Goal: Task Accomplishment & Management: Manage account settings

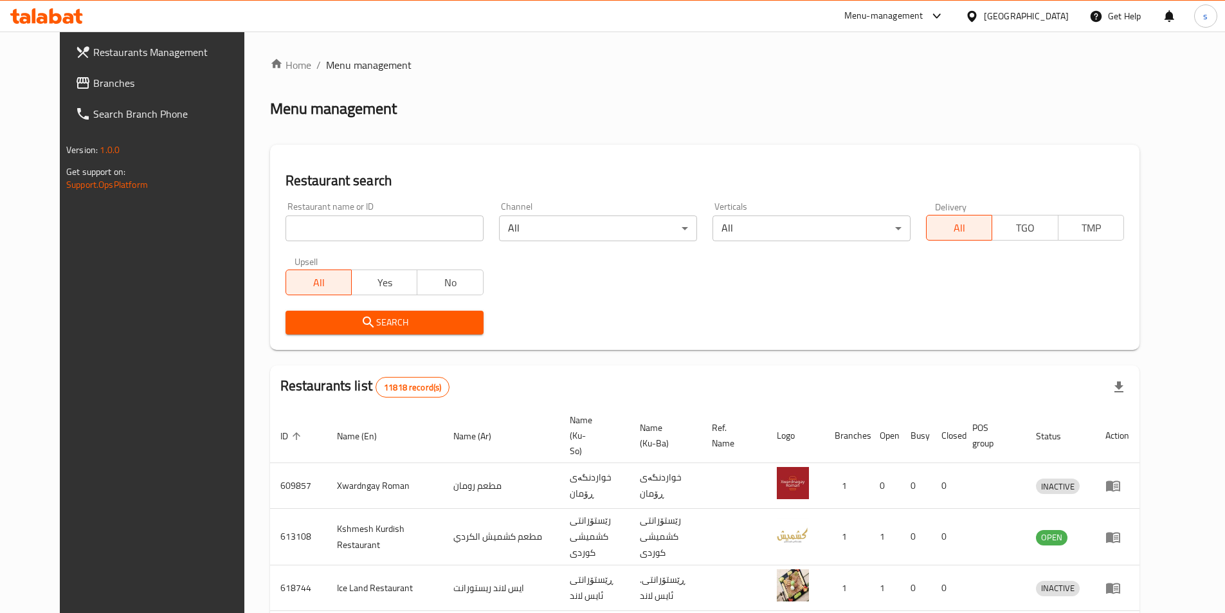
click at [285, 226] on input "search" at bounding box center [384, 228] width 198 height 26
paste input "‎shirini xosh⁩"
type input "‎shirini xosh⁩"
click button "Search" at bounding box center [384, 322] width 198 height 24
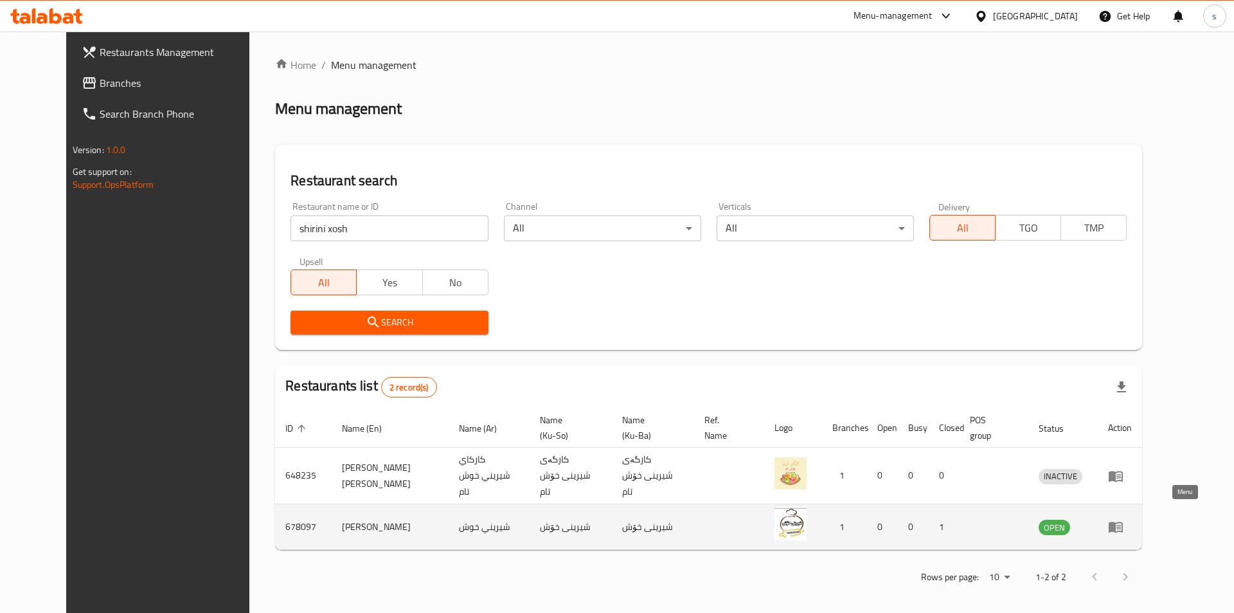
click at [1123, 522] on icon "enhanced table" at bounding box center [1116, 527] width 14 height 11
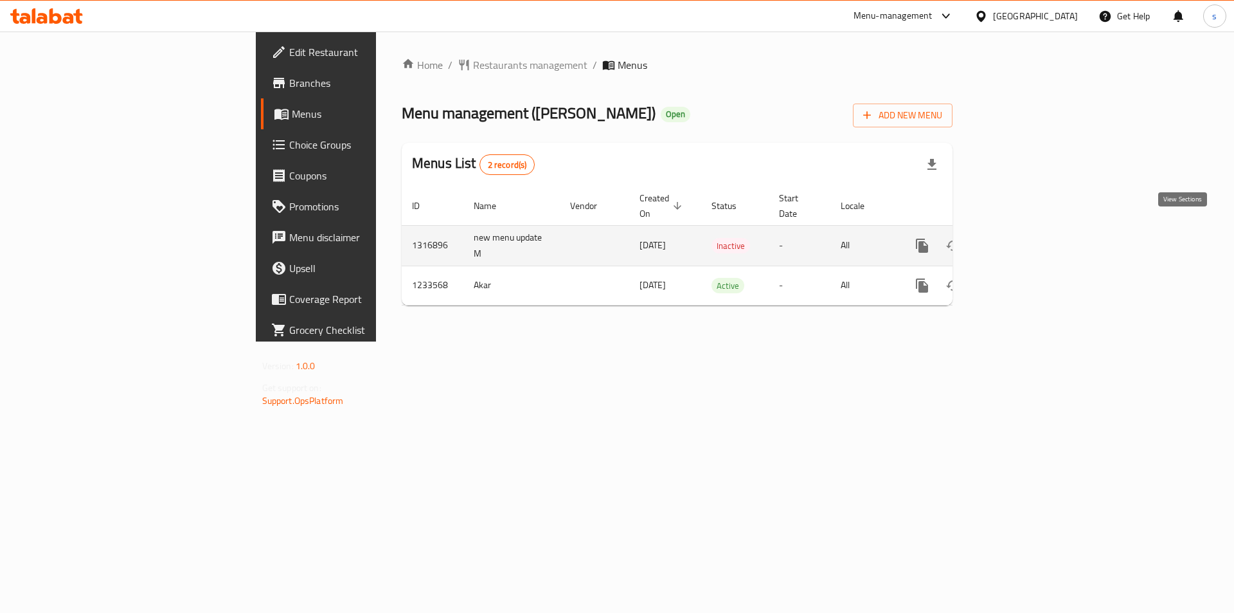
click at [1023, 238] on icon "enhanced table" at bounding box center [1014, 245] width 15 height 15
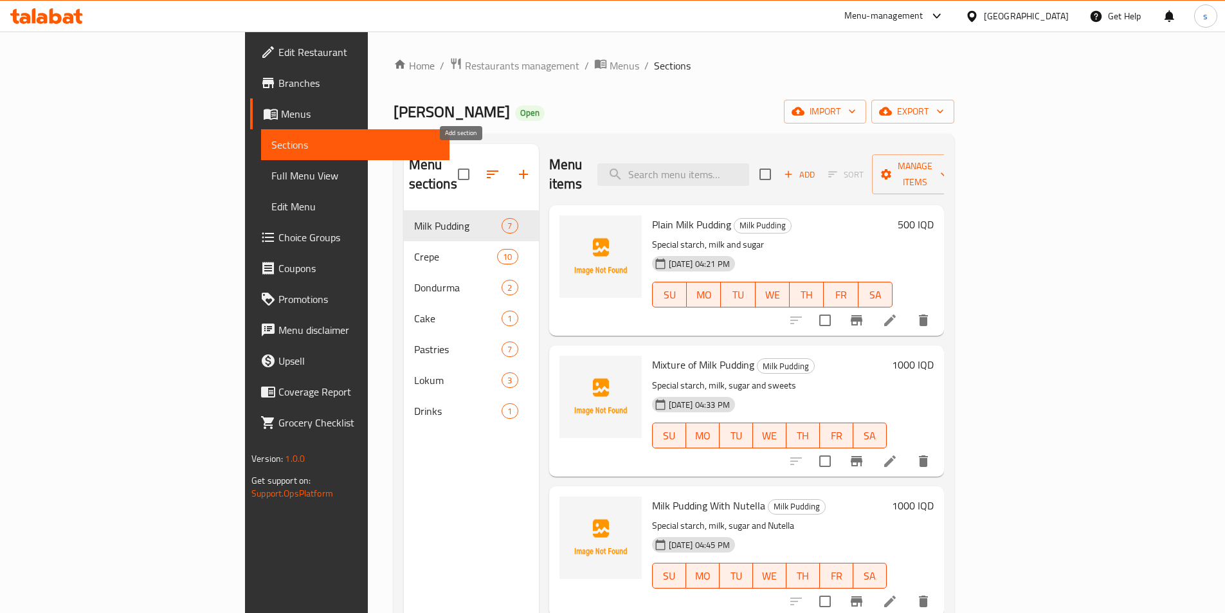
click at [516, 166] on icon "button" at bounding box center [523, 173] width 15 height 15
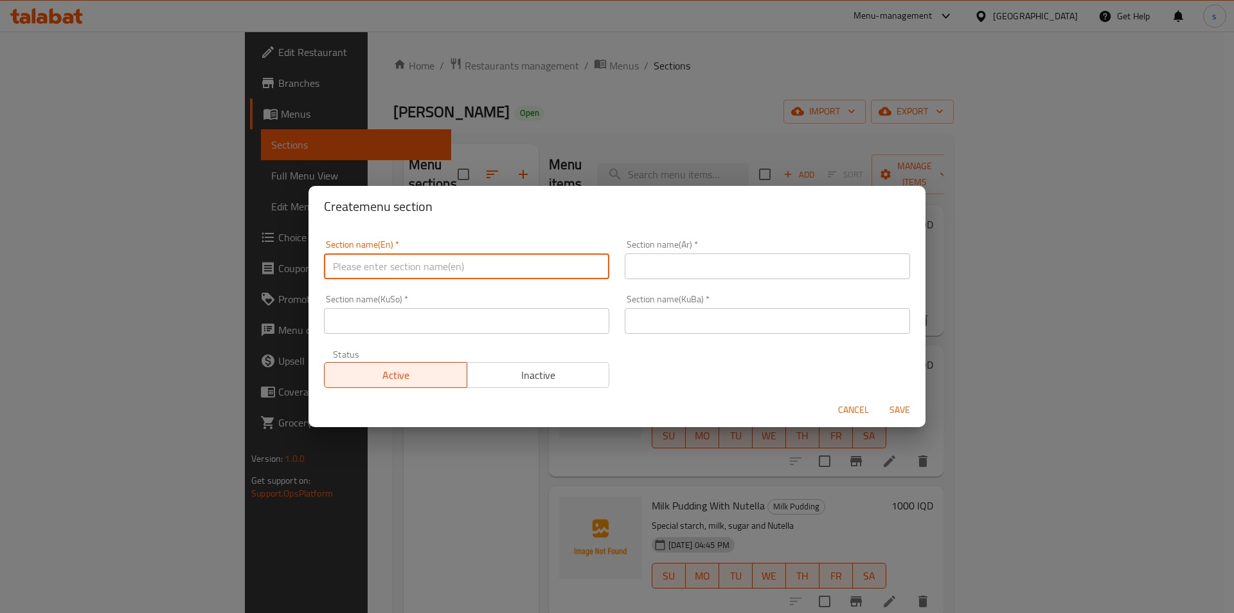
click at [371, 274] on input "text" at bounding box center [466, 266] width 285 height 26
click at [395, 269] on input "Desserts" at bounding box center [466, 266] width 285 height 26
type input "Desserts"
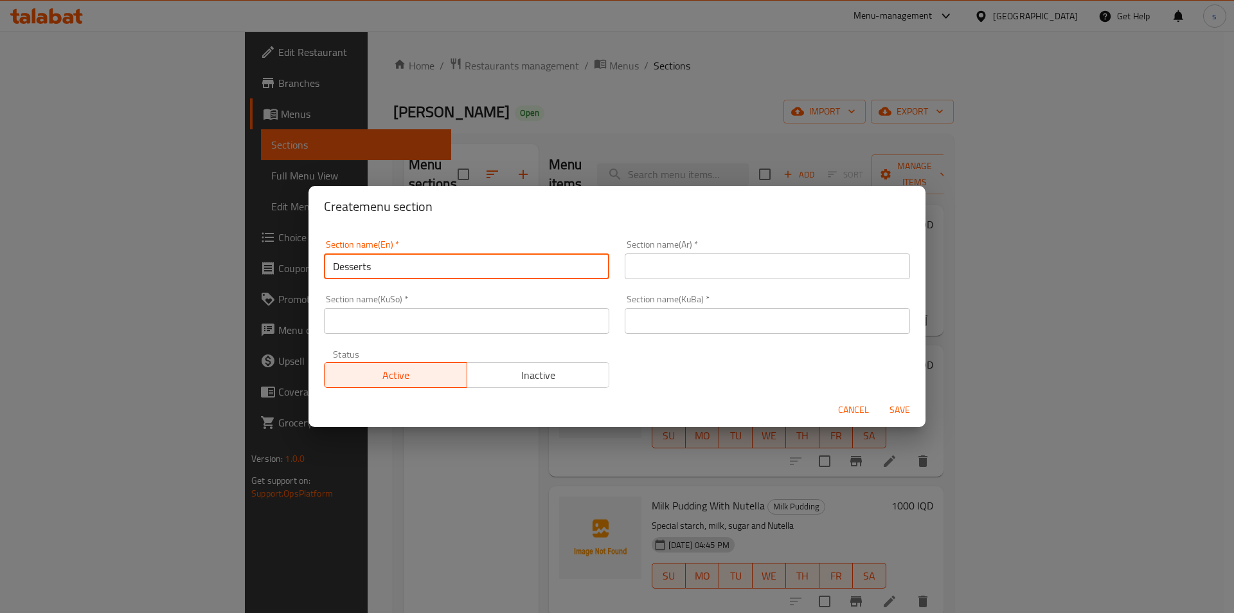
click at [667, 266] on input "text" at bounding box center [767, 266] width 285 height 26
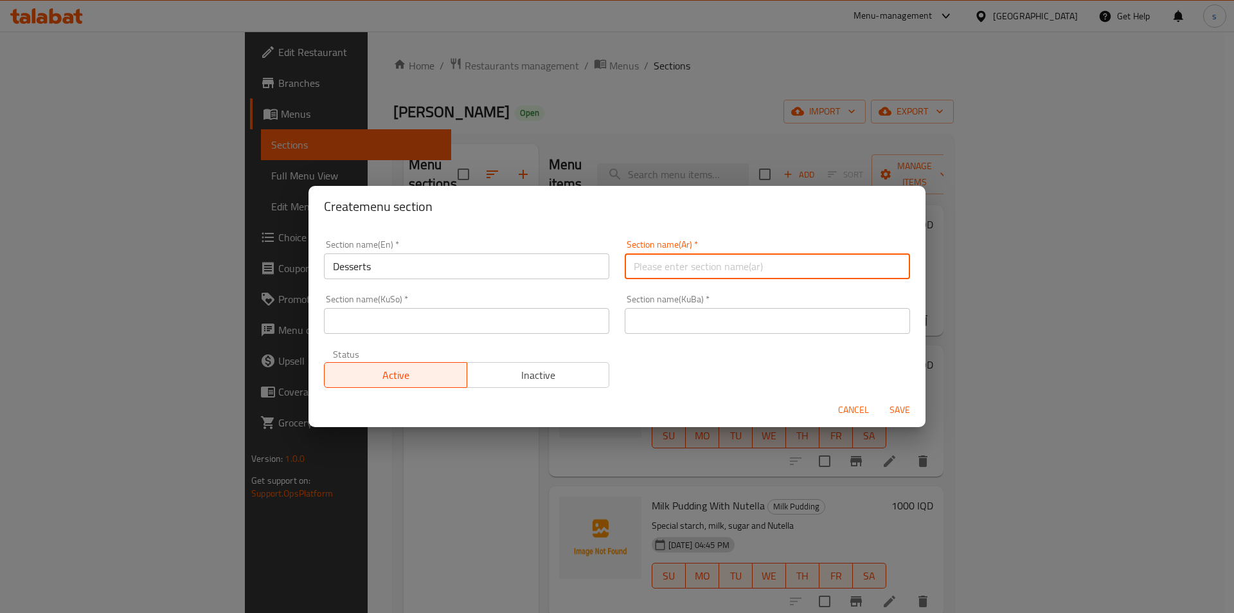
paste input "الحلويات"
type input "الحلويات"
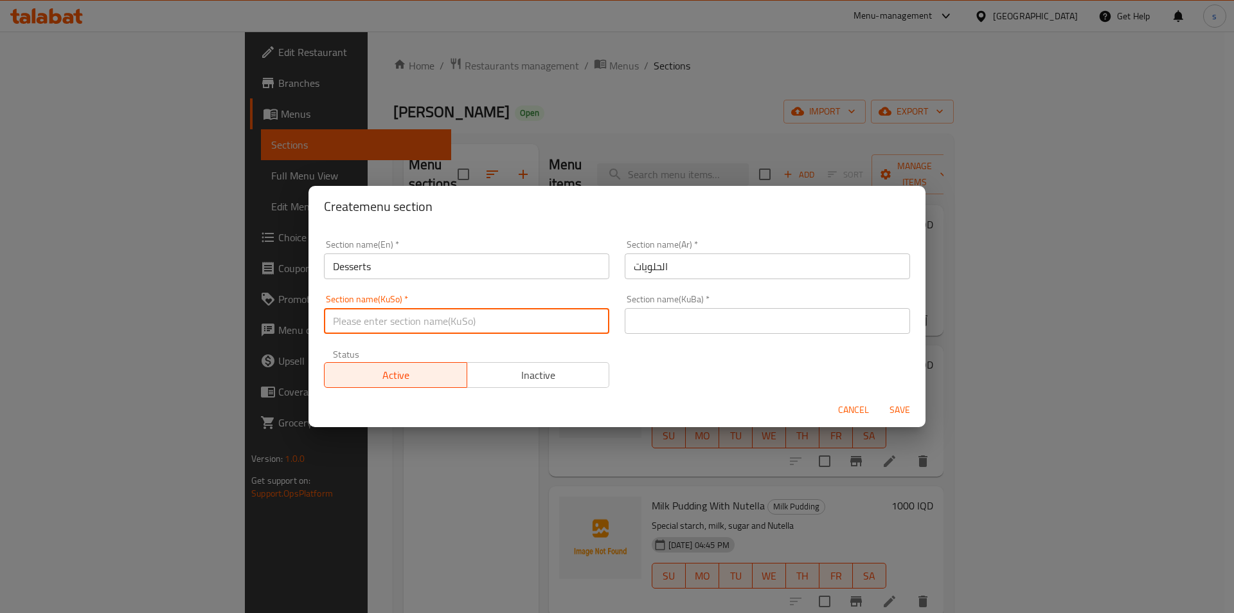
click at [551, 328] on input "text" at bounding box center [466, 321] width 285 height 26
paste input "شیرنەمەنی"
type input "شیرنەمەنی"
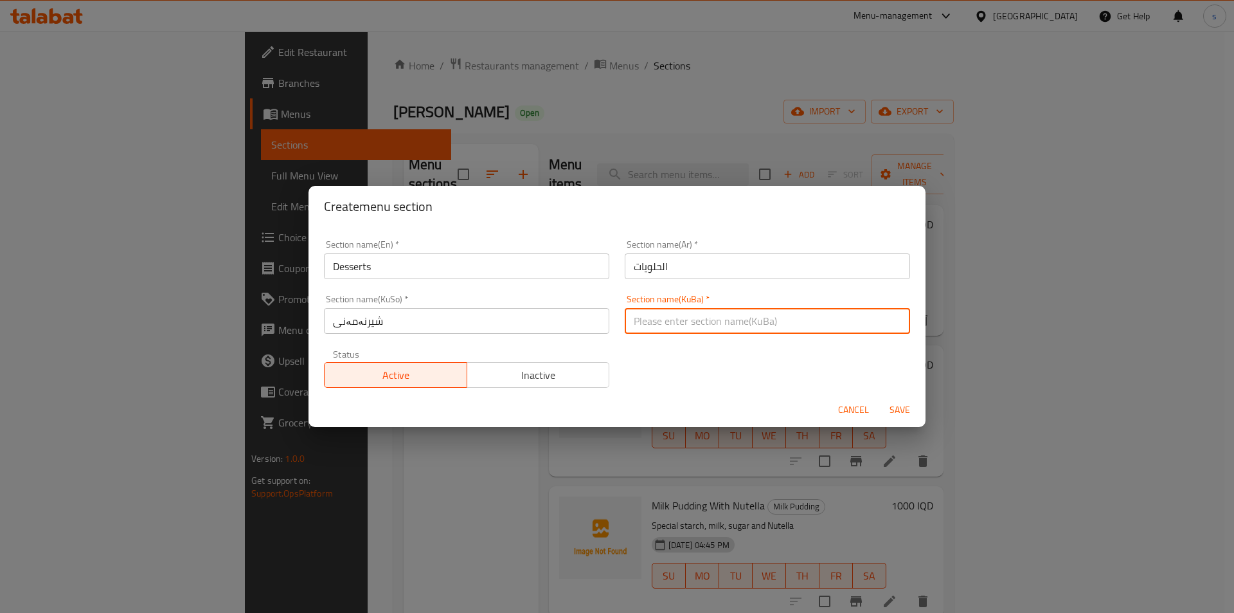
click at [692, 317] on input "text" at bounding box center [767, 321] width 285 height 26
paste input "شیرنەمەنی"
type input "شیرنەمەنی"
click at [898, 406] on span "Save" at bounding box center [900, 410] width 31 height 16
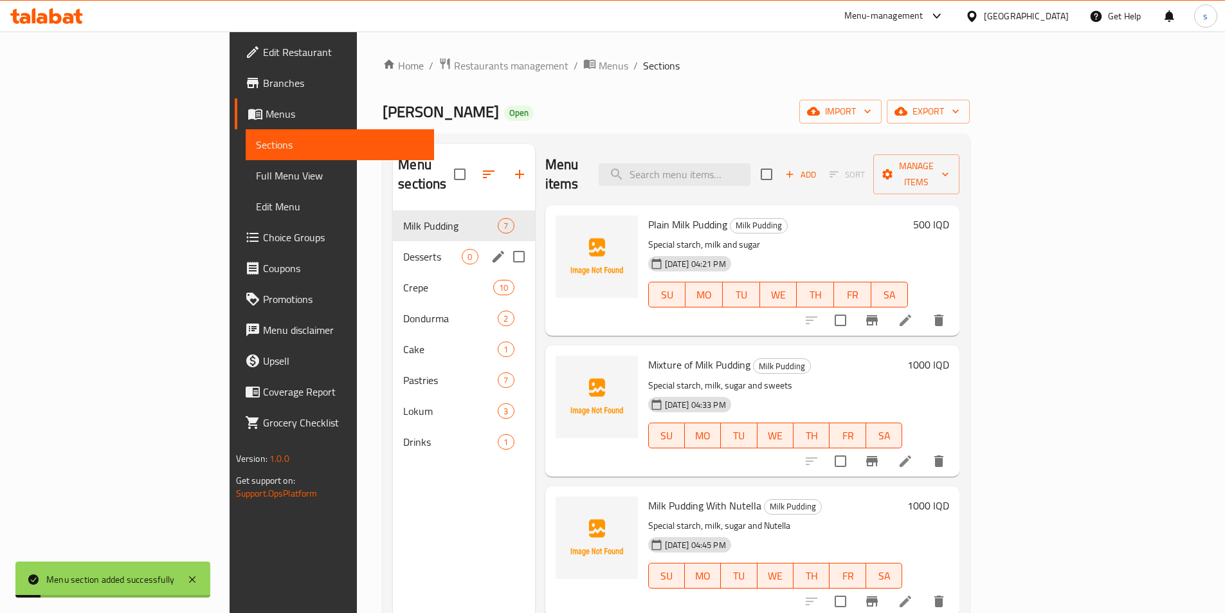
click at [403, 249] on span "Desserts" at bounding box center [432, 256] width 58 height 15
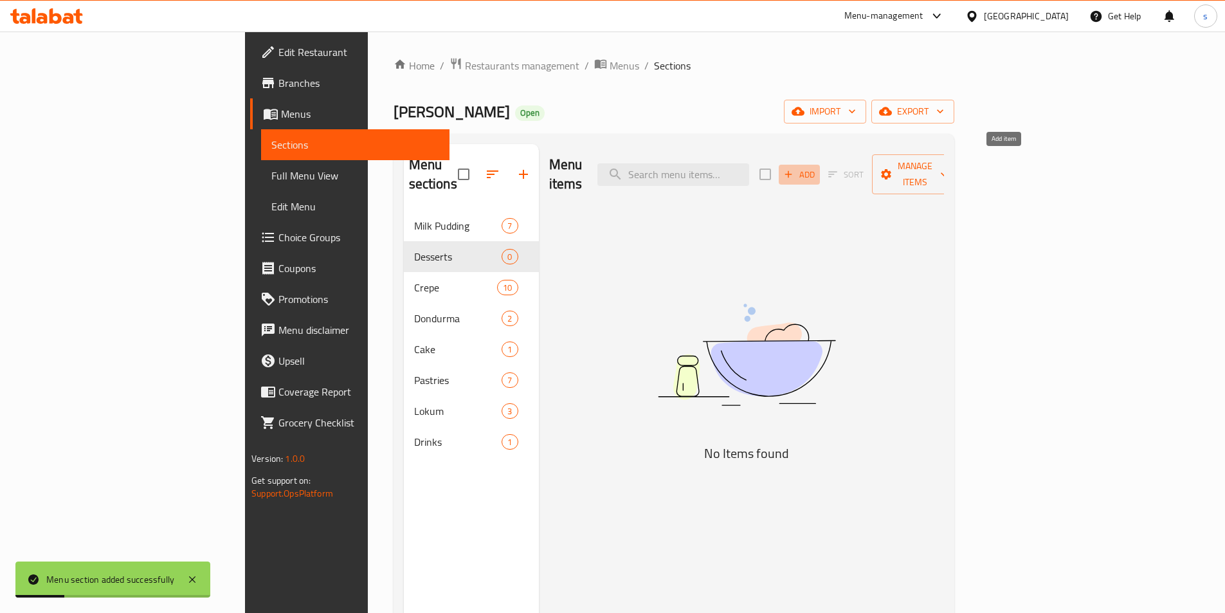
click at [816, 169] on span "Add" at bounding box center [799, 174] width 35 height 15
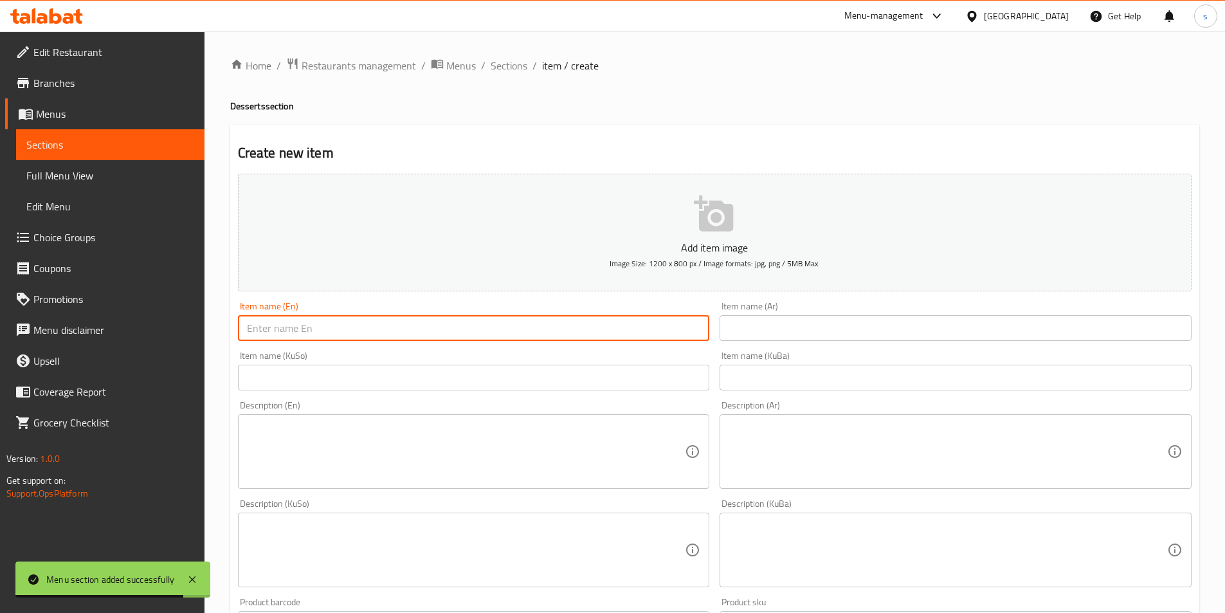
click at [457, 322] on input "text" at bounding box center [474, 328] width 472 height 26
paste input "Khsh Khsh"
type input "Khsh Khsh"
click at [772, 321] on input "text" at bounding box center [955, 328] width 472 height 26
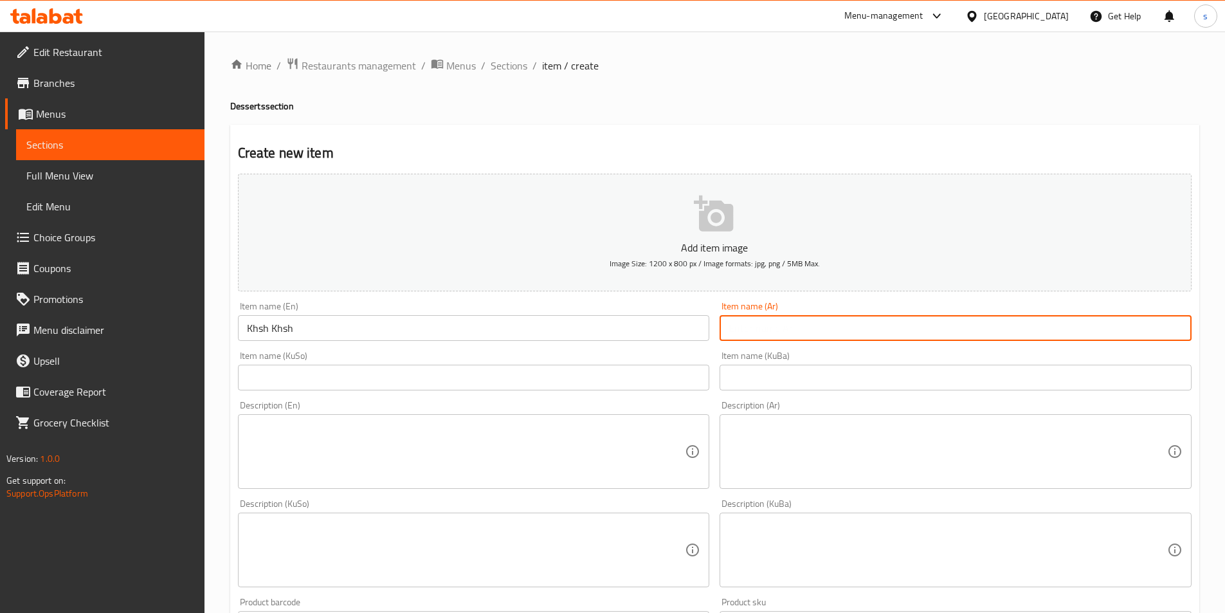
paste input "خشخش"
type input "خشخش"
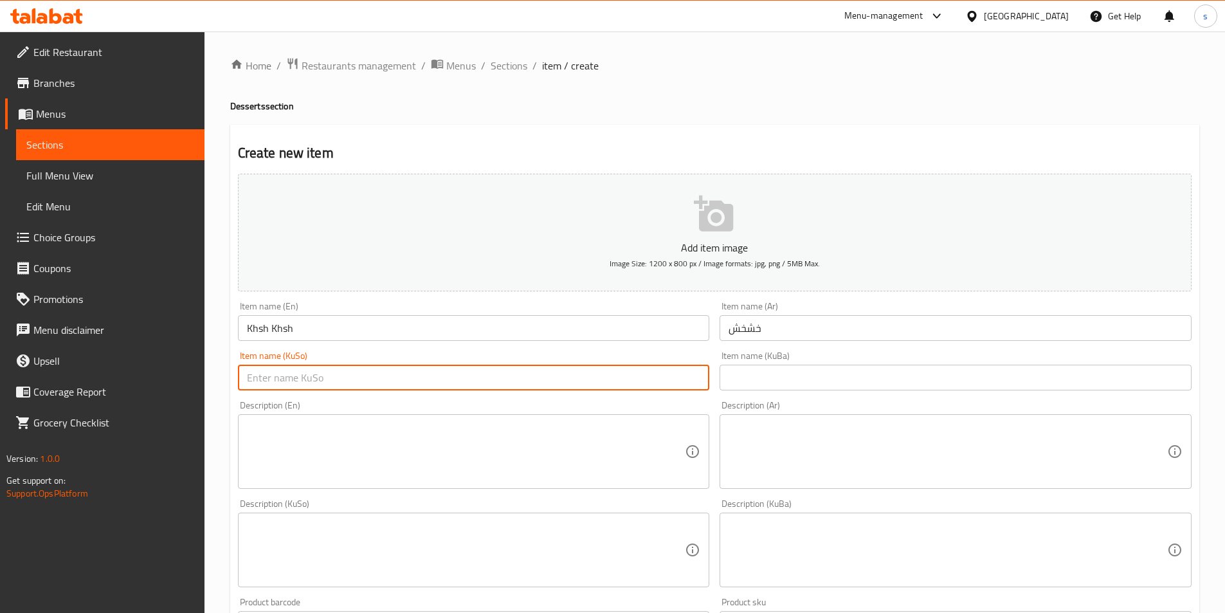
click at [597, 370] on input "text" at bounding box center [474, 377] width 472 height 26
paste input "خشخش"
type input "خشخش"
click at [840, 395] on div "Item name (KuBa) Item name (KuBa)" at bounding box center [955, 370] width 482 height 49
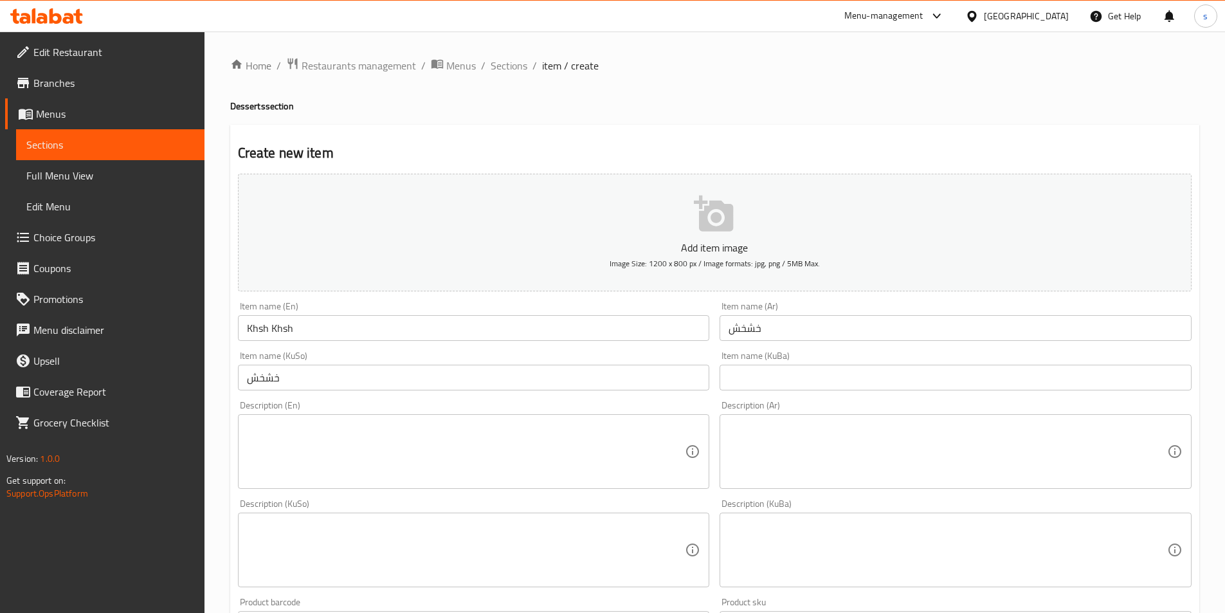
click at [312, 474] on textarea at bounding box center [466, 451] width 438 height 61
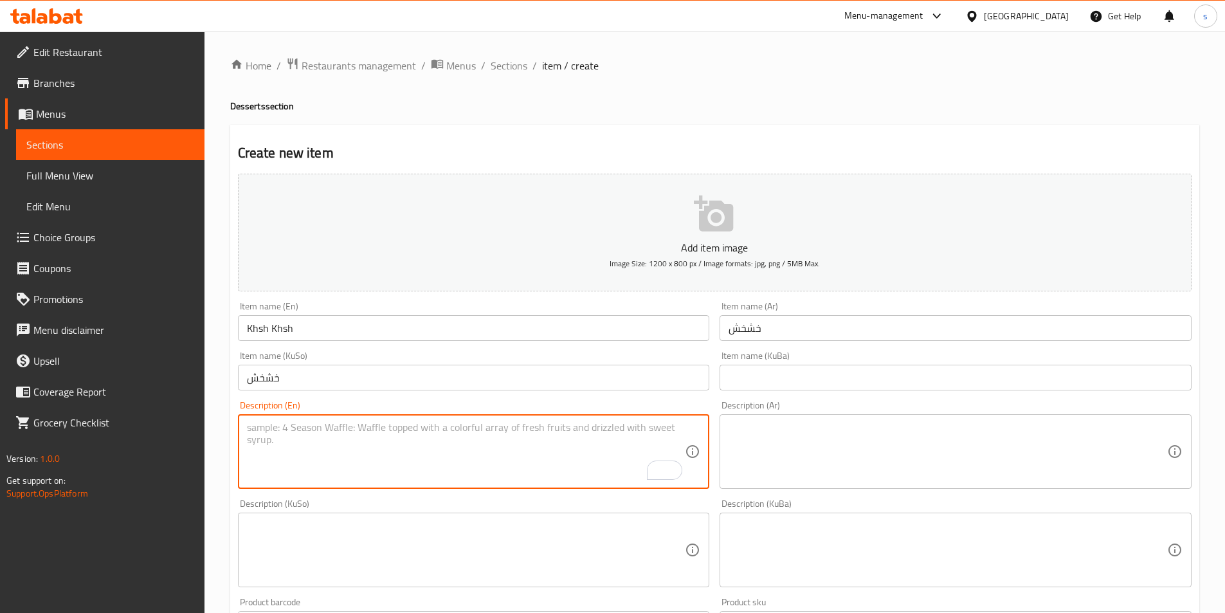
paste textarea "starch, sugar, cream, milk and Pakistani powder"
type textarea "starch, sugar, cream, milk and Pakistani powder"
click at [881, 464] on textarea at bounding box center [947, 451] width 438 height 61
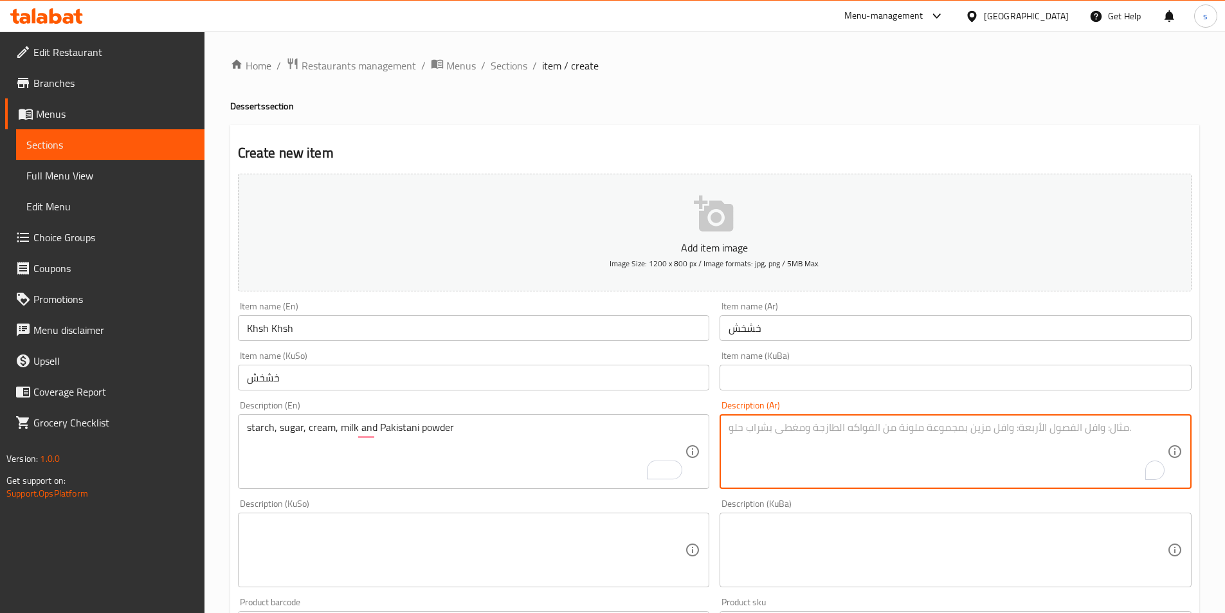
paste textarea "النشا والسكر والقشدة والحليب والمسحوق ال[DEMOGRAPHIC_DATA]"
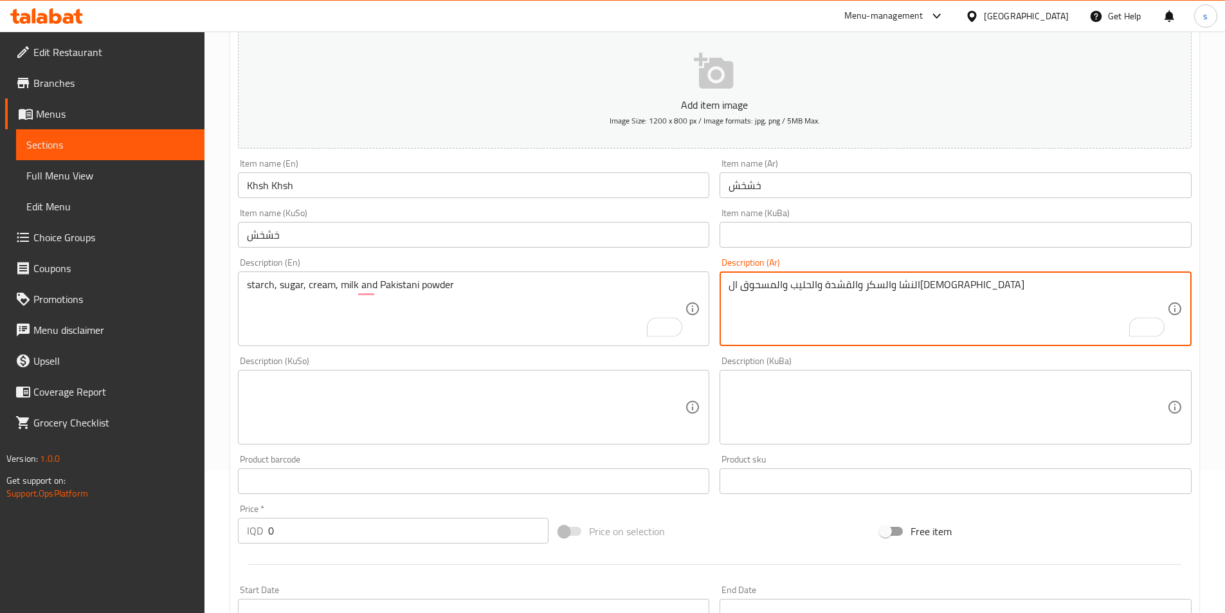
type textarea "النشا والسكر والقشدة والحليب والمسحوق ال[DEMOGRAPHIC_DATA]"
click at [514, 407] on textarea at bounding box center [466, 407] width 438 height 61
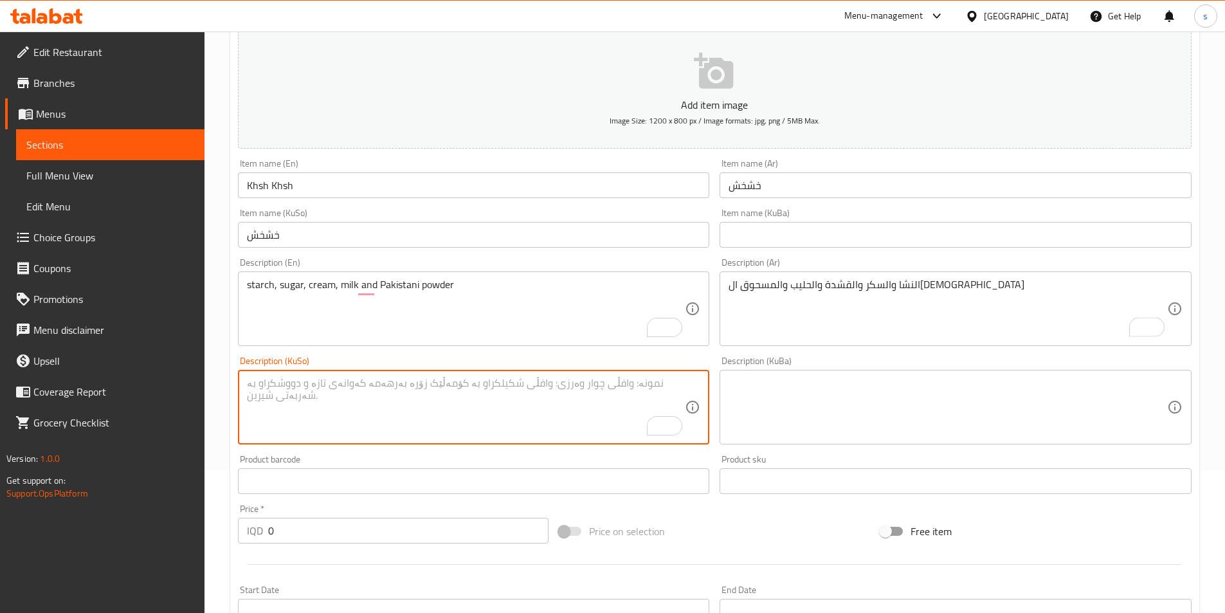
paste textarea "نیشاستە، شەکر، کرێم، شیر و شەعری پاکستانی"
type textarea "نیشاستە، شەکر، کرێم، شیر و شەعری پاکستانی"
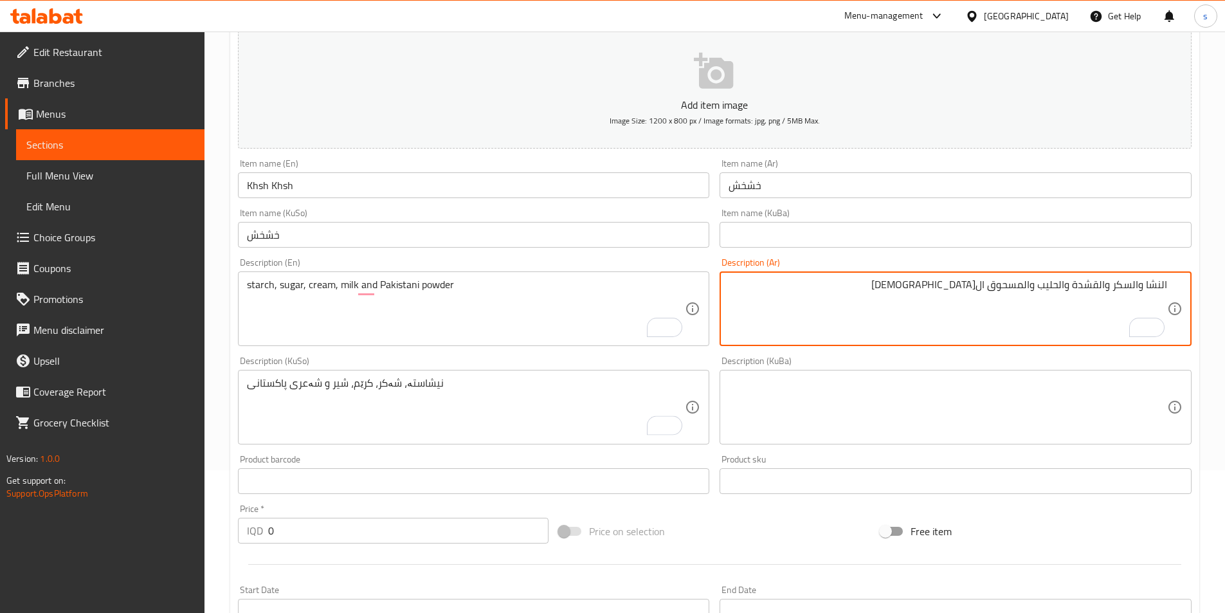
click at [1163, 285] on textarea "النشا والسكر والقشدة والحليب والمسحوق ال[DEMOGRAPHIC_DATA]" at bounding box center [947, 308] width 438 height 61
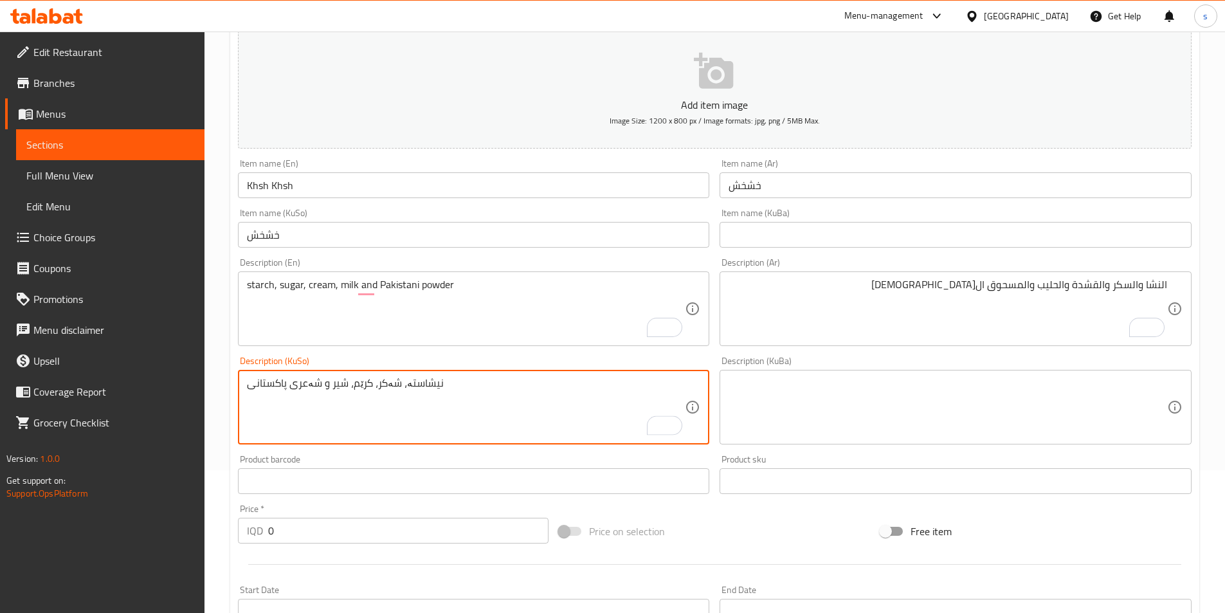
click at [433, 380] on textarea "نیشاستە، شەکر، کرێم، شیر و شەعری پاکستانی" at bounding box center [466, 407] width 438 height 61
drag, startPoint x: 350, startPoint y: 382, endPoint x: 368, endPoint y: 382, distance: 17.4
click at [368, 382] on textarea "نیشاستە، شەکر، کرێم، شیر و شەعری پاکستانی" at bounding box center [466, 407] width 438 height 61
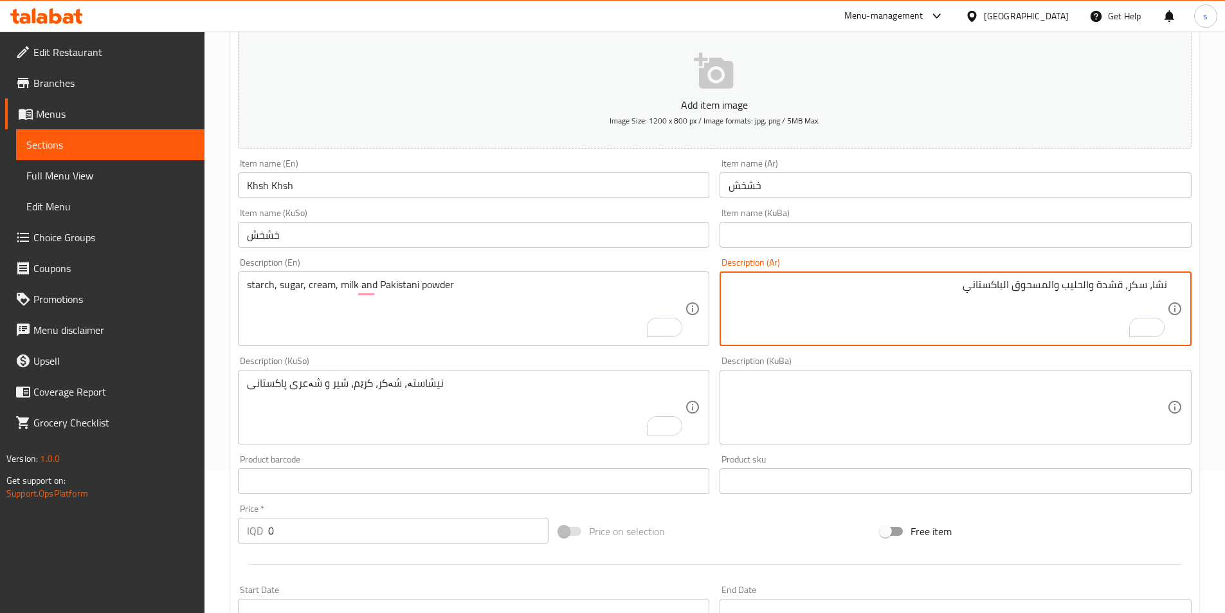
drag, startPoint x: 1099, startPoint y: 290, endPoint x: 1123, endPoint y: 291, distance: 23.8
paste textarea "ريمي"
type textarea "نشا، سكر، [PERSON_NAME]، حليب ومسحوق الباكستاني"
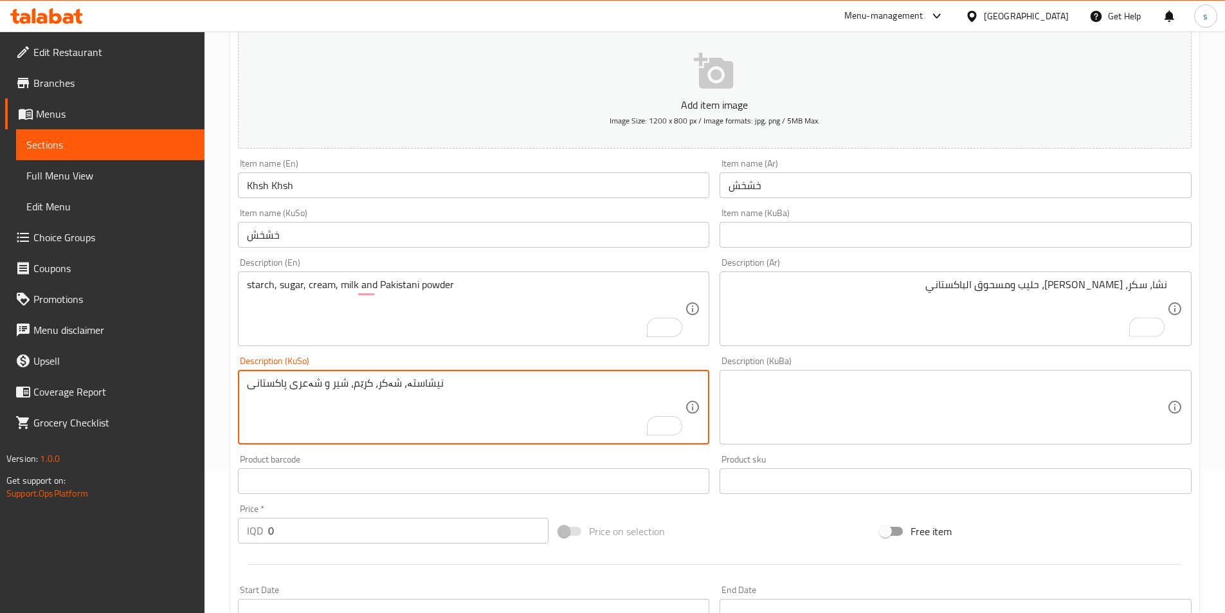
click at [298, 388] on textarea "نیشاستە، شەکر، کرێم، شیر و شەعری پاکستانی" at bounding box center [466, 407] width 438 height 61
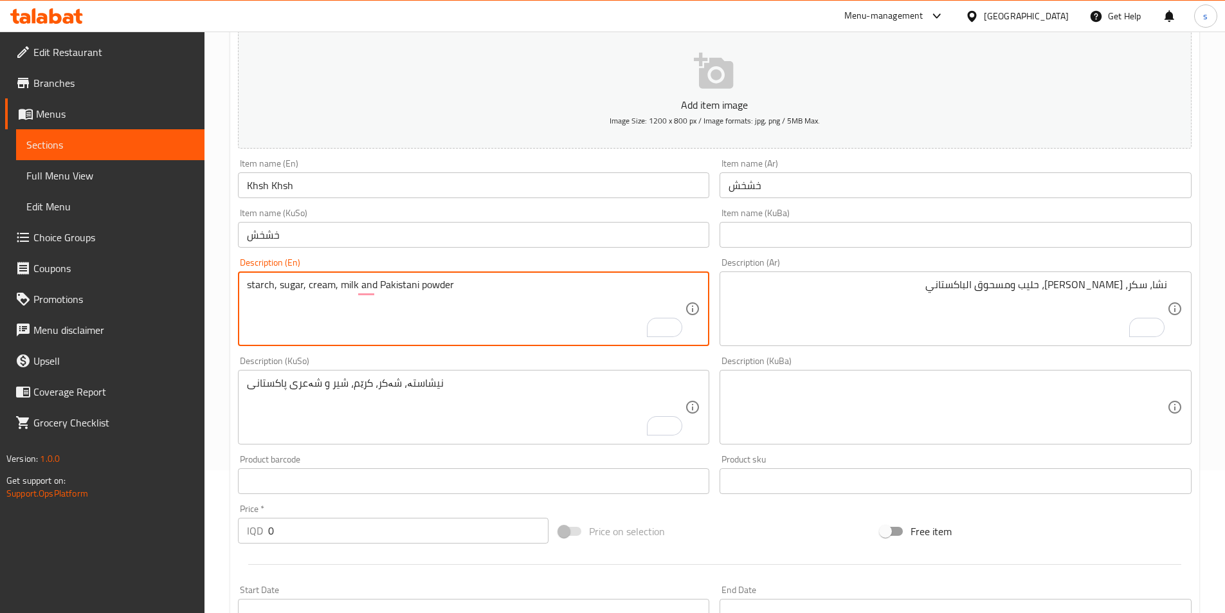
drag, startPoint x: 420, startPoint y: 289, endPoint x: 460, endPoint y: 289, distance: 39.9
paste textarea "Vermicelli"
type textarea "starch, sugar, cream, milk and Pakistani Vermicelli"
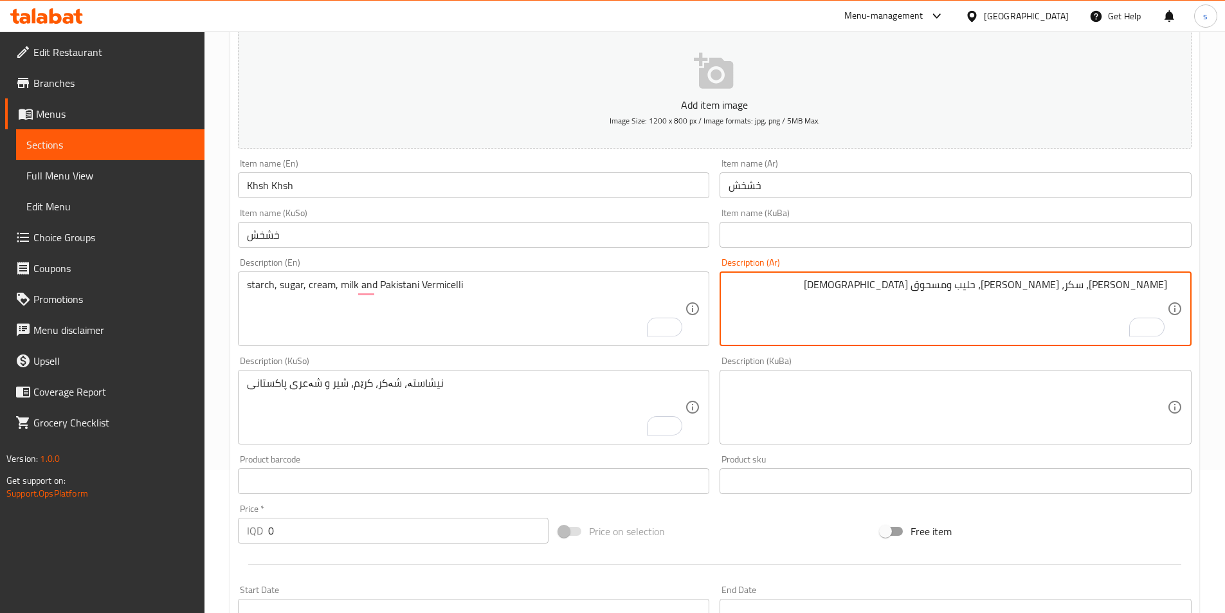
type textarea "[PERSON_NAME]، سكر، [PERSON_NAME]، حليب ومسحوق [DEMOGRAPHIC_DATA]"
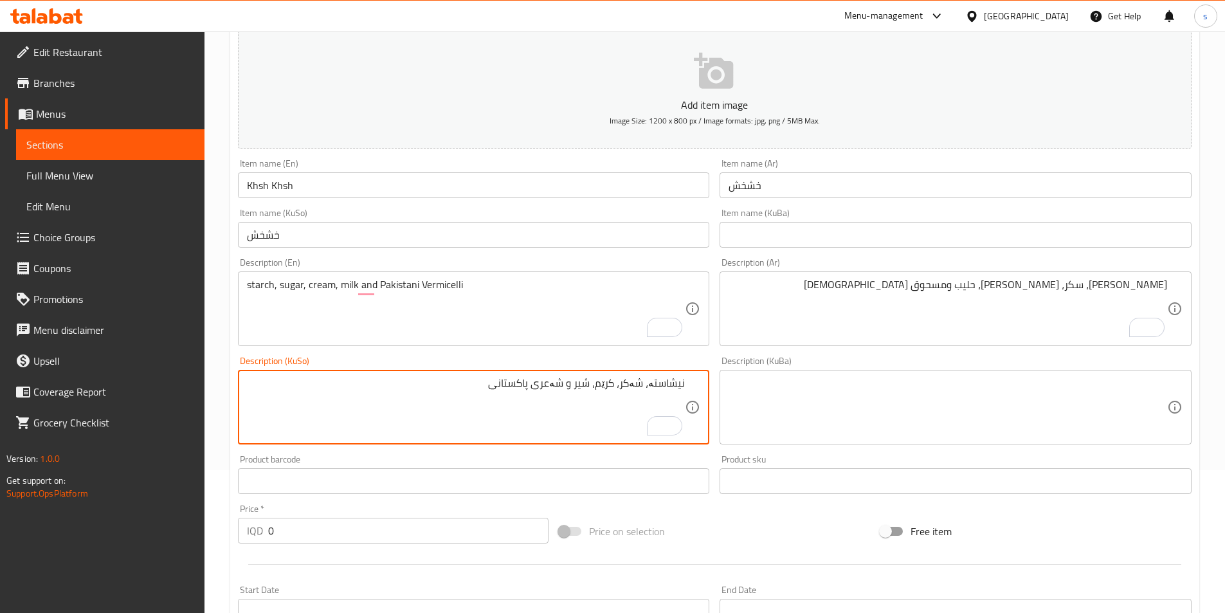
drag, startPoint x: 545, startPoint y: 385, endPoint x: 568, endPoint y: 387, distance: 22.6
click at [568, 387] on textarea "نیشاستە، شەکر، کرێم، شیر و شەعری پاکستانی" at bounding box center [466, 407] width 438 height 61
paste textarea "ەی"
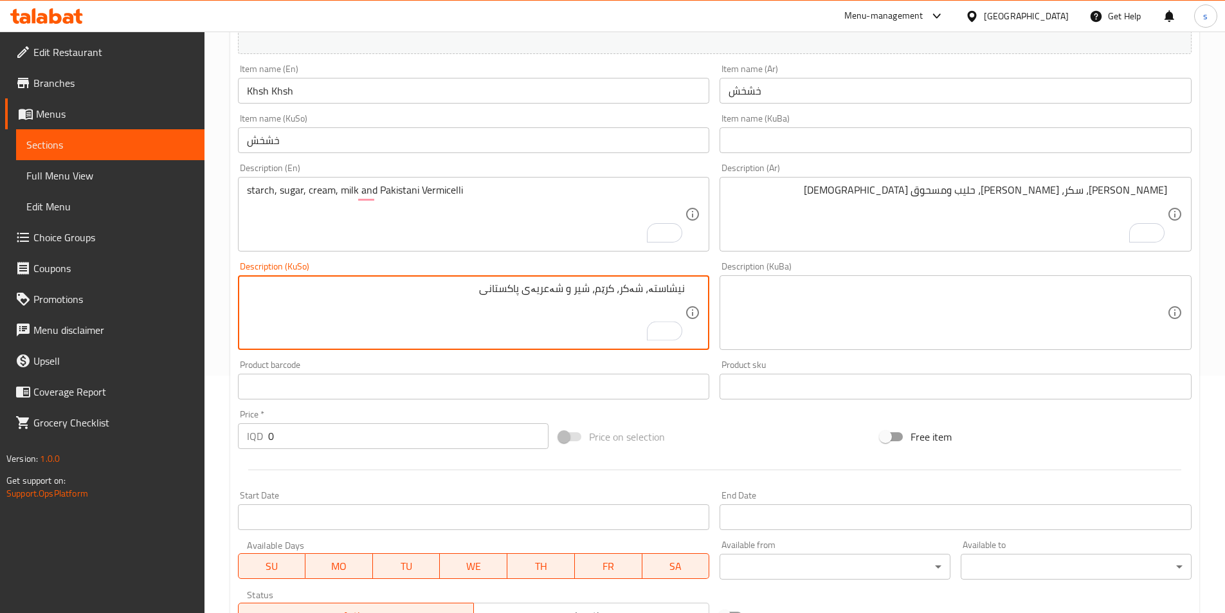
scroll to position [238, 0]
type textarea "نیشاستە، شەکر، کرێم، شیر و شەعریەی پاکستانی"
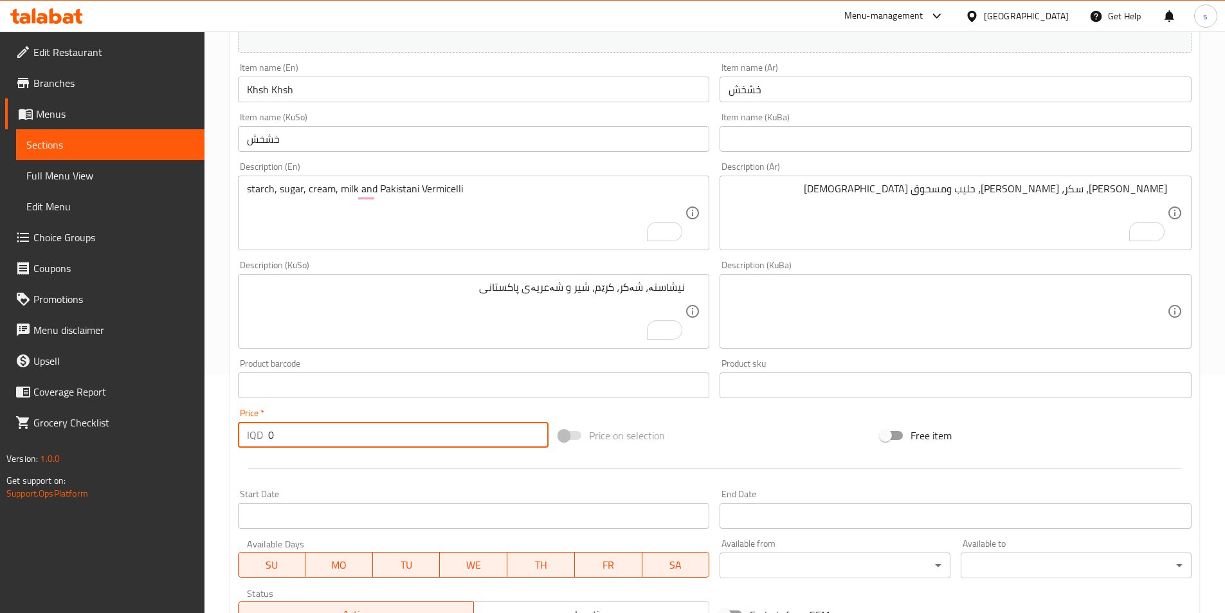
drag, startPoint x: 284, startPoint y: 439, endPoint x: 249, endPoint y: 445, distance: 35.8
click at [249, 445] on div "IQD 0 Price *" at bounding box center [393, 435] width 311 height 26
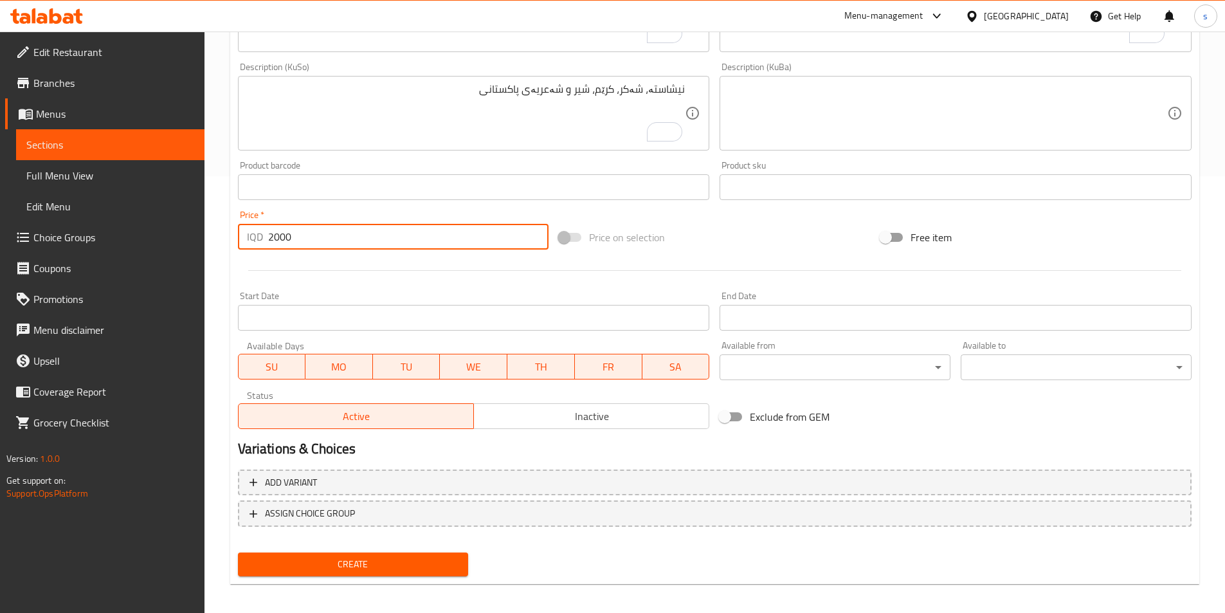
scroll to position [438, 0]
type input "2000"
click at [300, 562] on span "Create" at bounding box center [353, 563] width 210 height 16
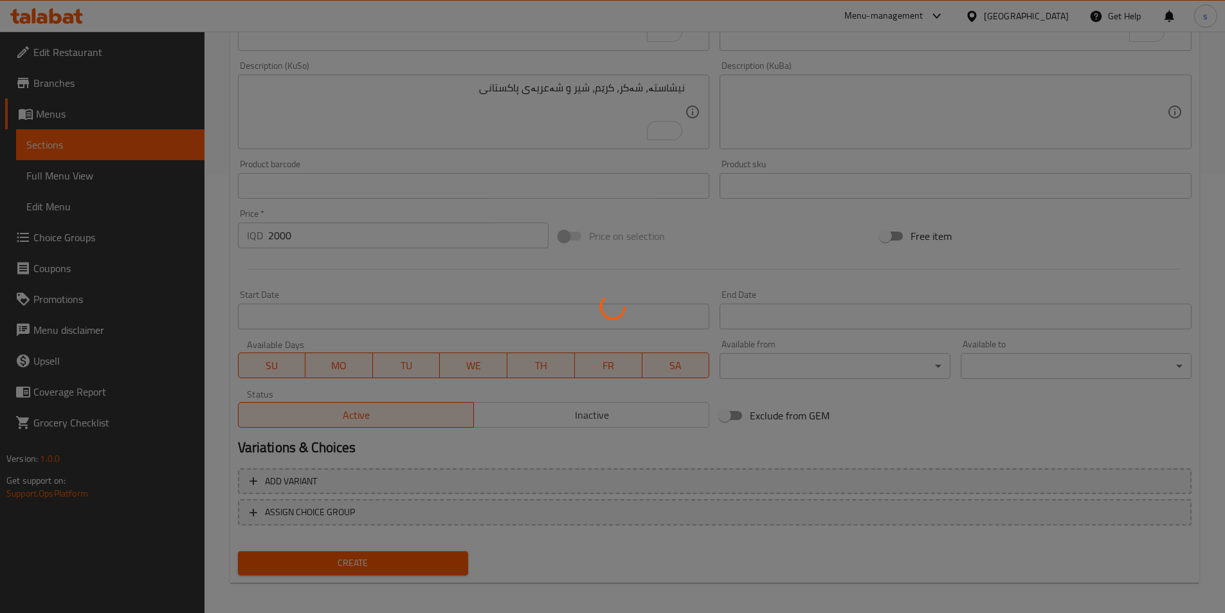
type input "0"
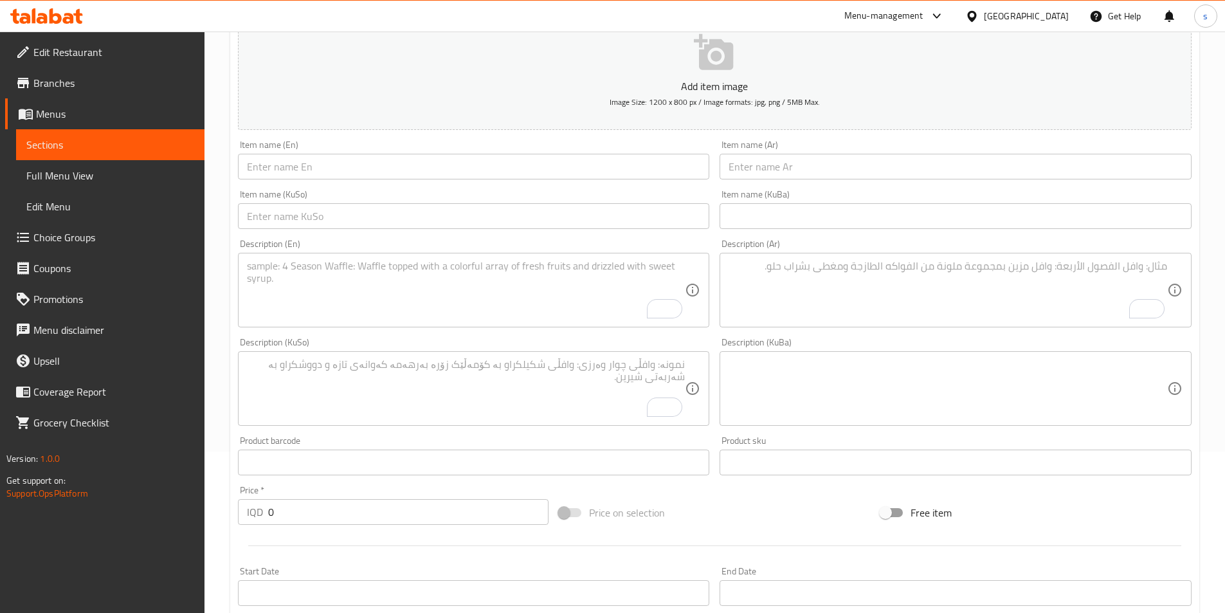
scroll to position [157, 0]
click at [348, 153] on div "Item name (En) Item name (En)" at bounding box center [474, 164] width 472 height 39
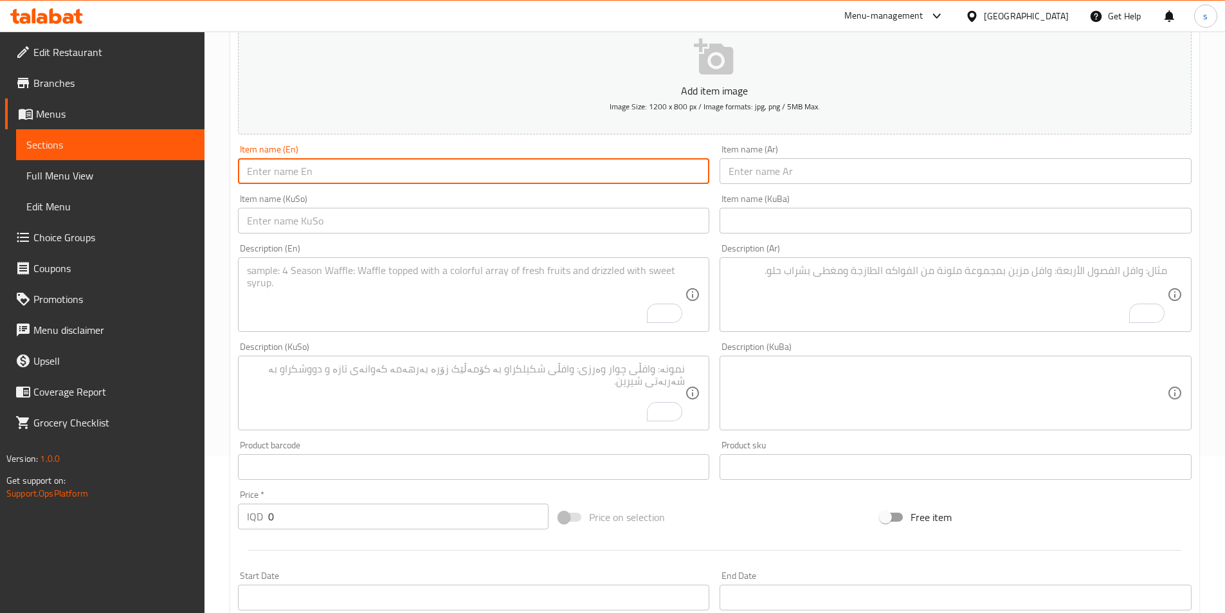
click at [344, 168] on input "text" at bounding box center [474, 171] width 472 height 26
paste input "Trilece"
type input "Trilece"
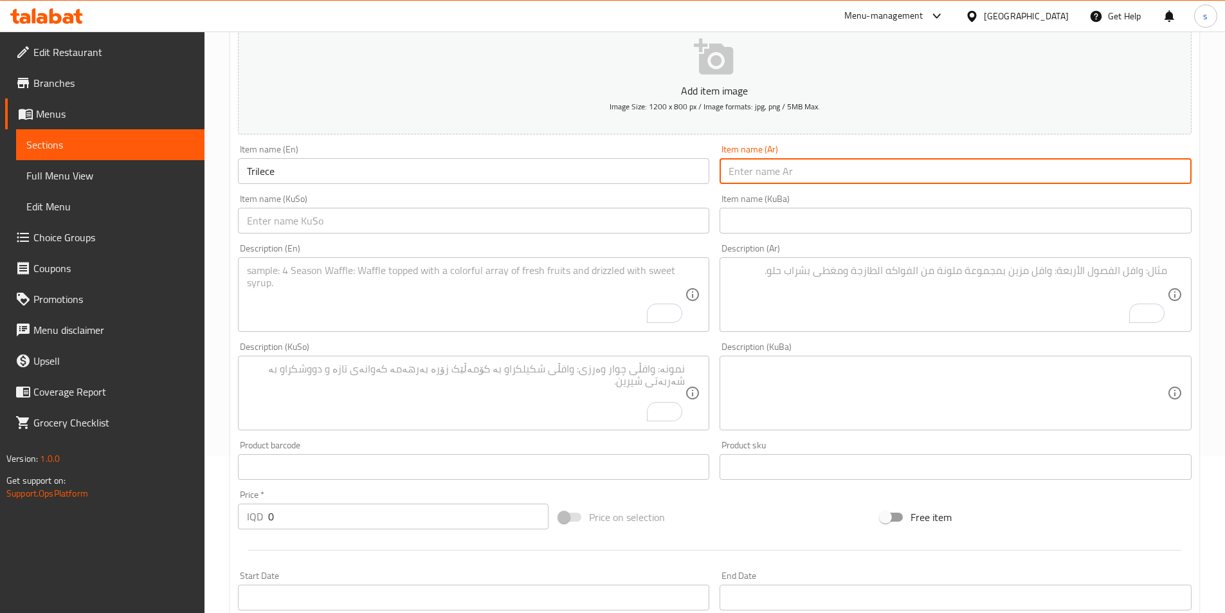
click at [805, 163] on input "text" at bounding box center [955, 171] width 472 height 26
paste input "تراليجة"
type input "تراليجة"
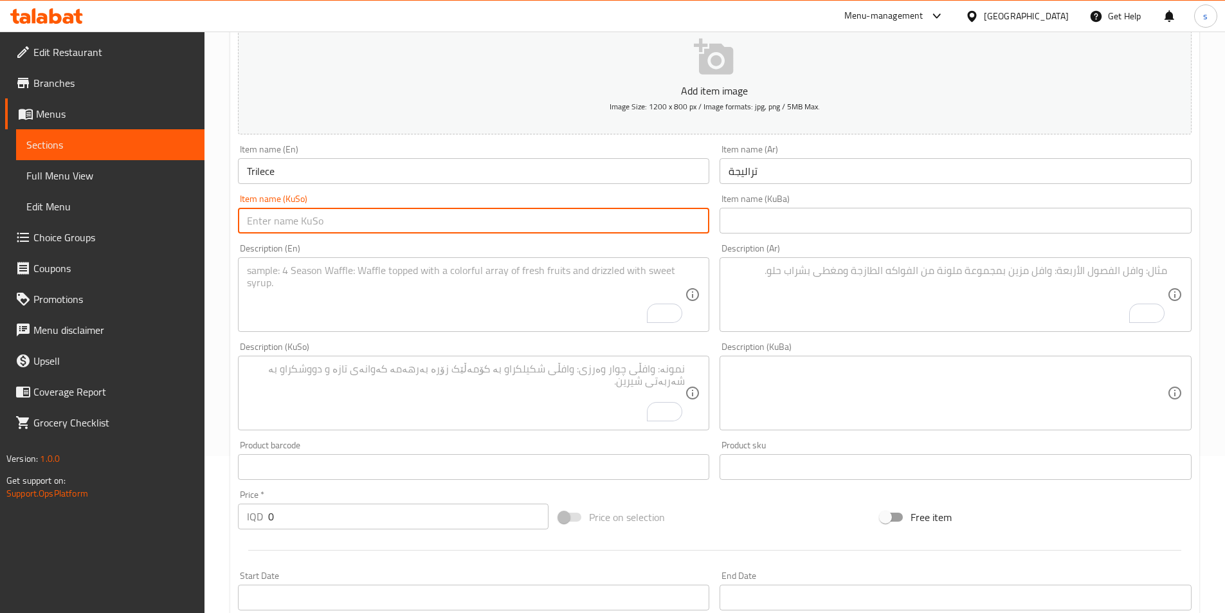
click at [620, 213] on input "text" at bounding box center [474, 221] width 472 height 26
paste input "ترالیچە"
type input "ترالیچە"
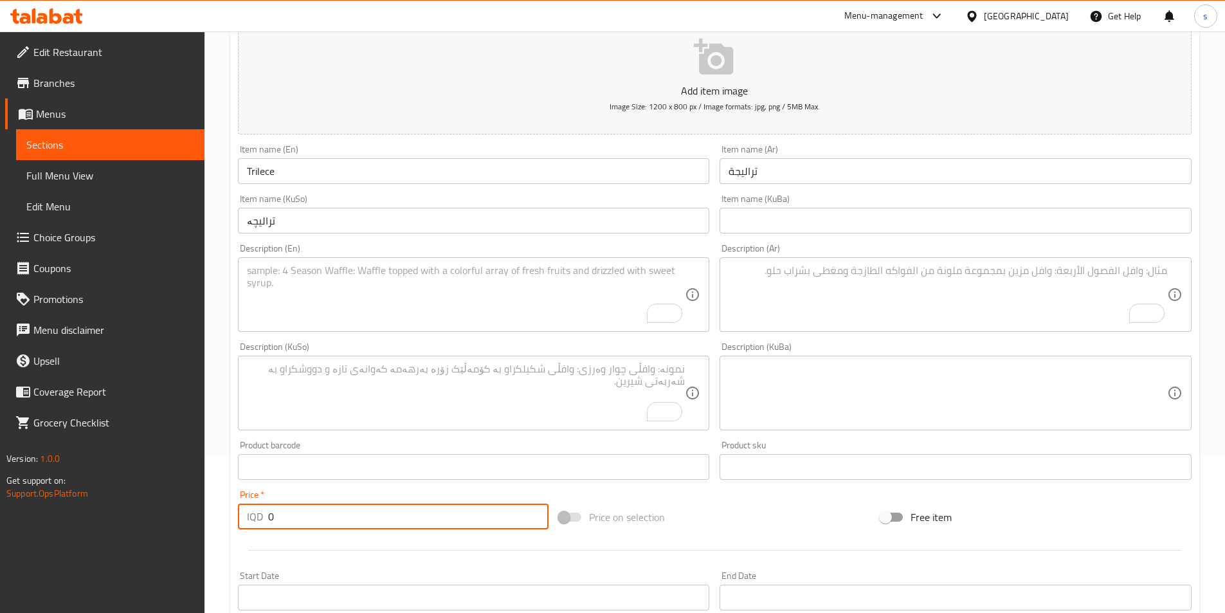
drag, startPoint x: 289, startPoint y: 517, endPoint x: 259, endPoint y: 528, distance: 31.3
click at [259, 528] on div "IQD 0 Price *" at bounding box center [393, 516] width 311 height 26
type input "2500"
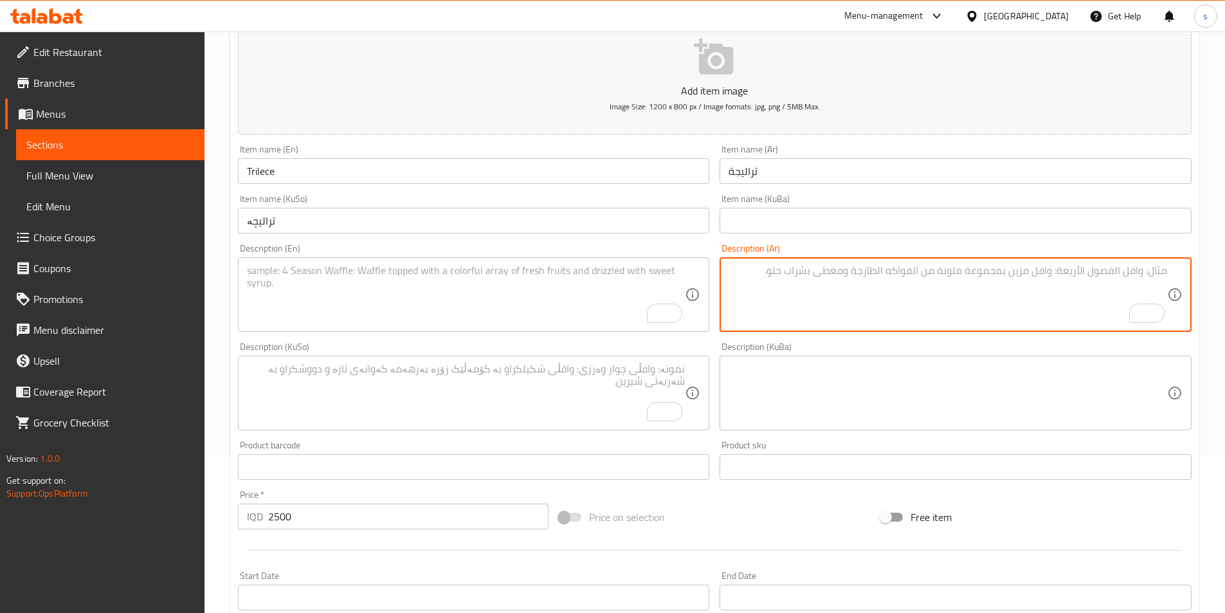
click at [786, 303] on textarea "To enrich screen reader interactions, please activate Accessibility in Grammarl…" at bounding box center [947, 294] width 438 height 61
paste textarea "دقيق [PERSON_NAME]، [PERSON_NAME]، [PERSON_NAME]، سكر، [PERSON_NAME]"
type textarea "دقيق [PERSON_NAME]، [PERSON_NAME]، [PERSON_NAME]، سكر، [PERSON_NAME]"
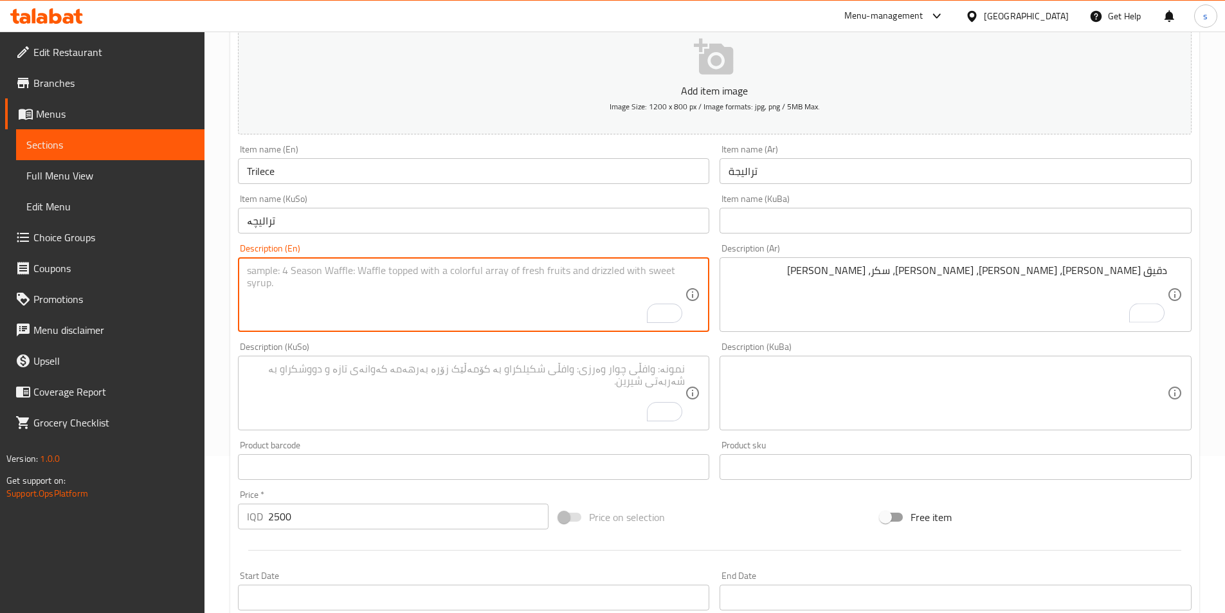
click at [540, 290] on textarea "To enrich screen reader interactions, please activate Accessibility in Grammarl…" at bounding box center [466, 294] width 438 height 61
paste textarea "Sponge flour, eggs, milk, sugar, cream caramel"
type textarea "Sponge flour, eggs, milk, sugar, cream caramel"
click at [542, 395] on textarea "To enrich screen reader interactions, please activate Accessibility in Grammarl…" at bounding box center [466, 393] width 438 height 61
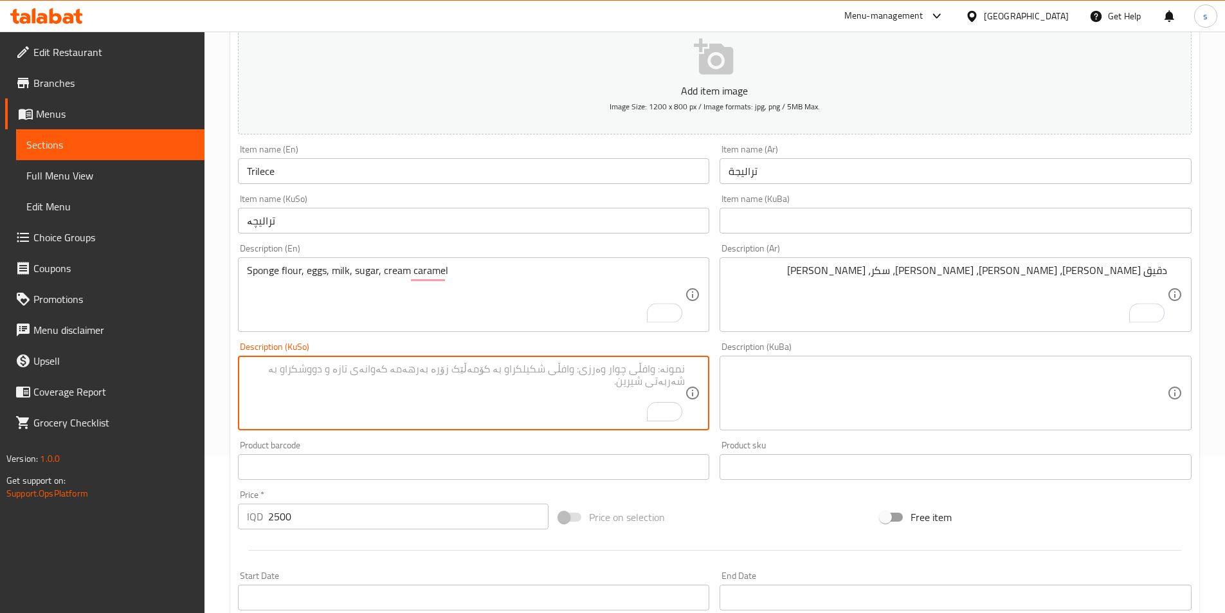
paste textarea "ئاردی سپۆنج، هێلکە، شیر، شەکر ،کرێم کەرامێڵ"
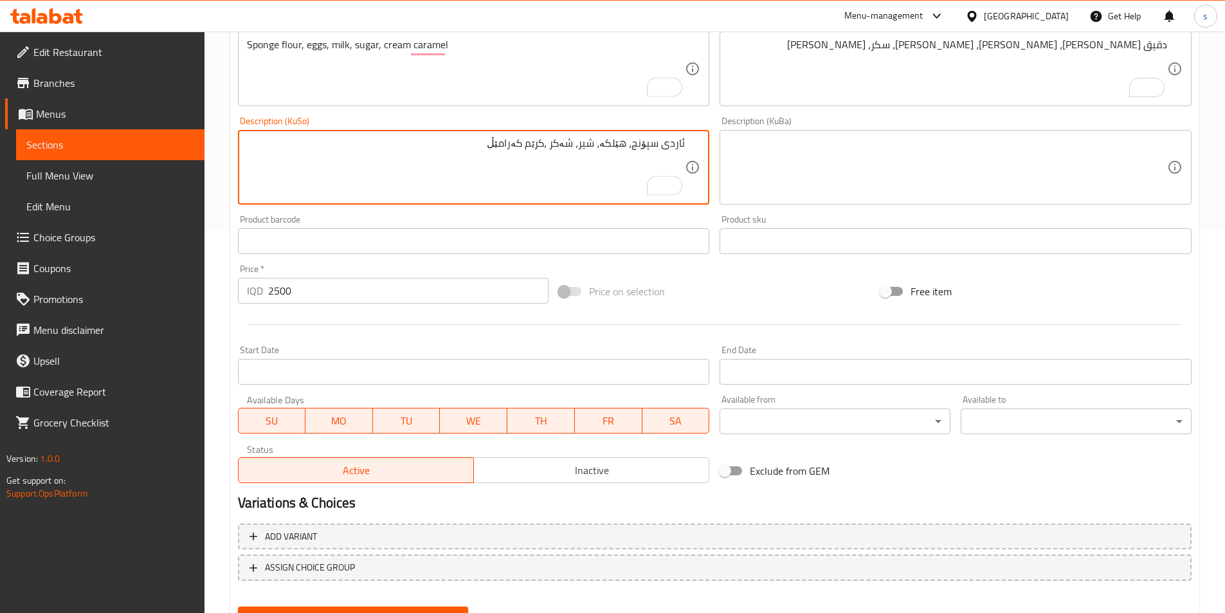
scroll to position [386, 0]
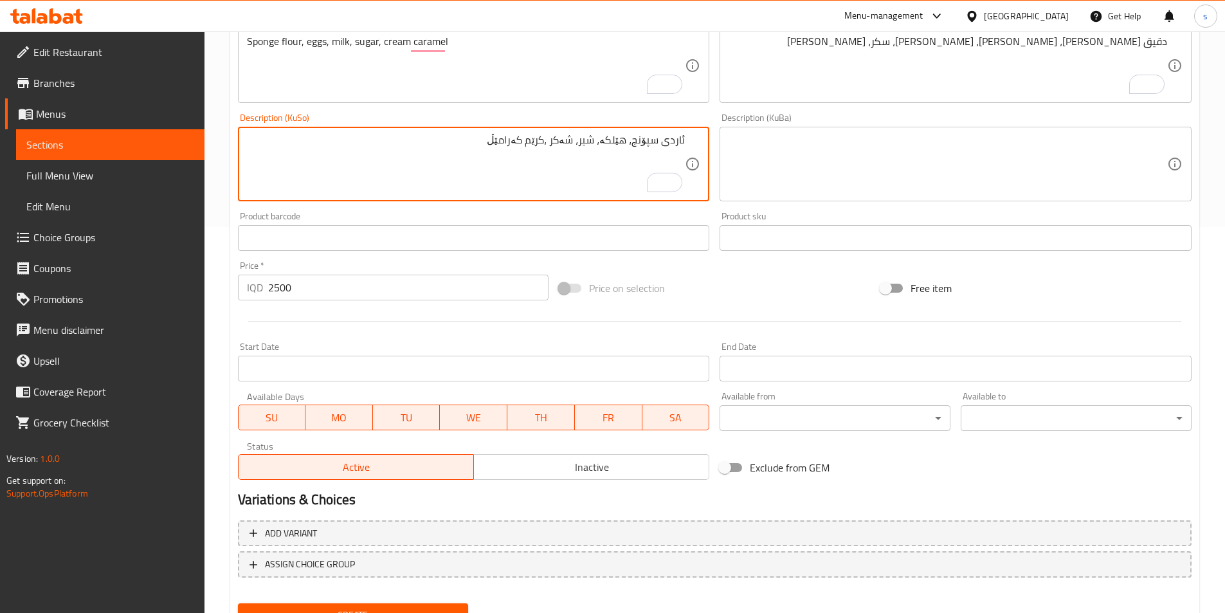
type textarea "ئاردی سپۆنج، هێلکە، شیر، شەکر ،کرێم کەرامێڵ"
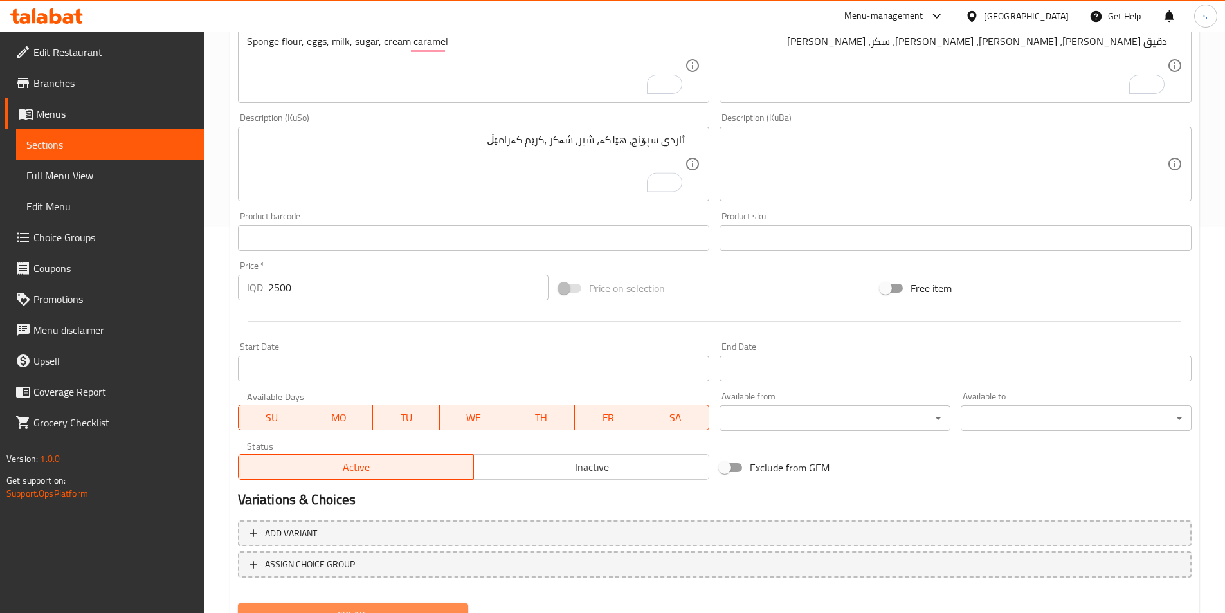
click at [406, 607] on span "Create" at bounding box center [353, 615] width 210 height 16
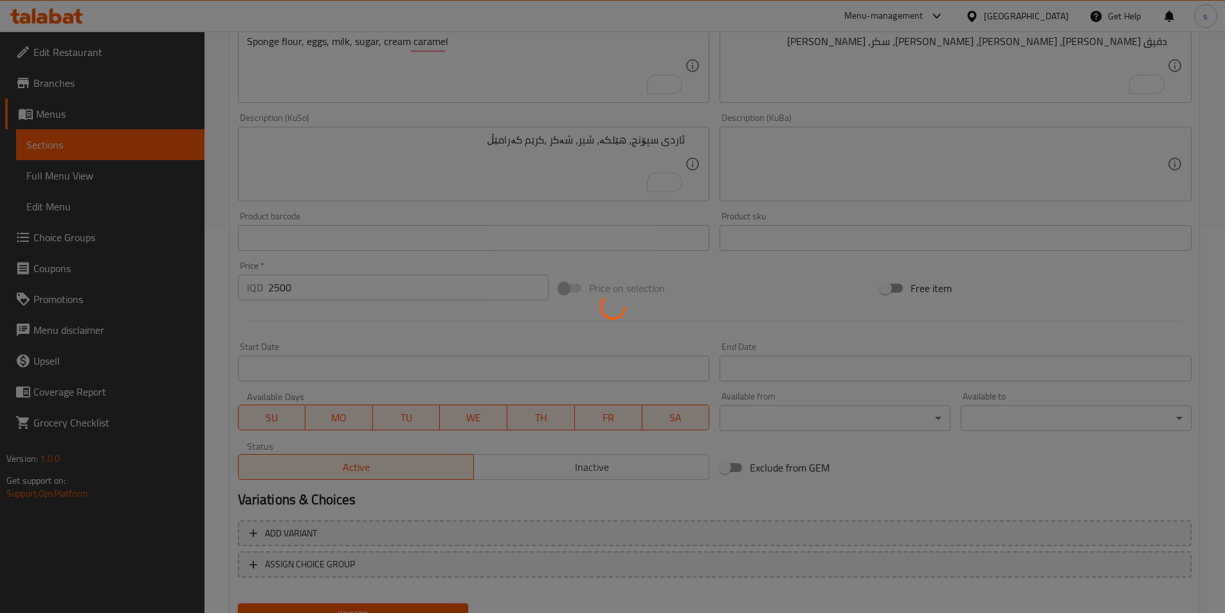
type input "0"
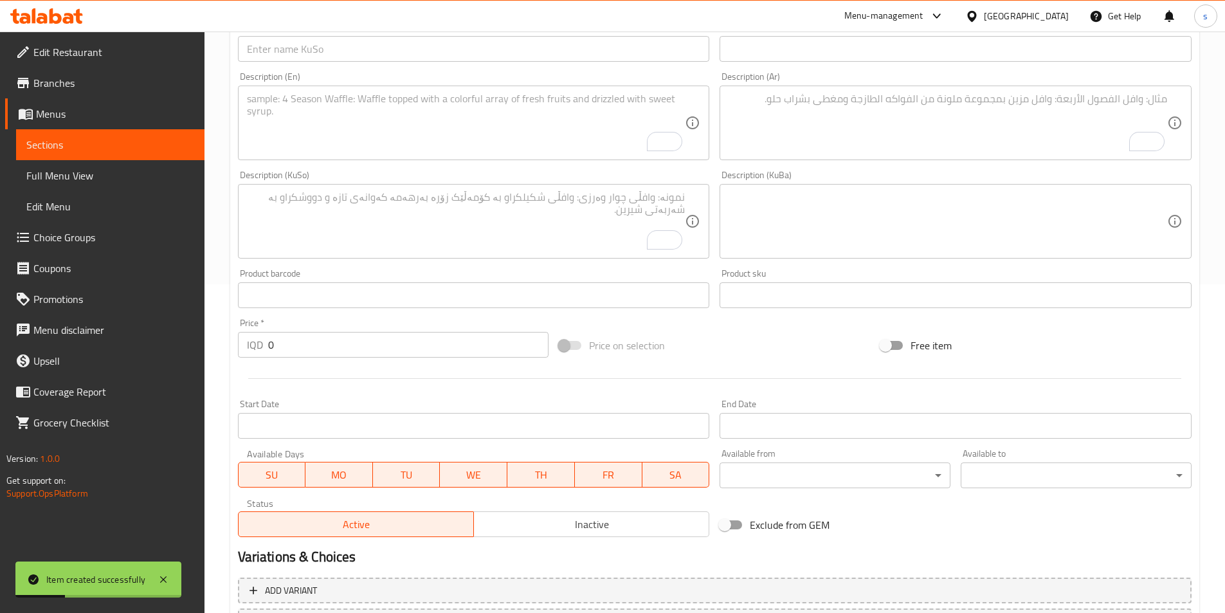
scroll to position [255, 0]
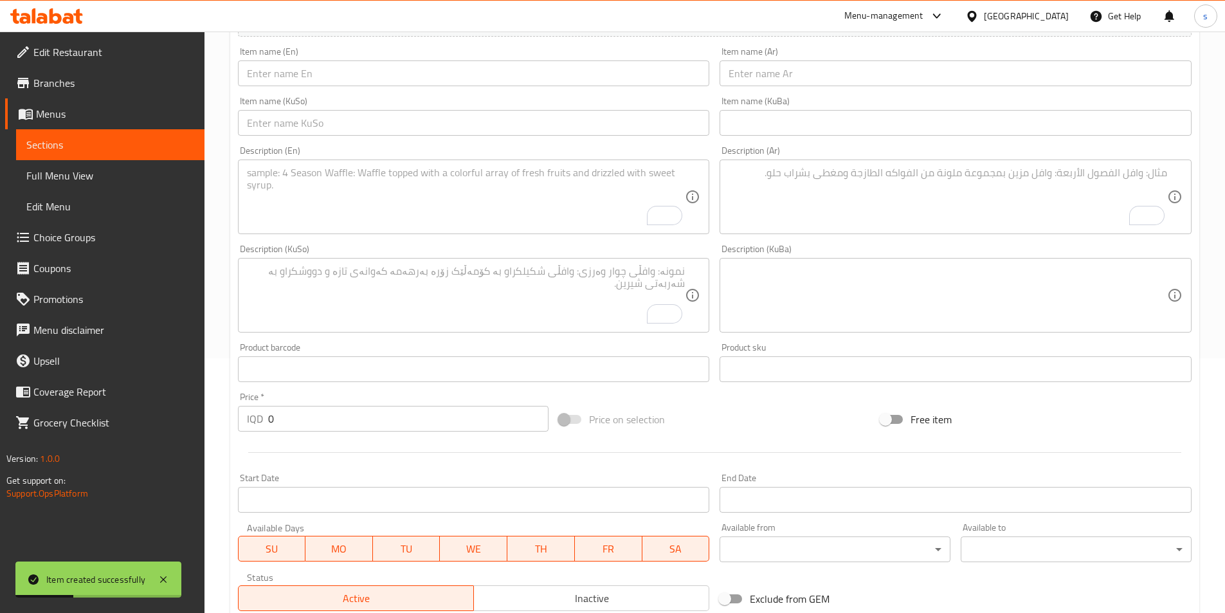
click at [367, 66] on input "text" at bounding box center [474, 73] width 472 height 26
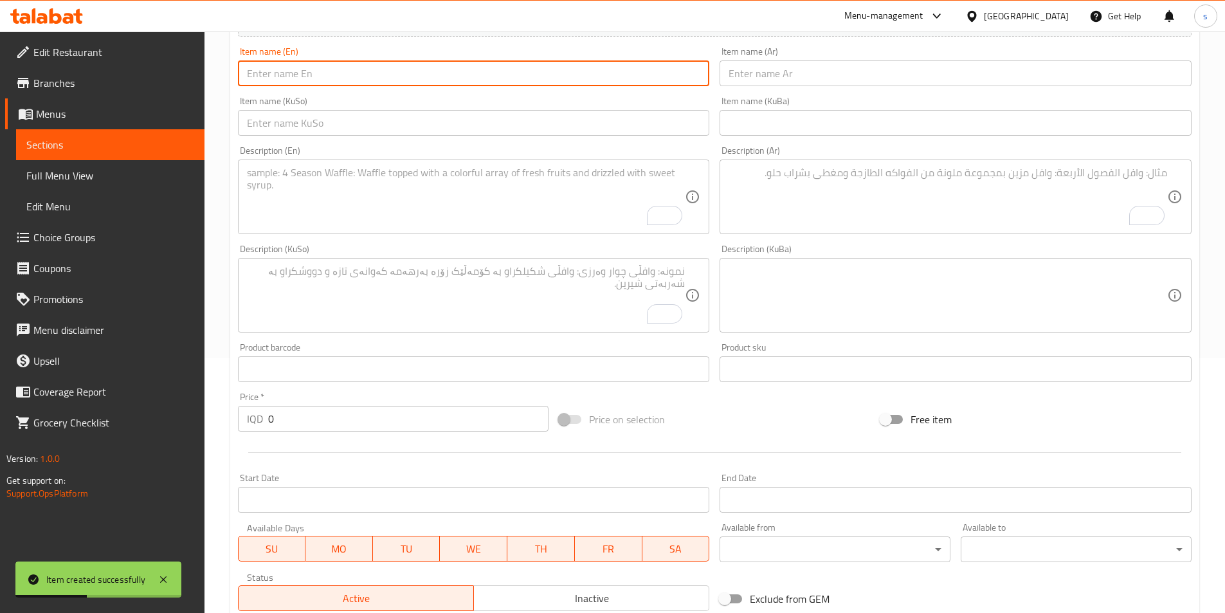
paste input "Dubai Cake"
type input "Dubai Cake"
click at [800, 85] on input "text" at bounding box center [955, 73] width 472 height 26
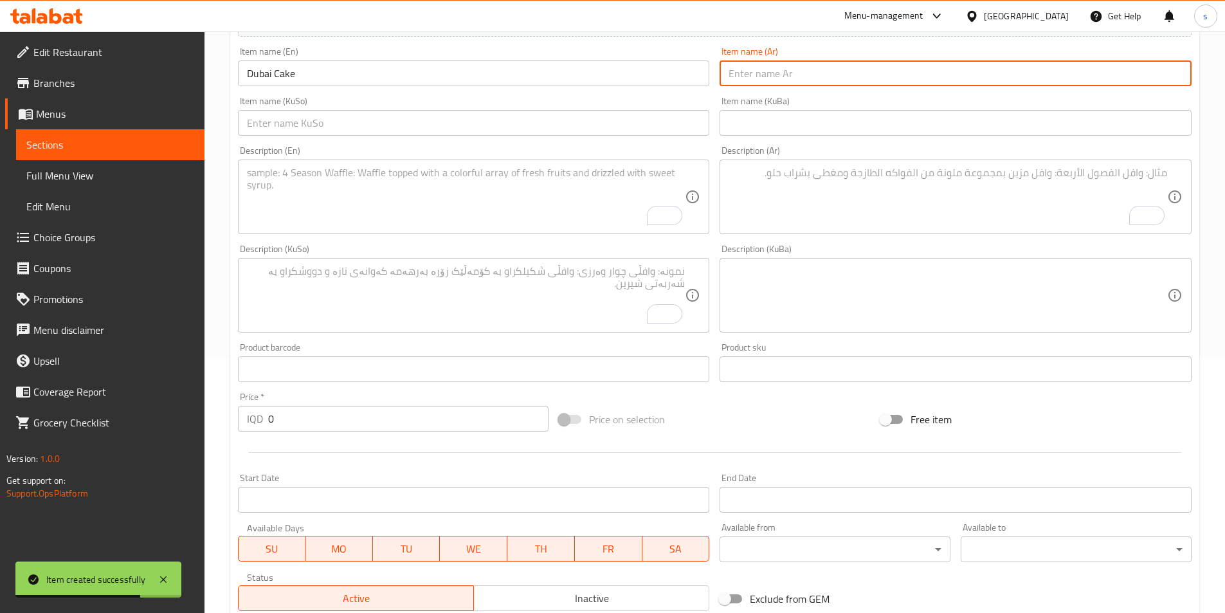
paste input "كعكة دبي"
type input "كعكة دبي"
click at [658, 125] on input "text" at bounding box center [474, 123] width 472 height 26
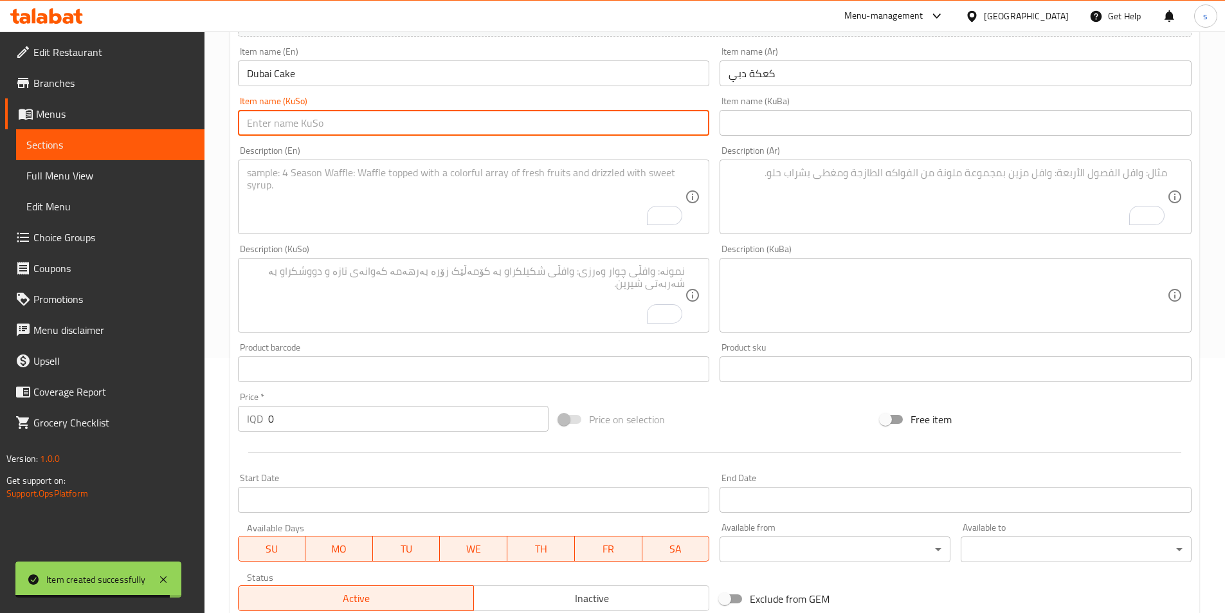
paste input "کێکی دوبەی"
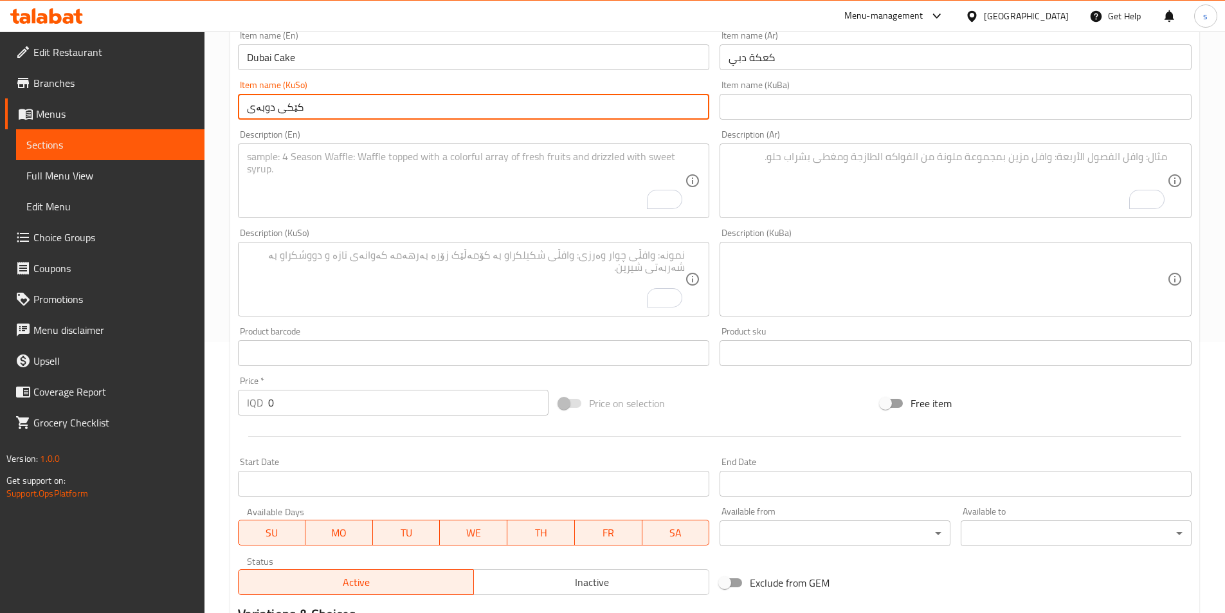
type input "کێکی دوبەی"
click at [372, 174] on textarea "To enrich screen reader interactions, please activate Accessibility in Grammarl…" at bounding box center [466, 180] width 438 height 61
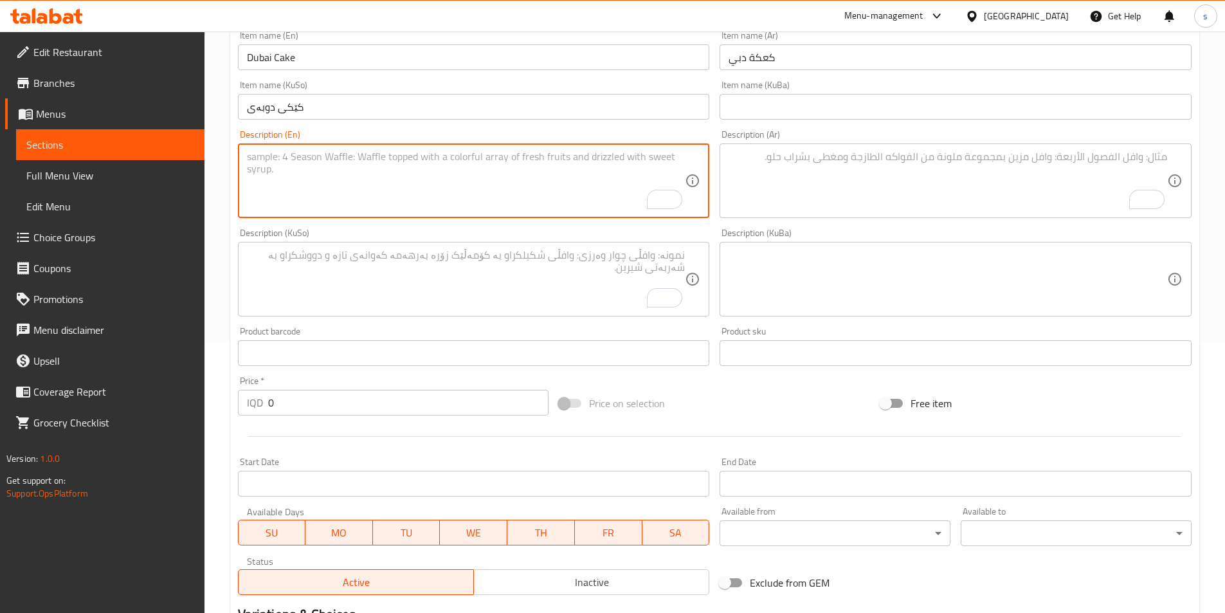
paste textarea "starch, milk, sugar, cocoa, peanut sauce and Pakistani poetry"
drag, startPoint x: 480, startPoint y: 160, endPoint x: 523, endPoint y: 162, distance: 43.8
click at [523, 162] on textarea "starch, milk, sugar, cocoa, peanut sauce and Pakistani poetry" at bounding box center [466, 180] width 438 height 61
paste textarea "Vermicelli"
type textarea "starch, milk, sugar, cocoa, peanut sauce and Pakistani Vermicelli"
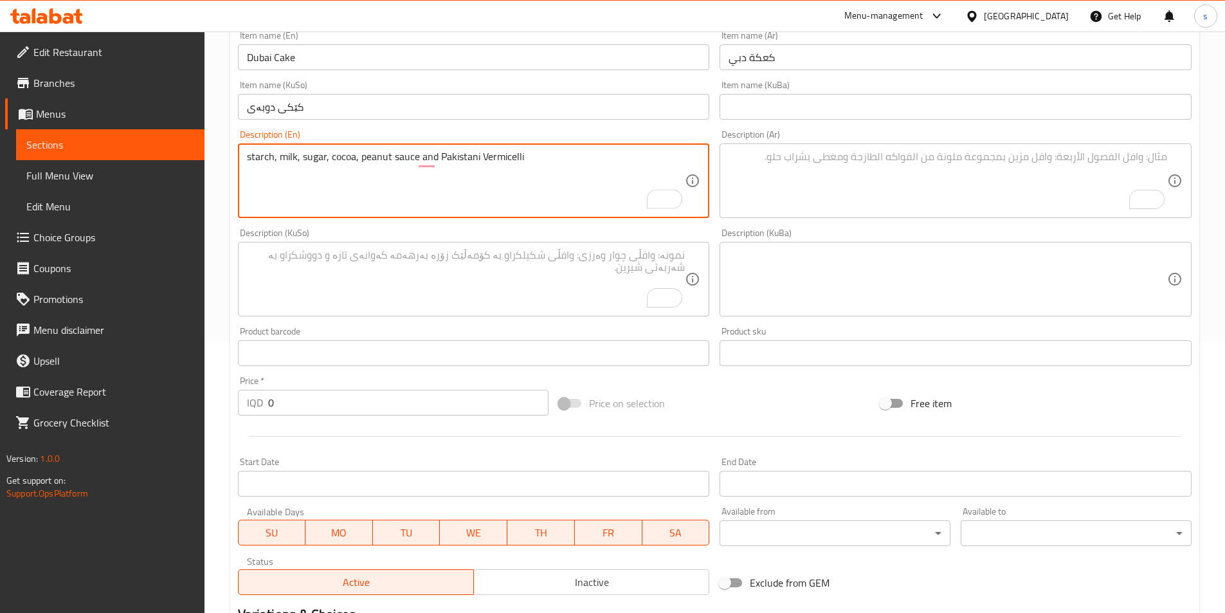
click at [1036, 179] on textarea "To enrich screen reader interactions, please activate Accessibility in Grammarl…" at bounding box center [947, 180] width 438 height 61
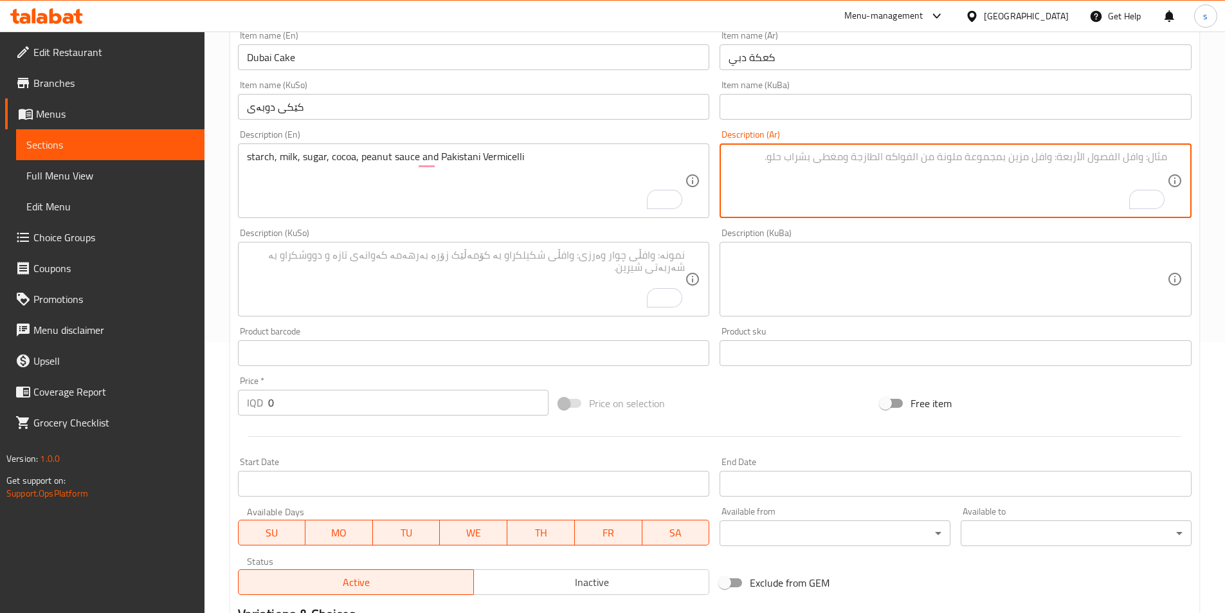
paste textarea "النشا والسكر والقشدة والحليب والمسحوق ال[DEMOGRAPHIC_DATA]"
paste textarea "ەعری"
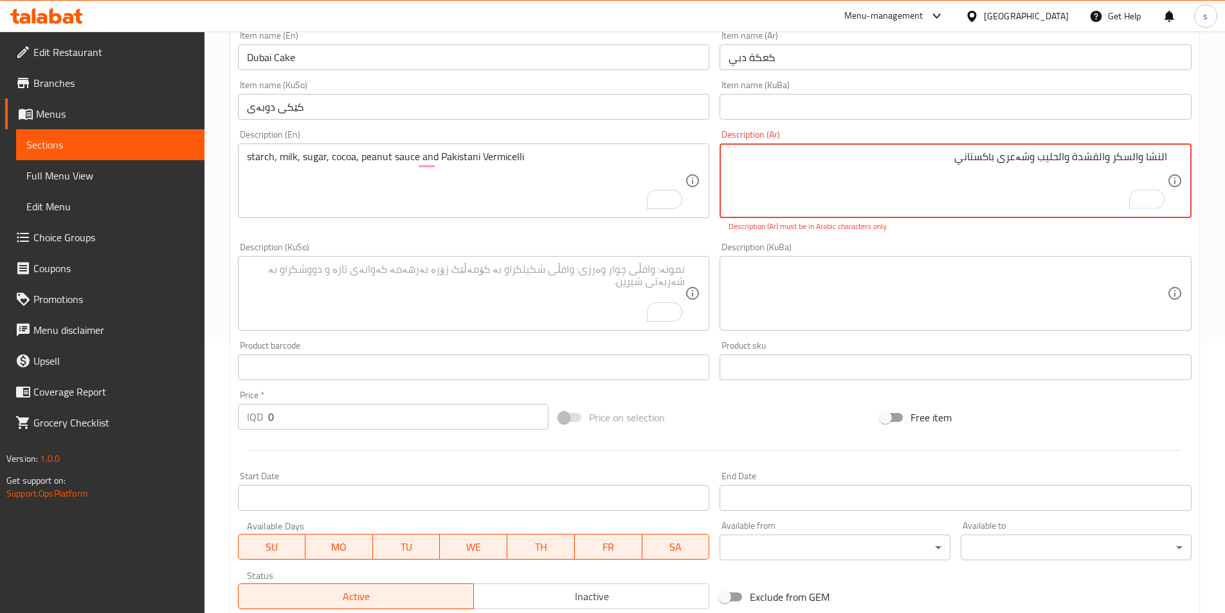
click at [1057, 190] on textarea "النشا والسكر والقشدة والحليب وشەعری باكستاني" at bounding box center [947, 180] width 438 height 61
drag, startPoint x: 1000, startPoint y: 159, endPoint x: 1031, endPoint y: 166, distance: 31.7
click at [1031, 166] on textarea "النشا والسكر والقشدة والحليب وشەعری باكستاني" at bounding box center [947, 180] width 438 height 61
paste textarea "عيرية"
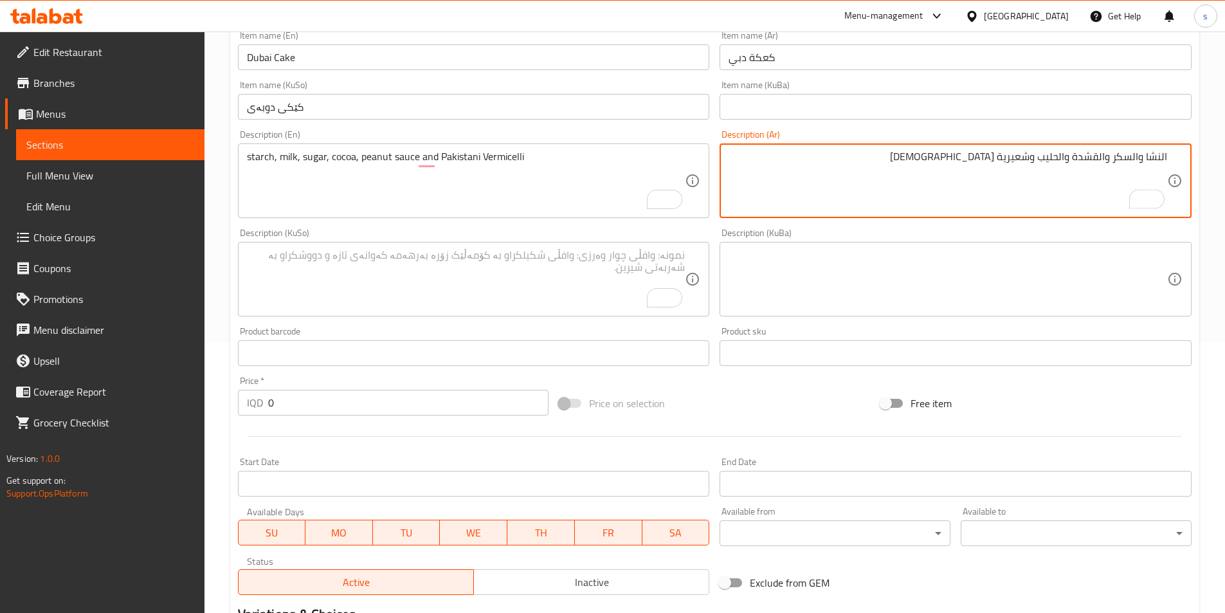
click at [1060, 160] on textarea "النشا والسكر والقشدة والحليب وشعيرية [DEMOGRAPHIC_DATA]" at bounding box center [947, 180] width 438 height 61
click at [1133, 158] on textarea "النشا والسكر، [PERSON_NAME]، [PERSON_NAME] وشعيرية [DEMOGRAPHIC_DATA]" at bounding box center [947, 180] width 438 height 61
click at [1148, 160] on textarea "نشا، سكر، [PERSON_NAME]، [PERSON_NAME] وشعيرية [DEMOGRAPHIC_DATA]" at bounding box center [947, 180] width 438 height 61
type textarea "نشا، حليب، سكر، [PERSON_NAME]، حليب وشعيرية [DEMOGRAPHIC_DATA]"
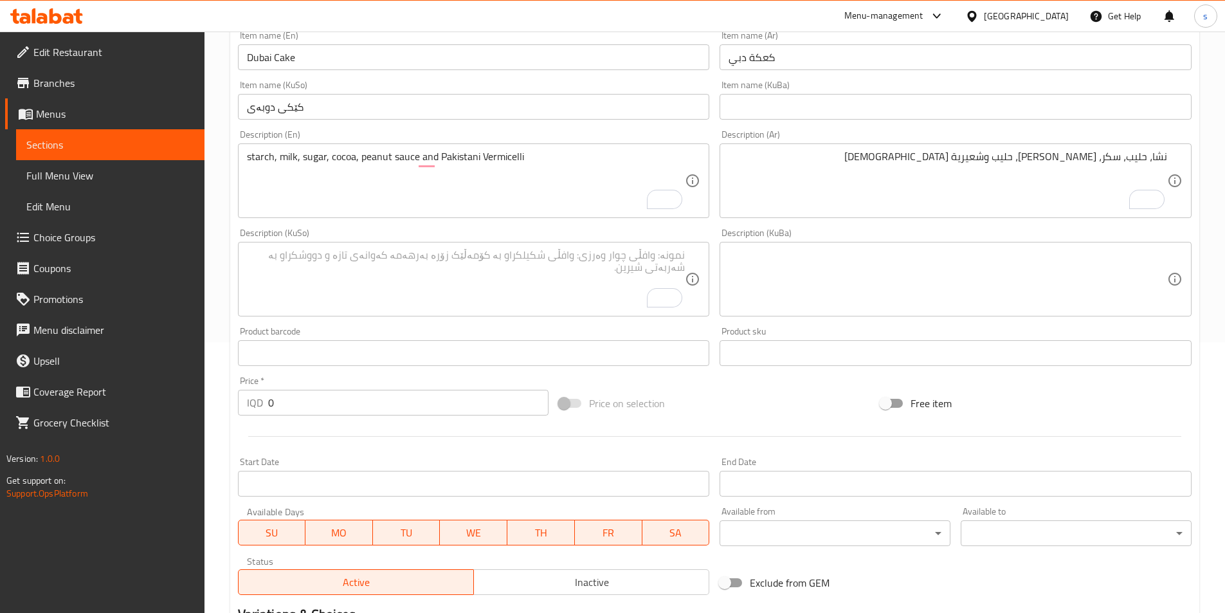
drag, startPoint x: 474, startPoint y: 314, endPoint x: 501, endPoint y: 282, distance: 42.0
click at [498, 288] on div "Description (KuSo)" at bounding box center [474, 279] width 472 height 75
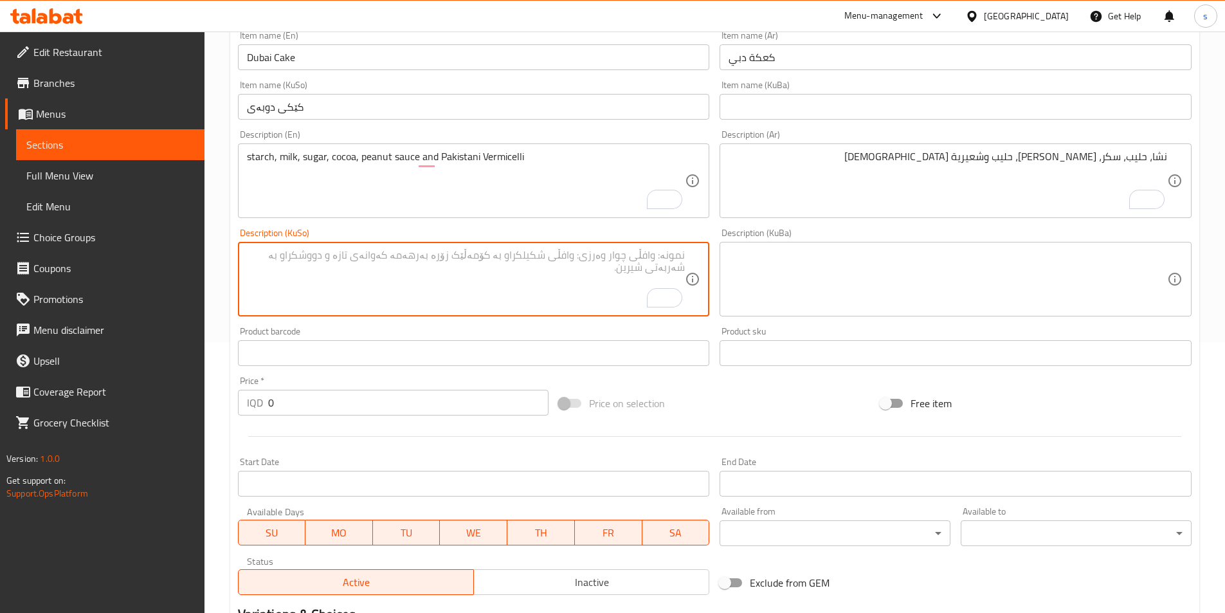
click at [501, 282] on textarea "To enrich screen reader interactions, please activate Accessibility in Grammarl…" at bounding box center [466, 279] width 438 height 61
paste textarea "نیشاستە، شیر، [PERSON_NAME]، کاکاو، سۆسی فستەق و شەعری پاکستانی"
type textarea "نیشاستە، شیر، [PERSON_NAME]، کاکاو، سۆسی فستەق و شەعری پاکستانی"
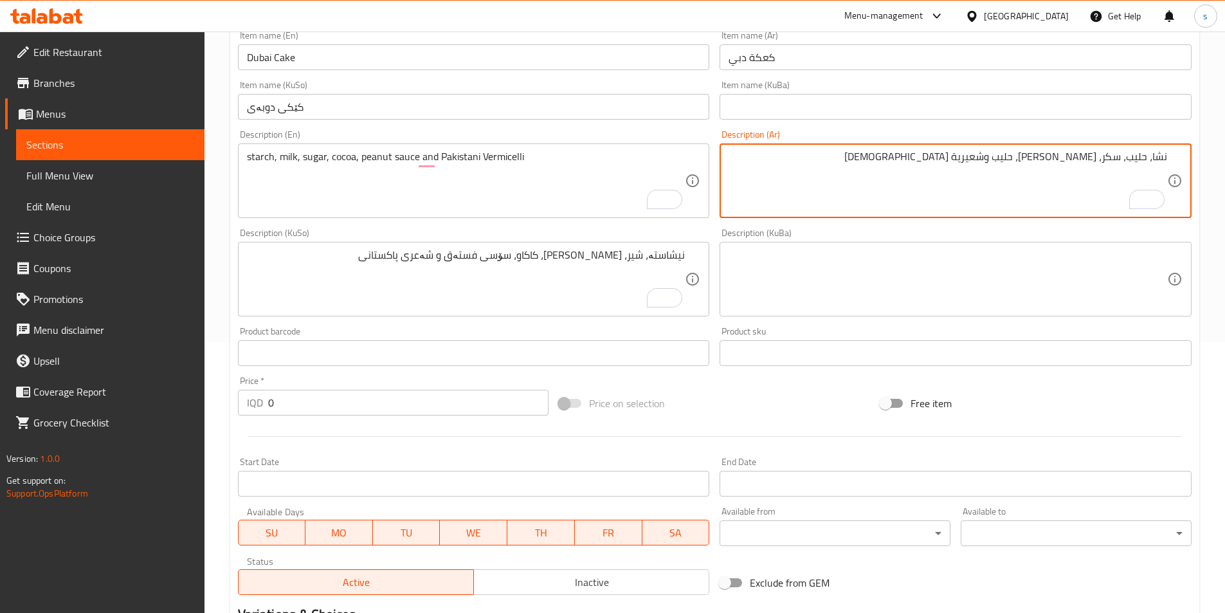
drag, startPoint x: 1078, startPoint y: 162, endPoint x: 1095, endPoint y: 162, distance: 17.4
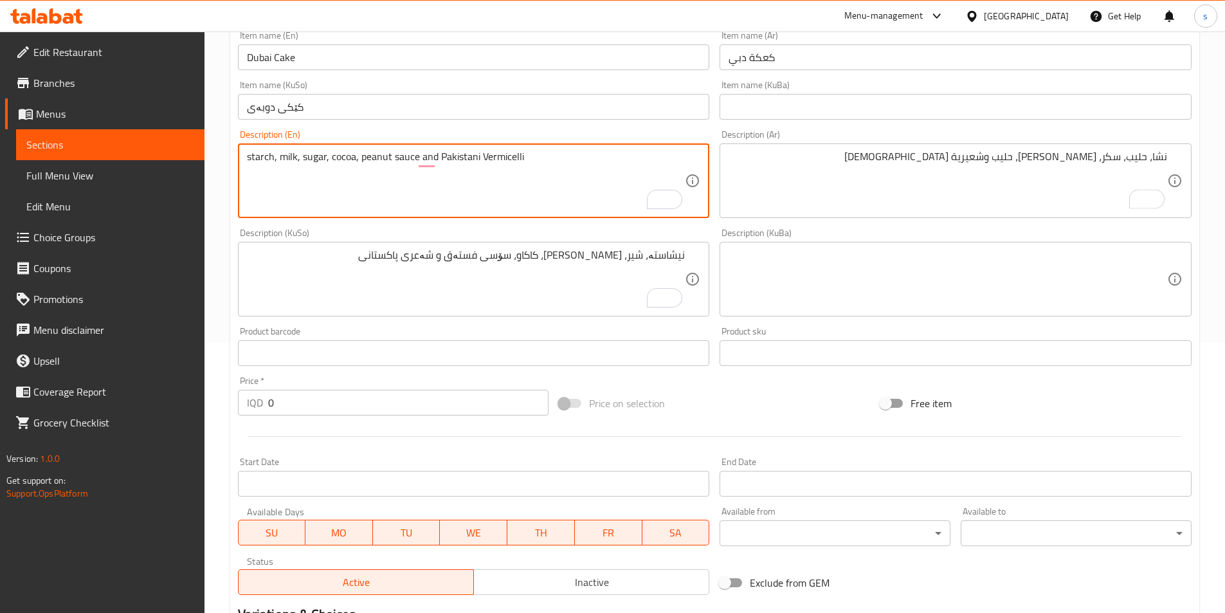
click at [339, 153] on textarea "starch, milk, sugar, cocoa, peanut sauce and Pakistani Vermicelli" at bounding box center [466, 180] width 438 height 61
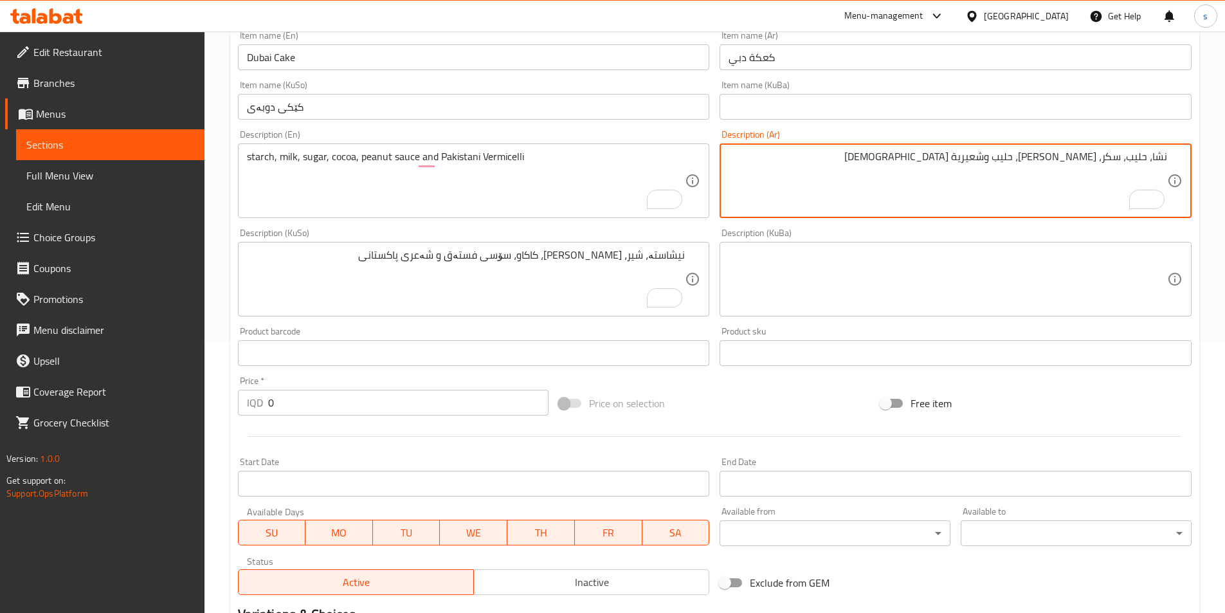
drag, startPoint x: 1077, startPoint y: 165, endPoint x: 1095, endPoint y: 166, distance: 18.0
paste textarea "ا"
drag, startPoint x: 1052, startPoint y: 158, endPoint x: 1071, endPoint y: 162, distance: 19.0
click at [1071, 162] on textarea "نشا، [PERSON_NAME]، سكر، [PERSON_NAME]، حليب وشعيرية [DEMOGRAPHIC_DATA]" at bounding box center [947, 180] width 438 height 61
type textarea "نشا، حليب، سكر، [PERSON_NAME]، وشعيرية [DEMOGRAPHIC_DATA]"
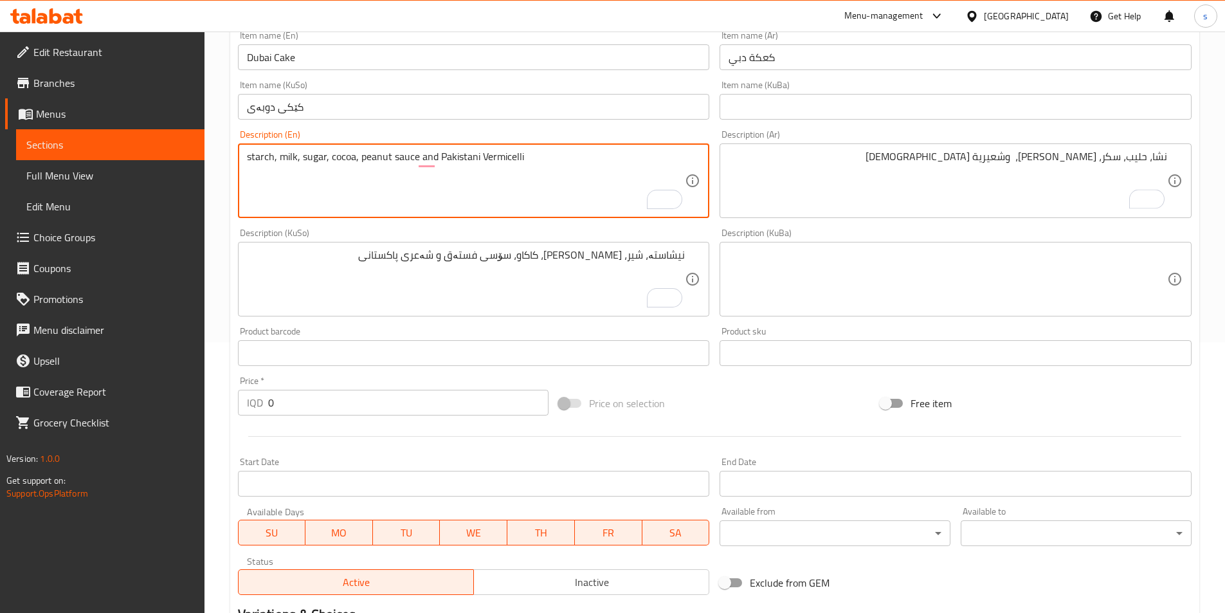
drag, startPoint x: 388, startPoint y: 160, endPoint x: 361, endPoint y: 161, distance: 26.4
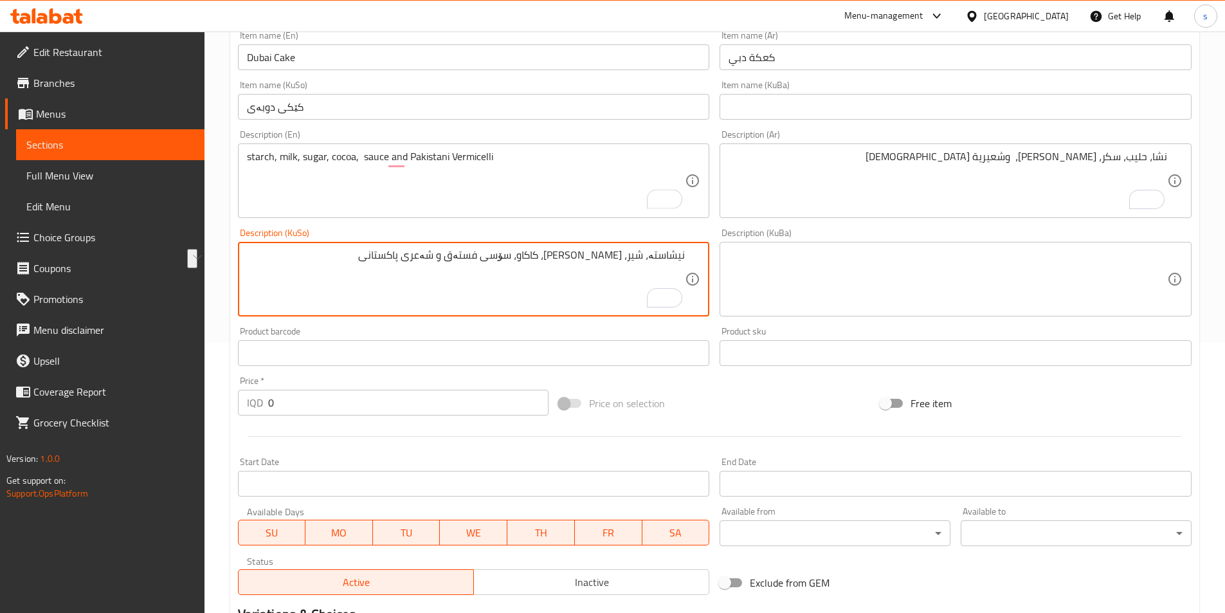
drag, startPoint x: 510, startPoint y: 259, endPoint x: 568, endPoint y: 262, distance: 58.6
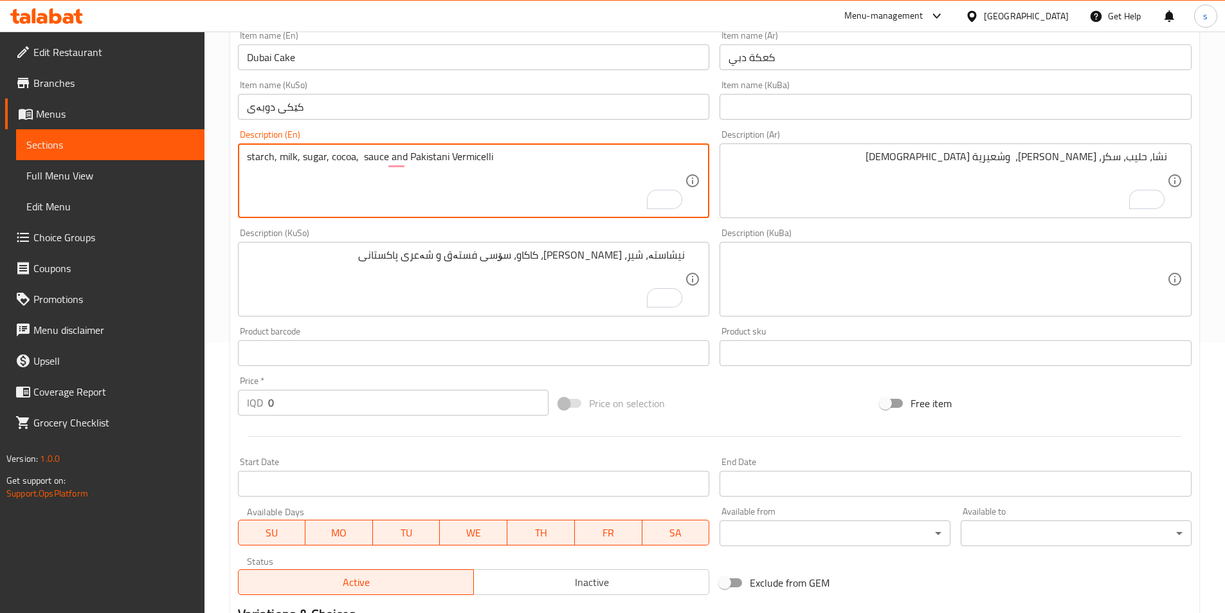
paste textarea "Pistachio"
drag, startPoint x: 360, startPoint y: 159, endPoint x: 449, endPoint y: 174, distance: 90.0
click at [409, 163] on textarea "starch, milk, sugar, cocoa, Pistachio sauce and Pakistani Vermicelli" at bounding box center [466, 180] width 438 height 61
type textarea "starch, milk, sugar, cocoa, Pistachio sauce and Pakistani Vermicelli"
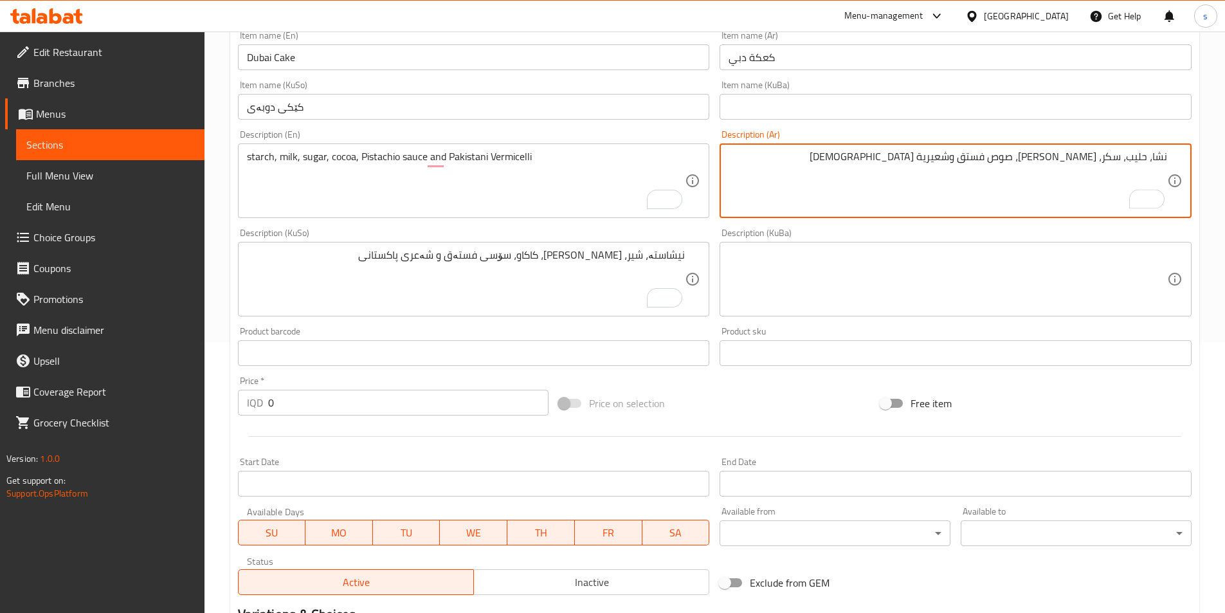
type textarea "نشا، حليب، سكر، [PERSON_NAME]، صوص فستق وشعيرية [DEMOGRAPHIC_DATA]"
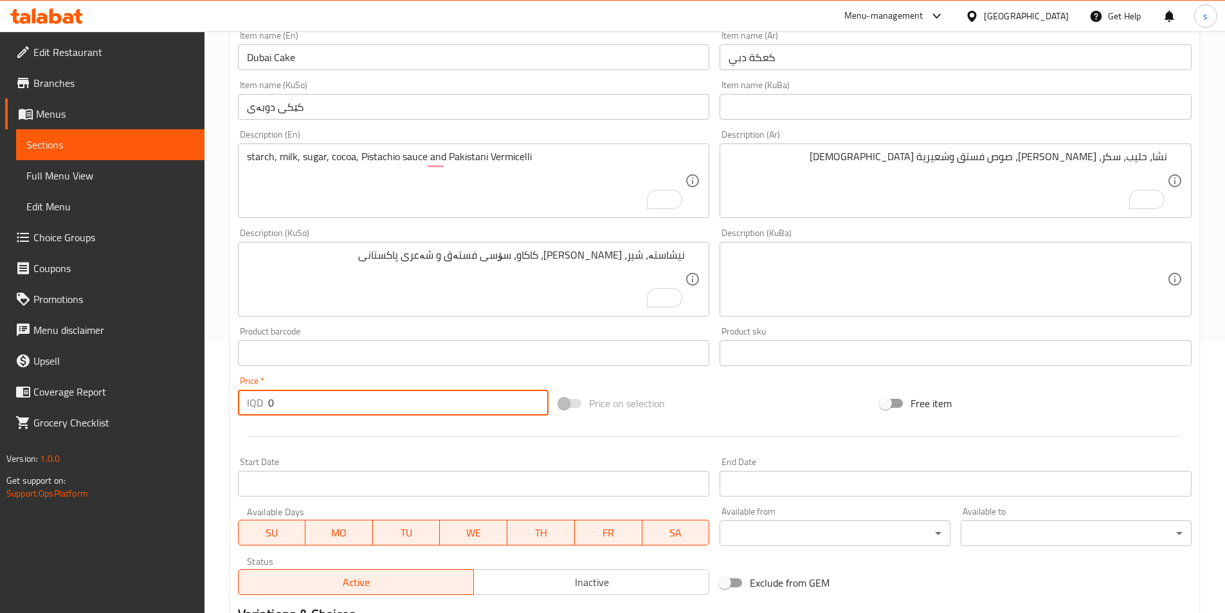
drag, startPoint x: 279, startPoint y: 406, endPoint x: 255, endPoint y: 404, distance: 23.9
click at [255, 404] on div "IQD 0 Price *" at bounding box center [393, 403] width 311 height 26
type input "2000"
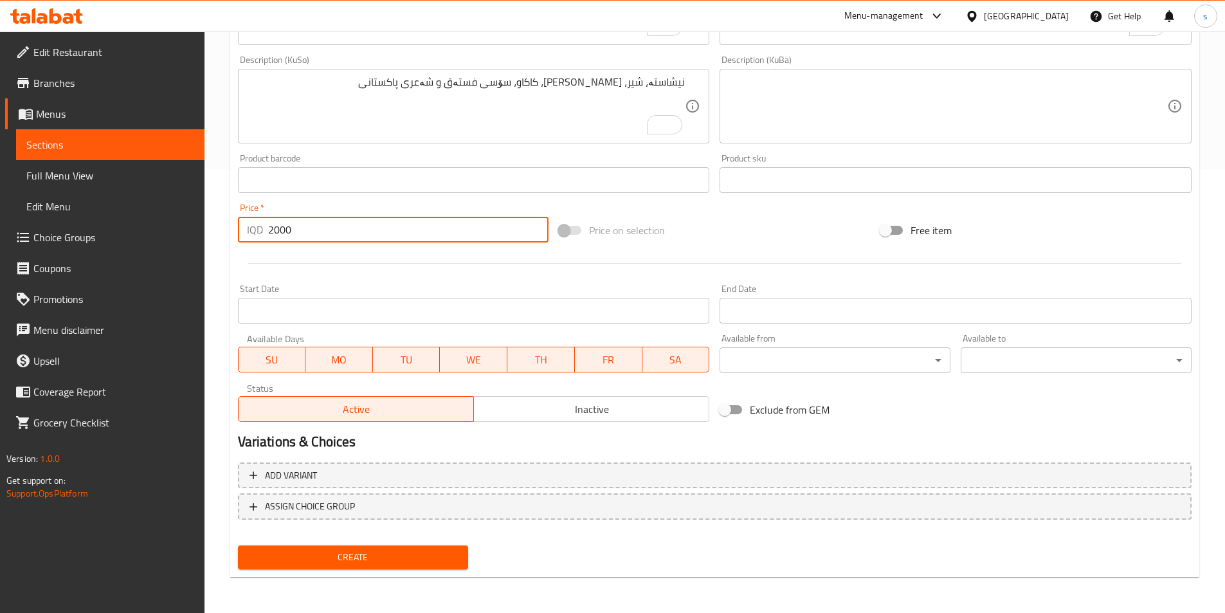
click at [332, 566] on button "Create" at bounding box center [353, 557] width 231 height 24
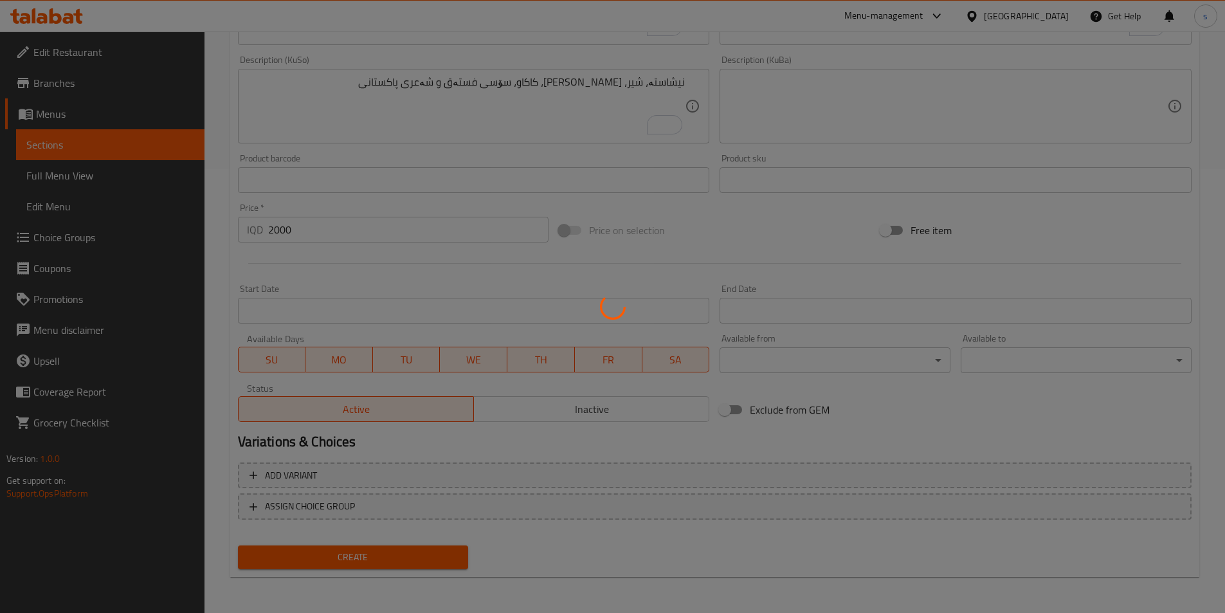
type input "0"
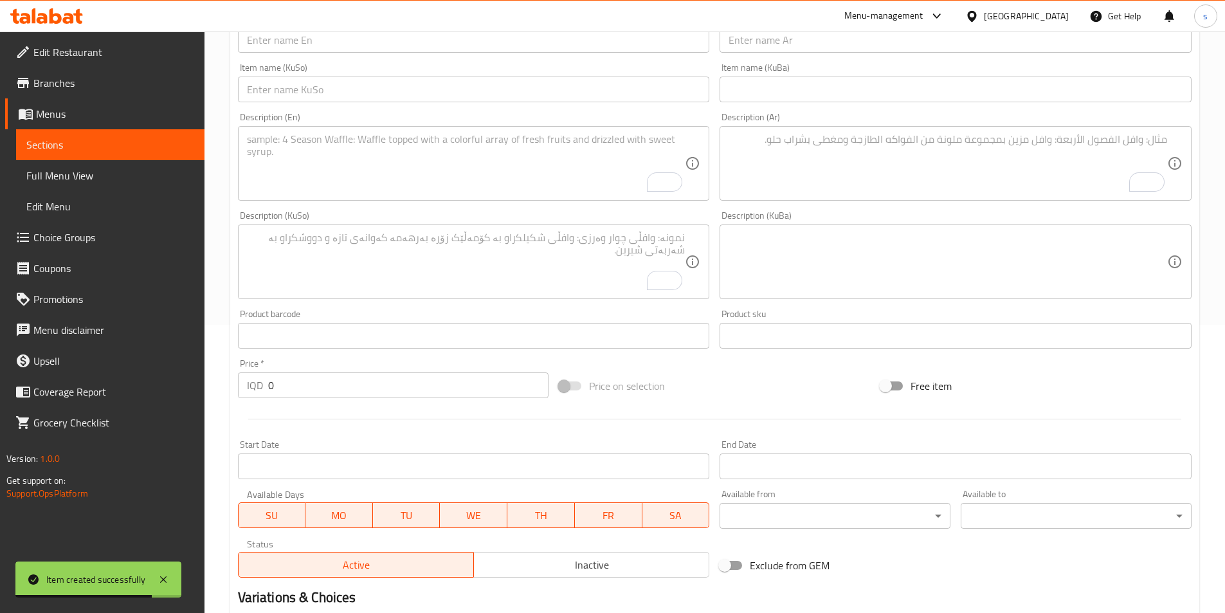
scroll to position [170, 0]
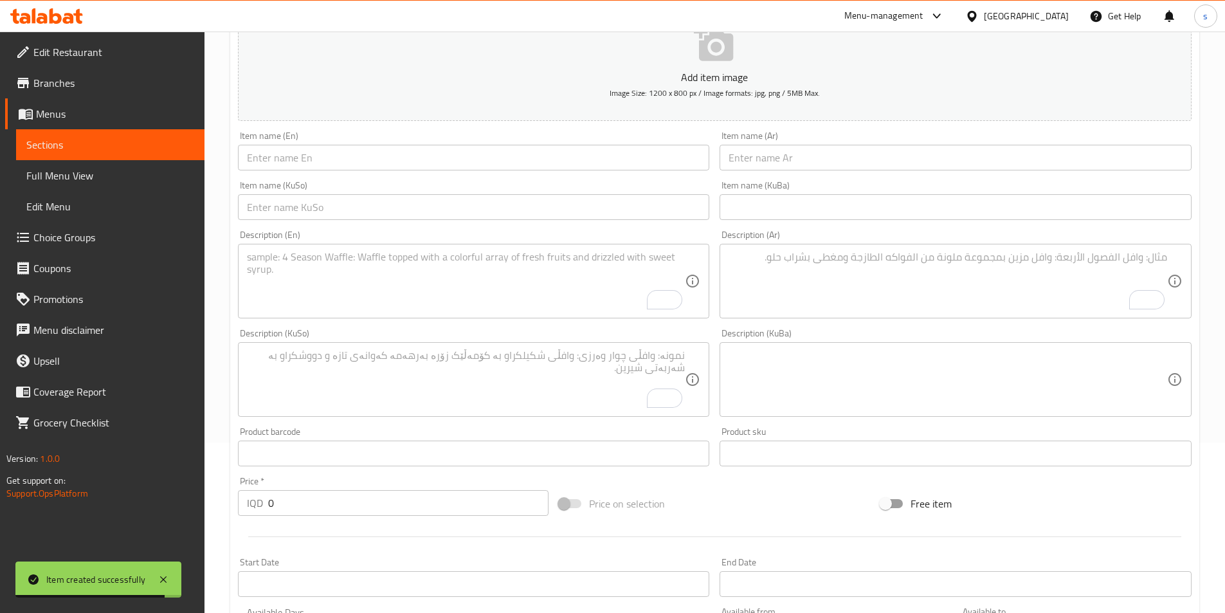
click at [354, 156] on input "text" at bounding box center [474, 158] width 472 height 26
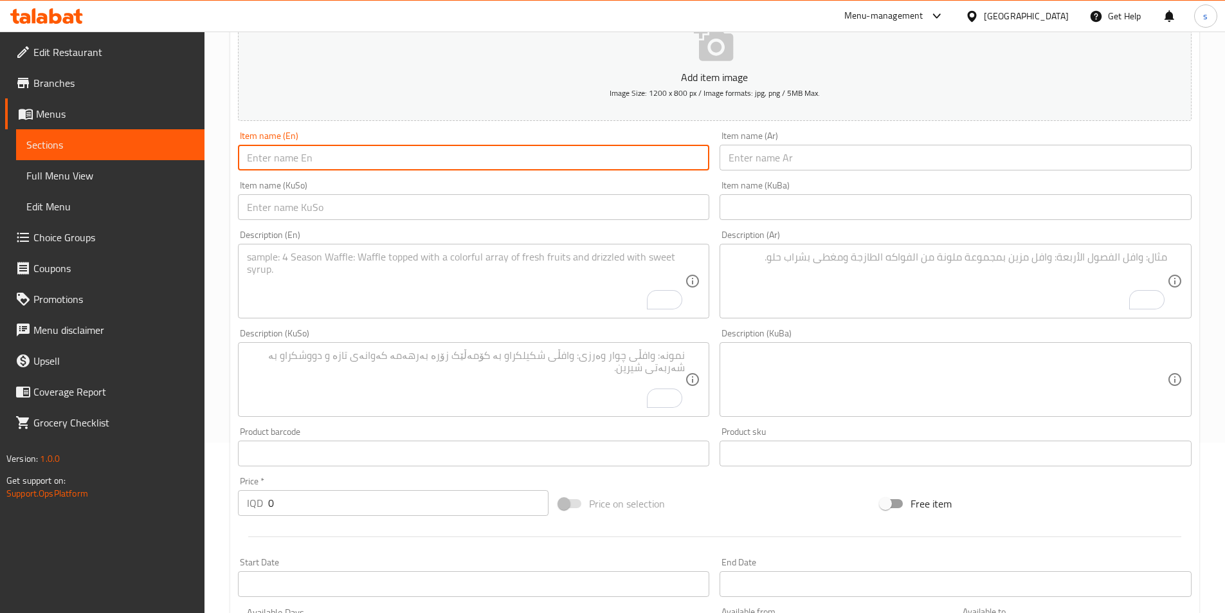
paste input "Tiramisu"
type input "Tiramisu"
click at [829, 168] on input "text" at bounding box center [955, 158] width 472 height 26
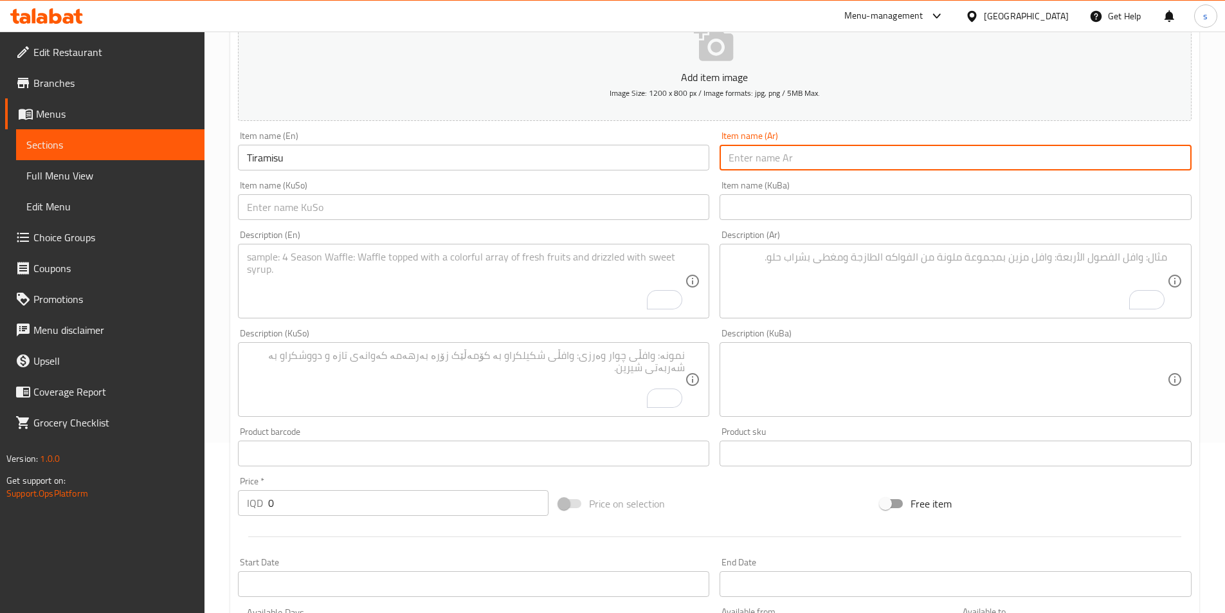
paste input "تيراميسو"
type input "تيراميسو"
click at [674, 196] on input "text" at bounding box center [474, 207] width 472 height 26
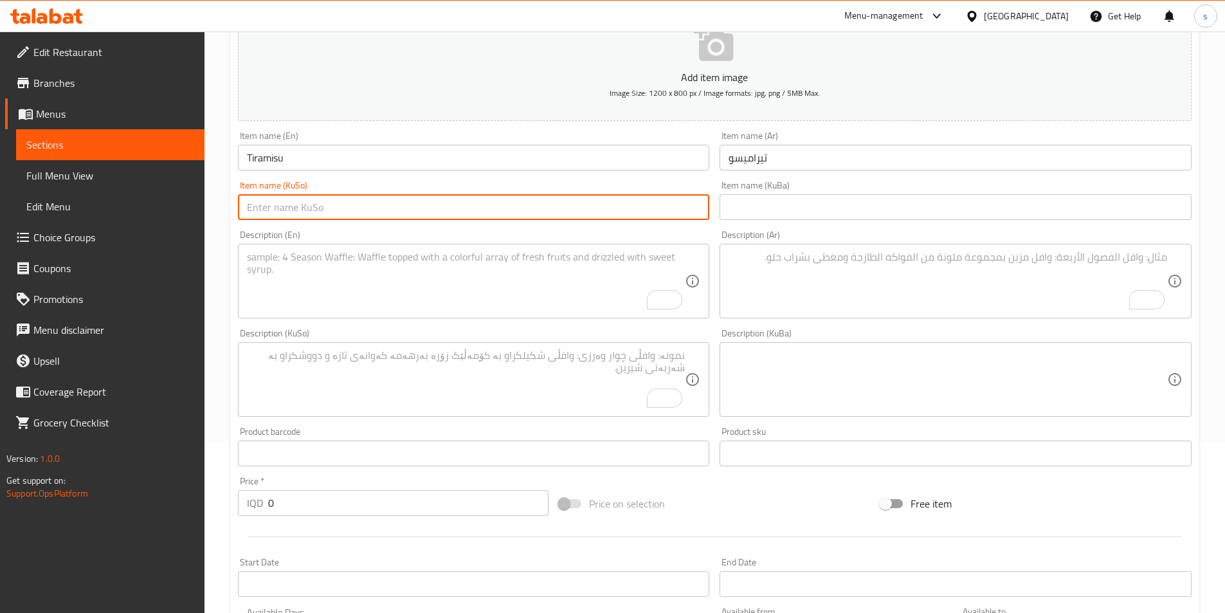
paste input "ترامیسیو"
type input "ترامیسیو"
click at [611, 280] on textarea "To enrich screen reader interactions, please activate Accessibility in Grammarl…" at bounding box center [466, 281] width 438 height 61
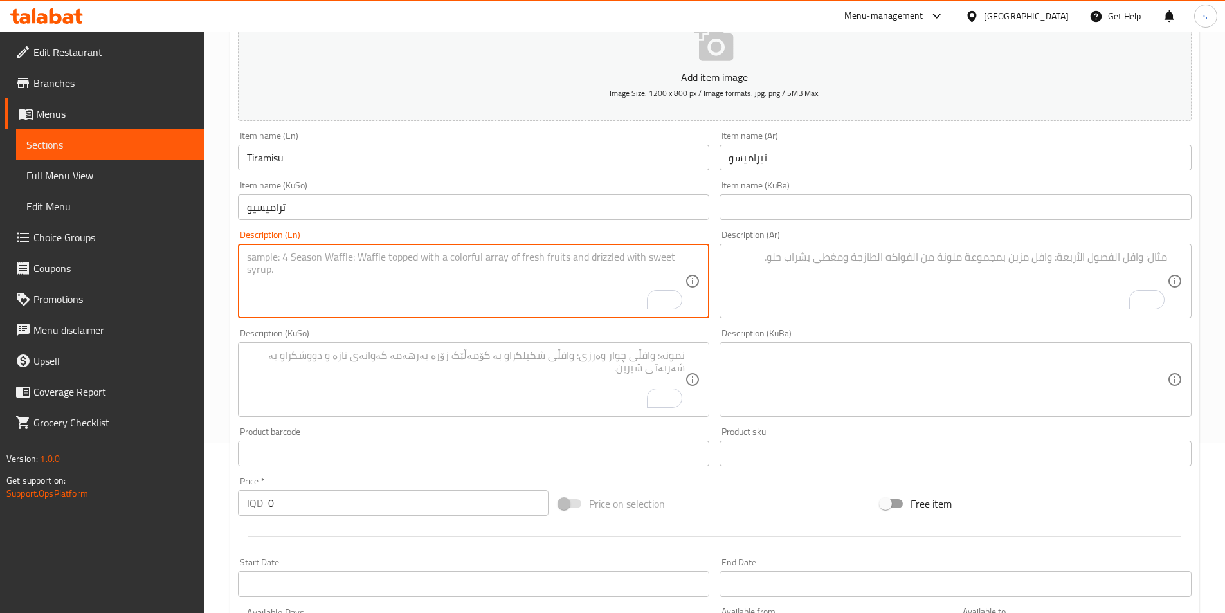
paste textarea "milk, sugar, tiramisu biscuits, eggs, starch and cocoa"
type textarea "milk, sugar, tiramisu biscuits, eggs, starch and cocoa"
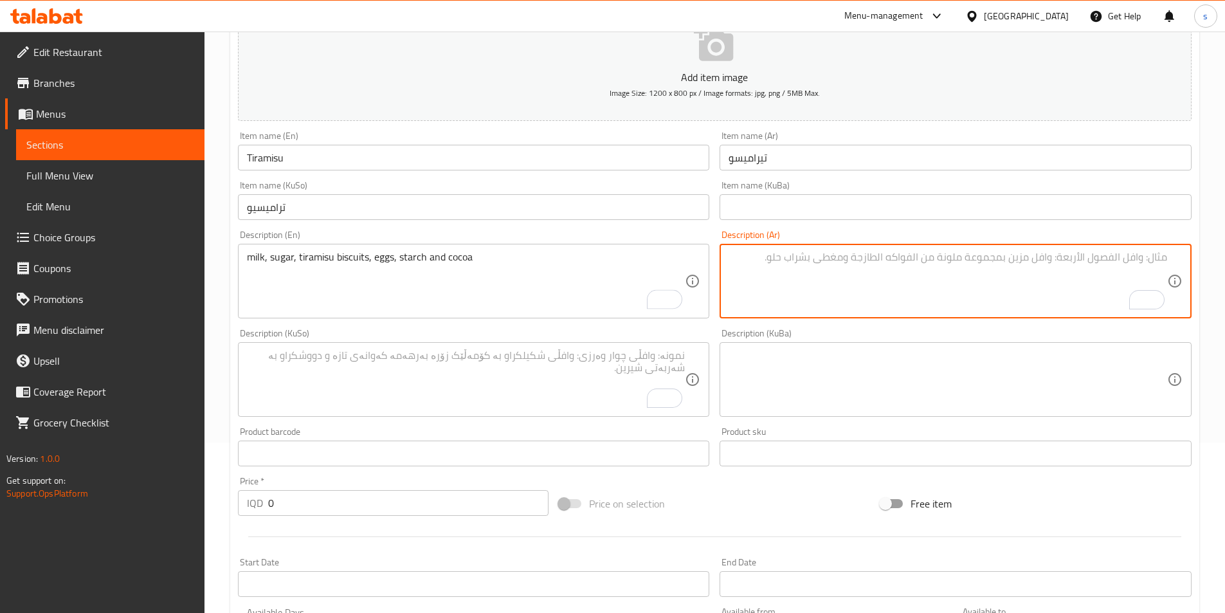
click at [807, 307] on textarea "To enrich screen reader interactions, please activate Accessibility in Grammarl…" at bounding box center [947, 281] width 438 height 61
paste textarea "الحليب والسكر وبسكويت التيراميسو والبيض والنشا والكاكاو"
type textarea "الحليب والسكر وبسكويت التيراميسو والبيض والنشا والكاكاو"
click at [528, 370] on textarea "To enrich screen reader interactions, please activate Accessibility in Grammarl…" at bounding box center [466, 379] width 438 height 61
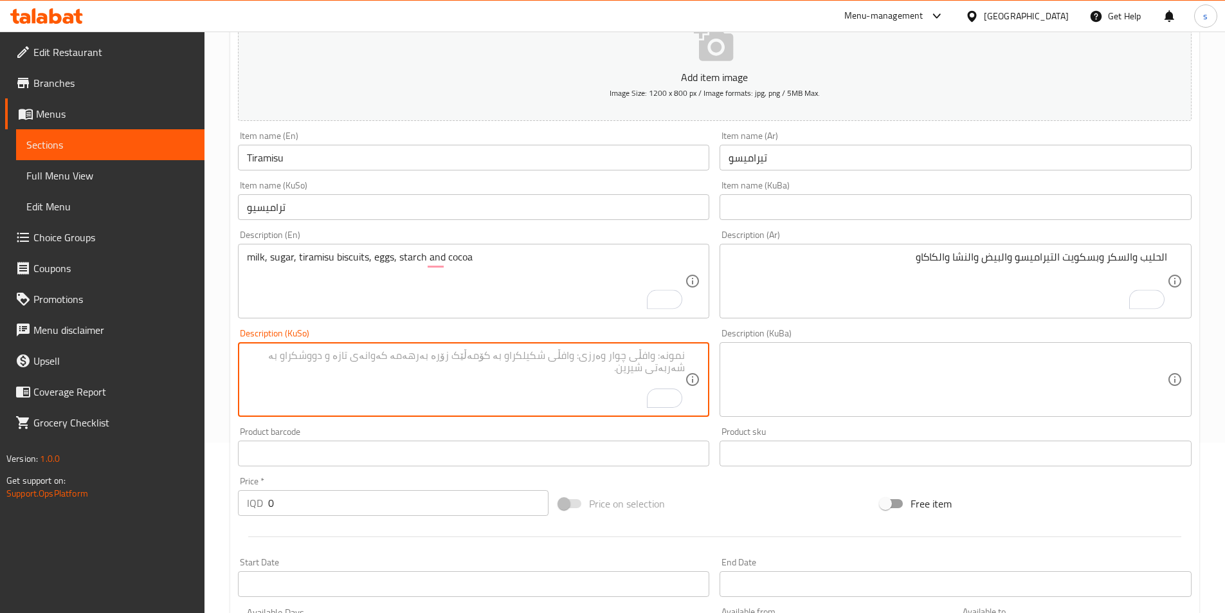
paste textarea "شیر، [PERSON_NAME]، بیسکوییت تیرامیسو، هێلکە، نیشاستە و کاکاو"
type textarea "شیر، [PERSON_NAME]، بیسکوییت تیرامیسو، هێلکە، نیشاستە و کاکاو"
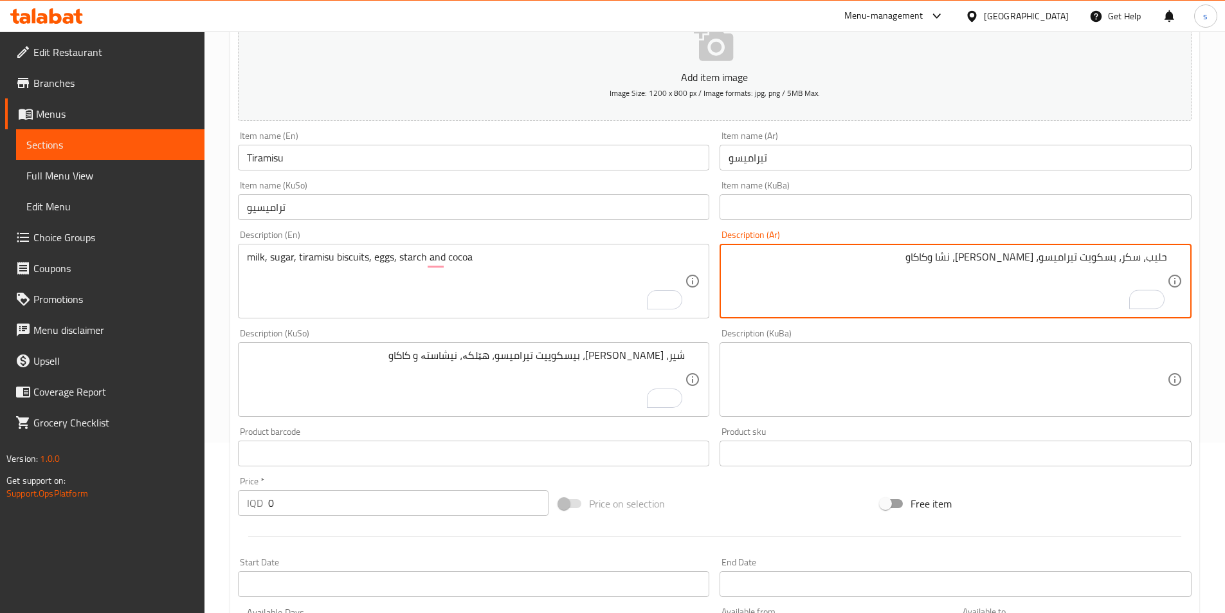
type textarea "حليب، سكر، بسكويت تيراميسو، [PERSON_NAME]، نشا وكاكاو"
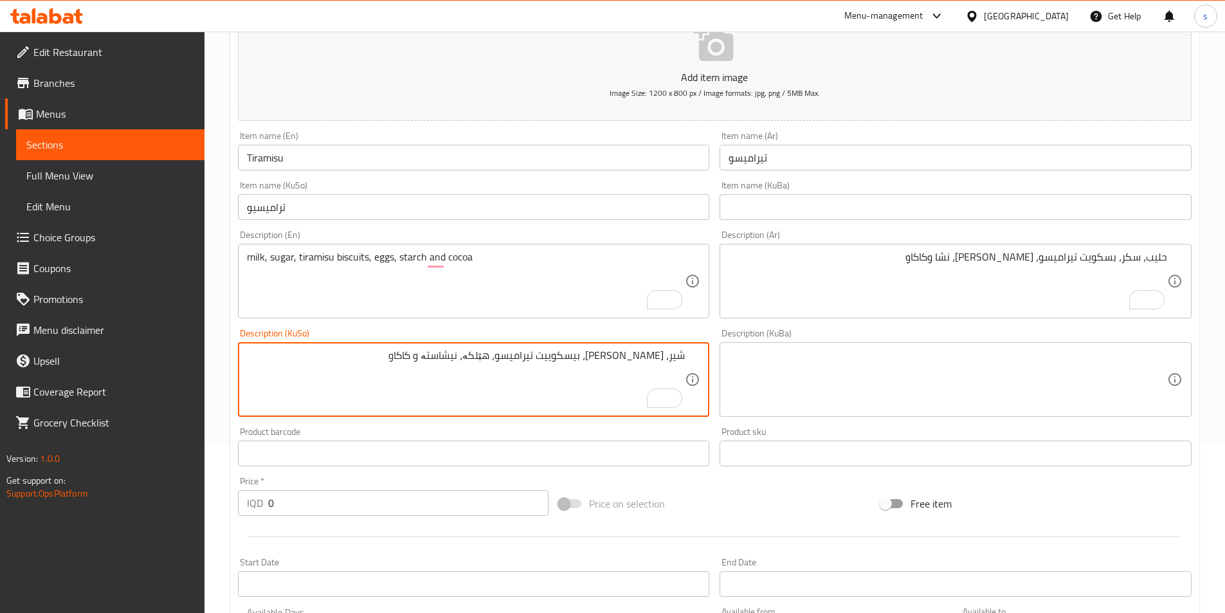
click at [597, 355] on textarea "شیر، [PERSON_NAME]، بیسکوییت تیرامیسو، هێلکە، نیشاستە و کاکاو" at bounding box center [466, 379] width 438 height 61
type textarea "شیر، [PERSON_NAME]، بیسکویتی تیرامیسو، هێلکە، نیشاستە و کاکاو"
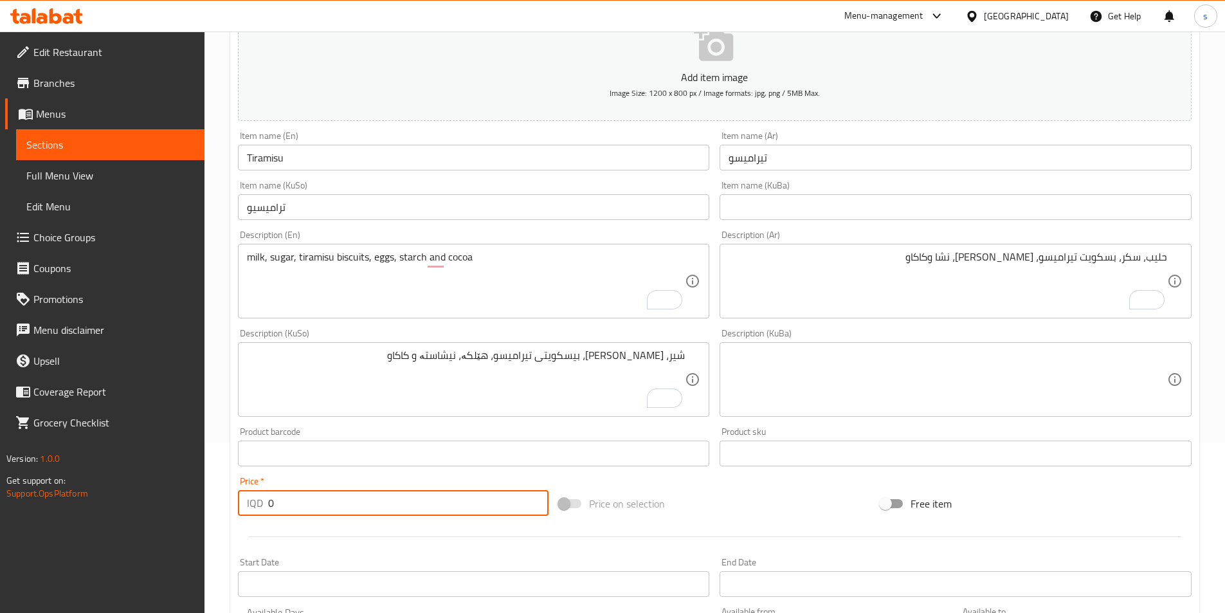
drag, startPoint x: 286, startPoint y: 501, endPoint x: 247, endPoint y: 507, distance: 39.0
click at [247, 507] on div "IQD 0 Price *" at bounding box center [393, 503] width 311 height 26
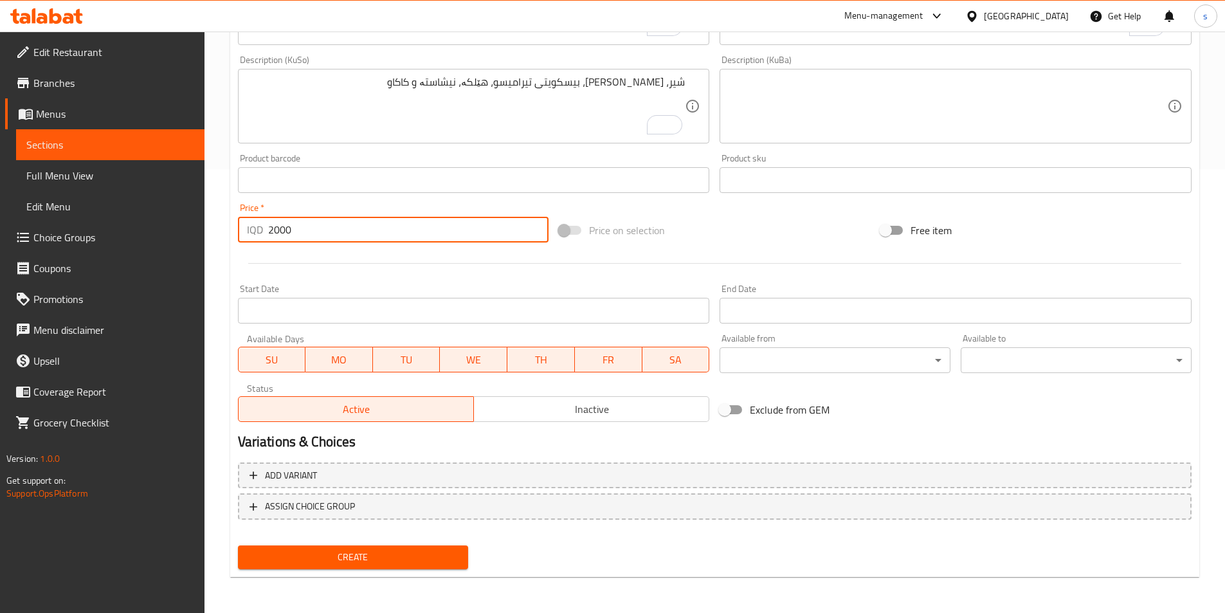
type input "2000"
click at [399, 544] on div "Create" at bounding box center [353, 557] width 241 height 34
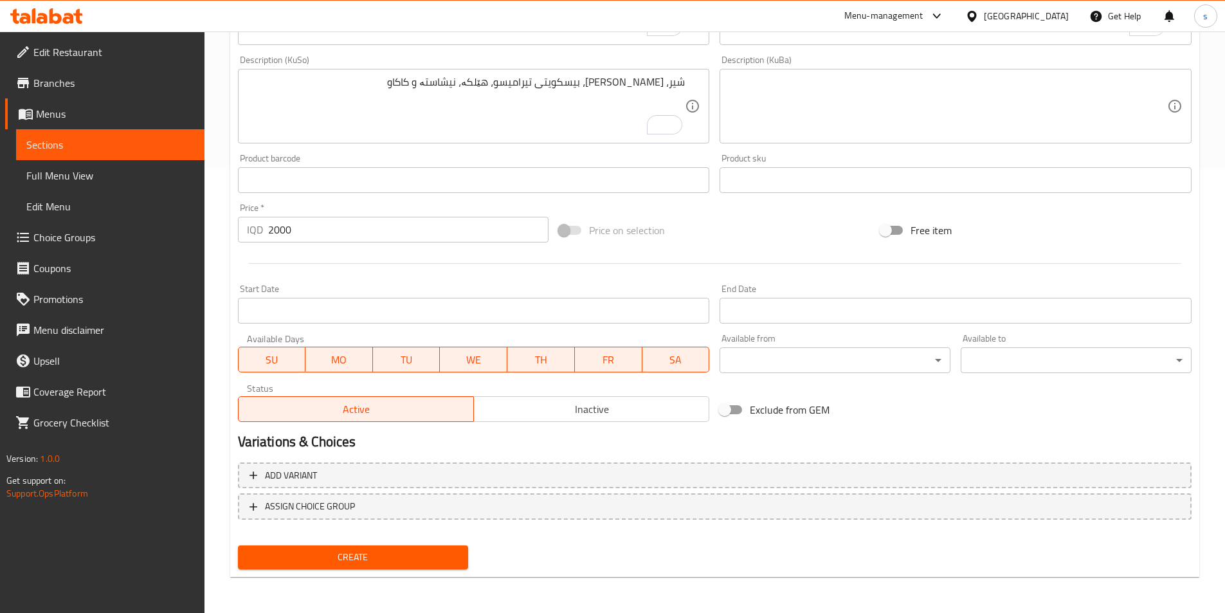
click at [416, 556] on span "Create" at bounding box center [353, 557] width 210 height 16
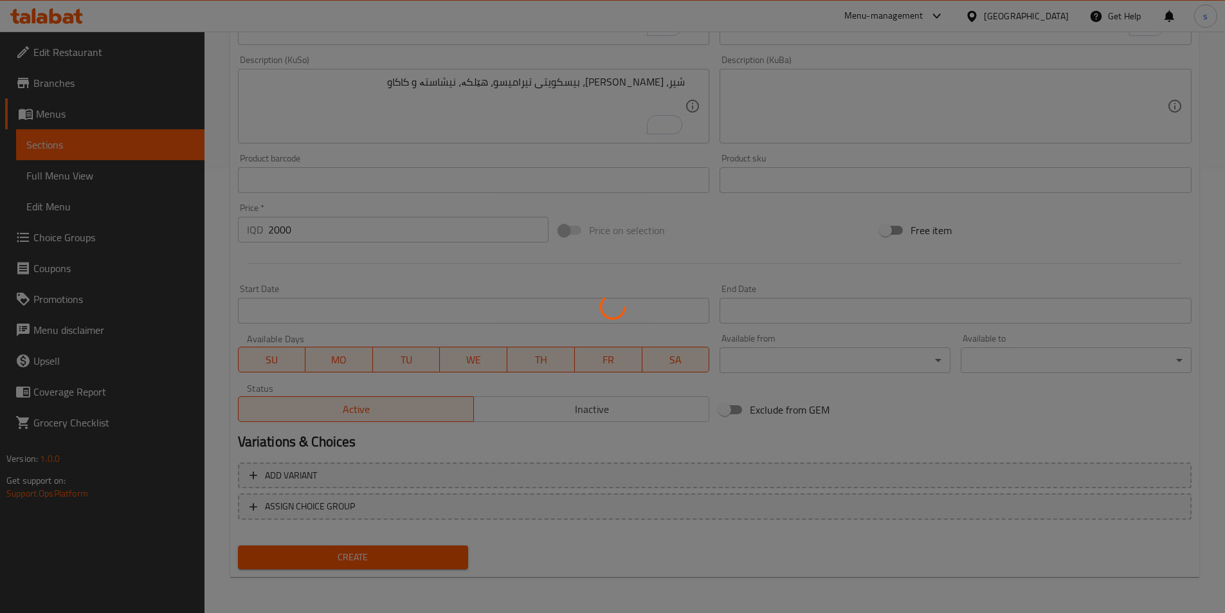
type input "0"
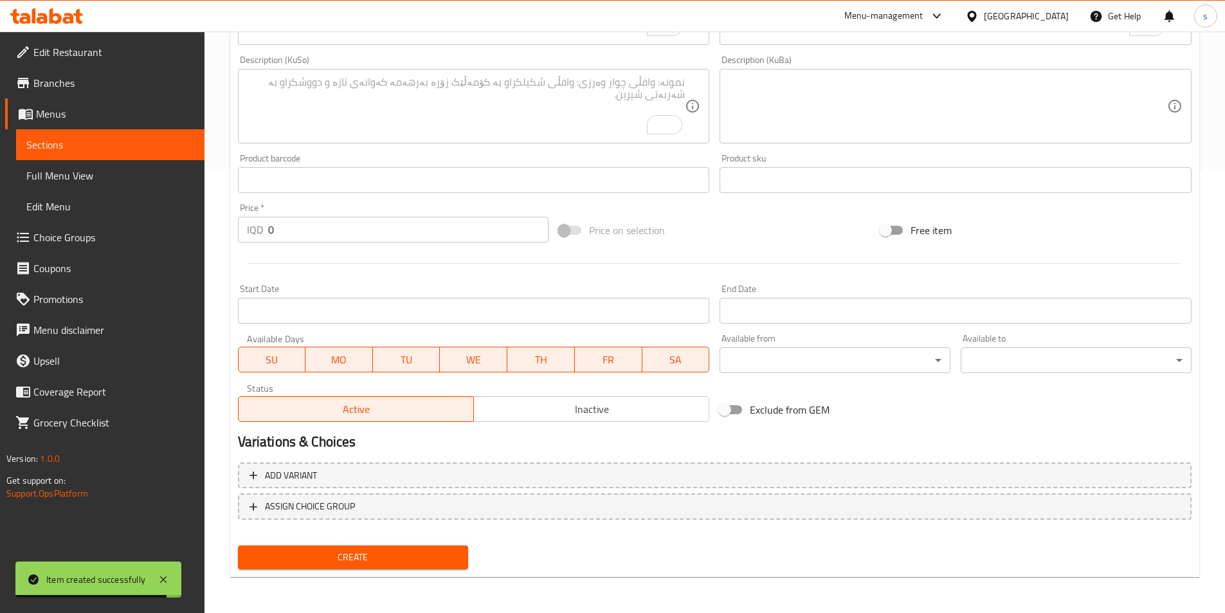
scroll to position [227, 0]
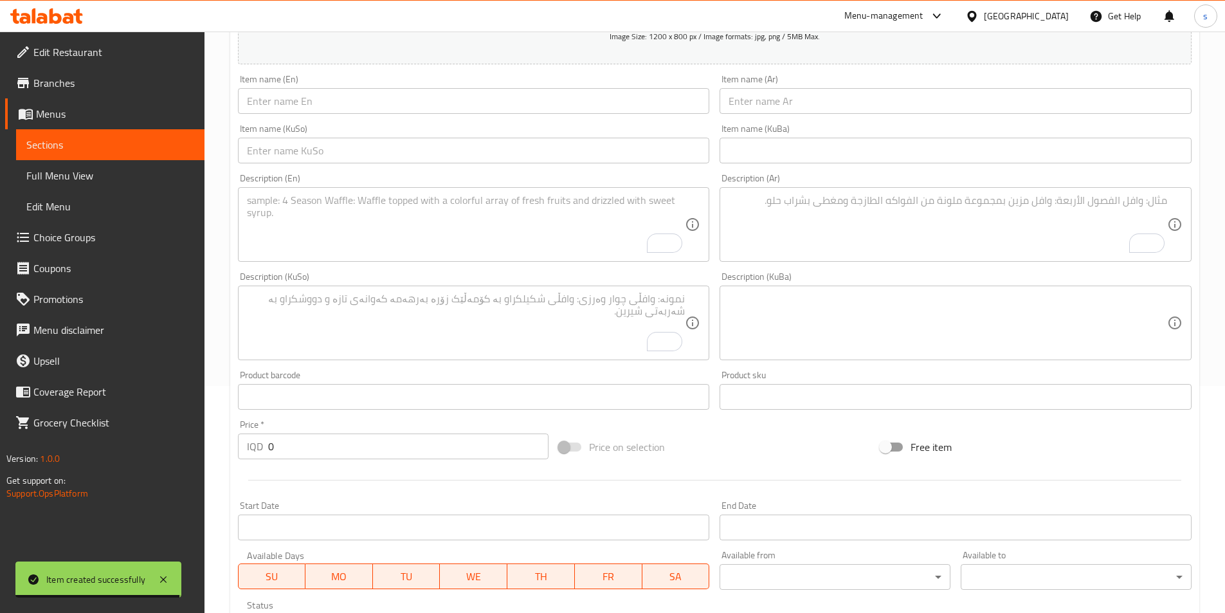
click at [262, 103] on input "text" at bounding box center [474, 101] width 472 height 26
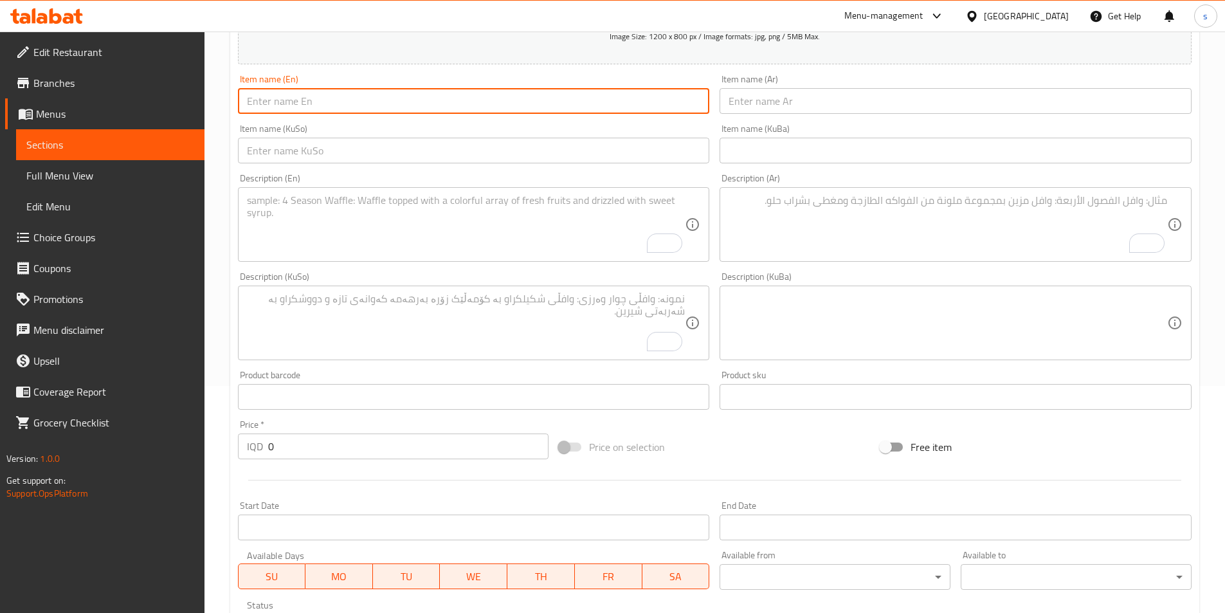
paste input "Mini cake"
type input "Mini cake"
click at [762, 102] on input "text" at bounding box center [955, 101] width 472 height 26
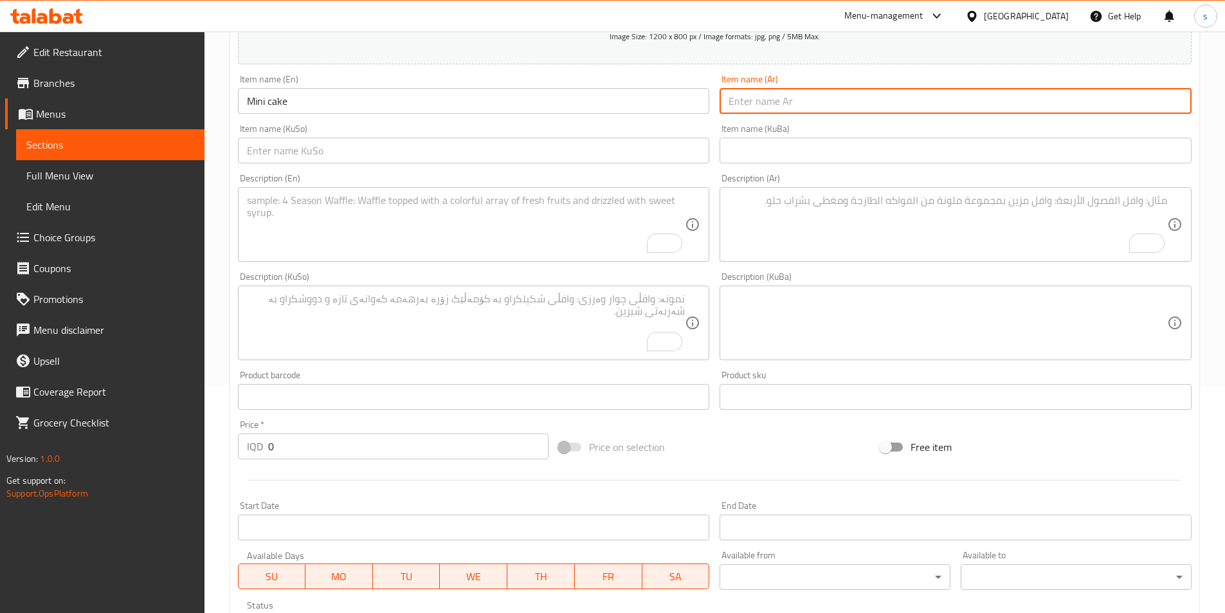
paste input "كعكة صغيرة"
type input "كعكة ميني"
click at [667, 153] on input "text" at bounding box center [474, 151] width 472 height 26
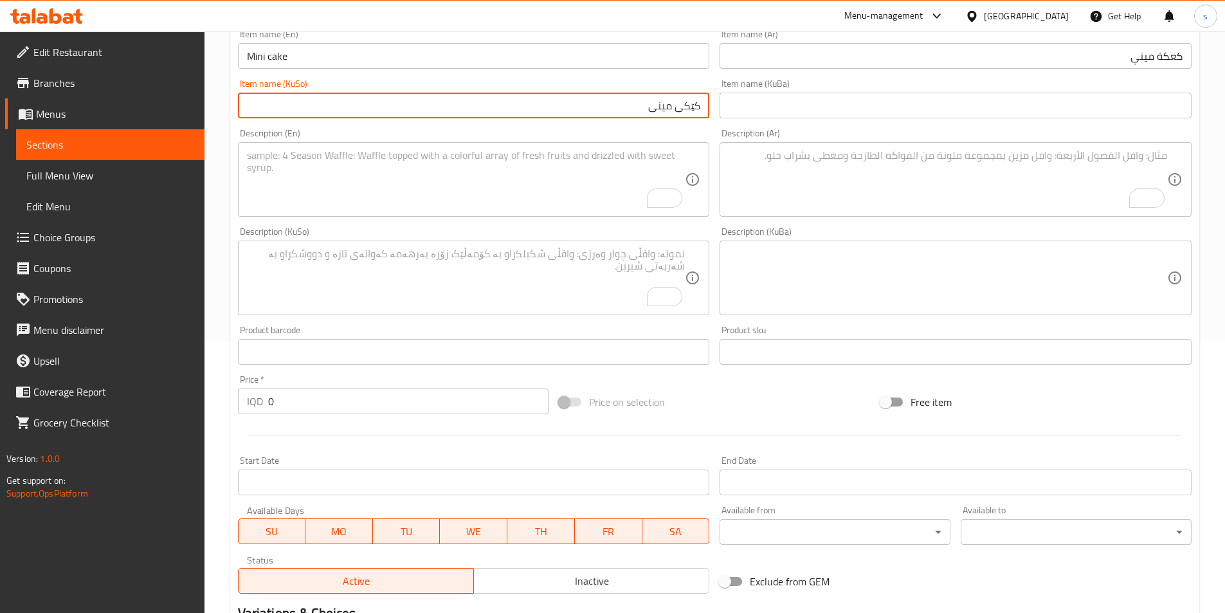
scroll to position [273, 0]
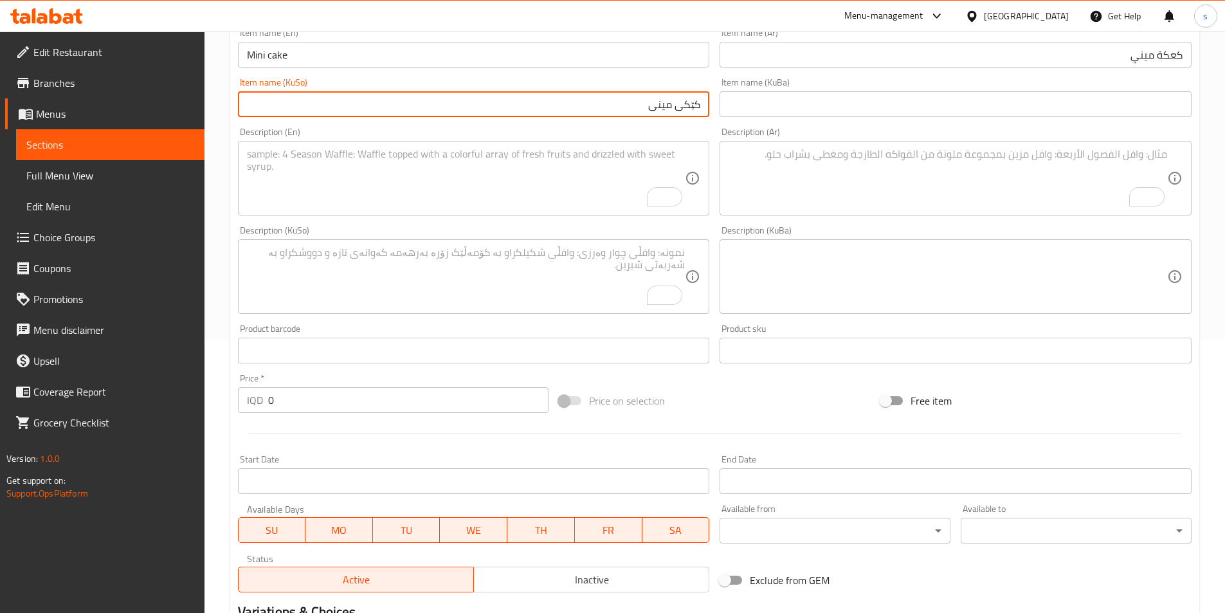
type input "کێکی مینی"
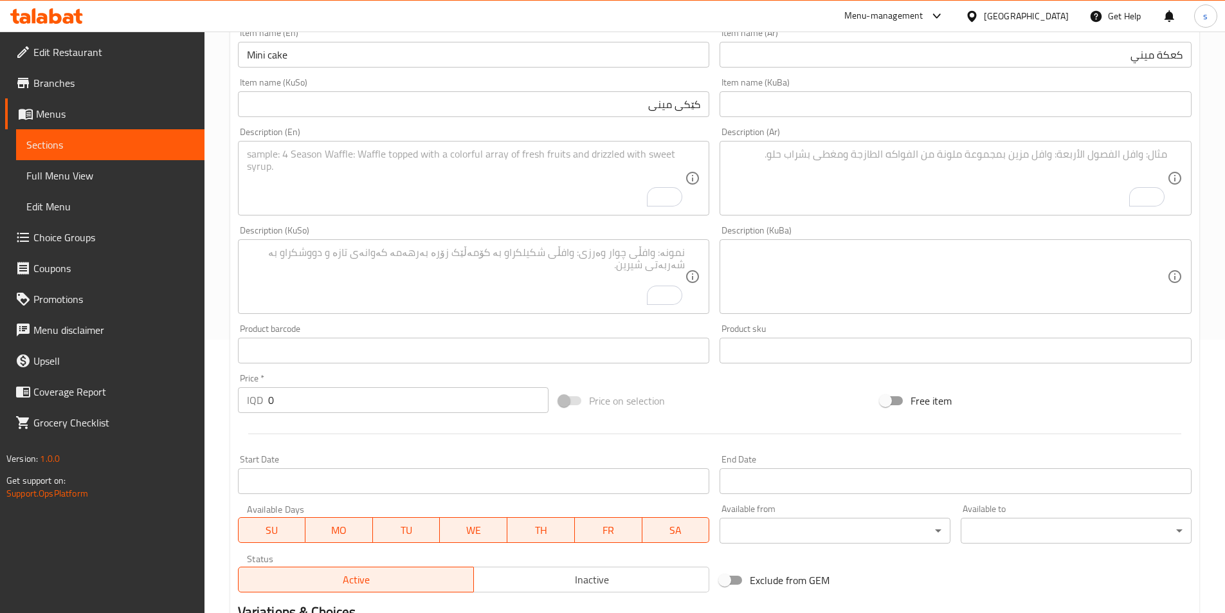
drag, startPoint x: 284, startPoint y: 415, endPoint x: 293, endPoint y: 405, distance: 13.2
click at [287, 408] on div "Price   * IQD 0 Price *" at bounding box center [393, 392] width 321 height 49
drag, startPoint x: 294, startPoint y: 404, endPoint x: 253, endPoint y: 406, distance: 41.2
click at [253, 406] on div "IQD 0 Price *" at bounding box center [393, 400] width 311 height 26
type input "5000"
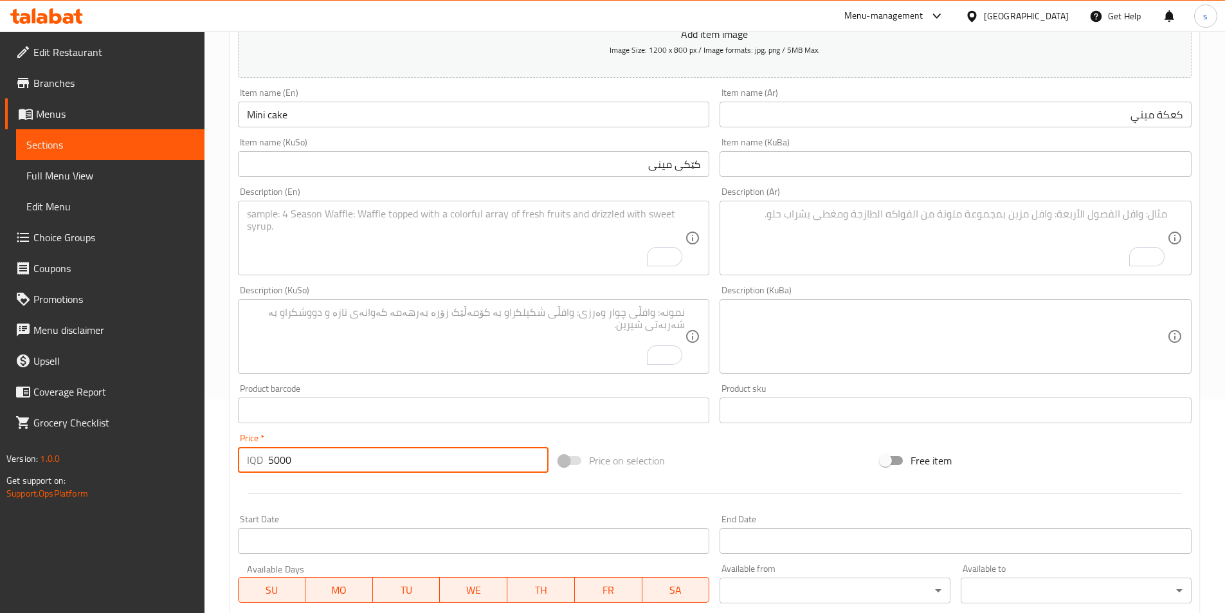
scroll to position [198, 0]
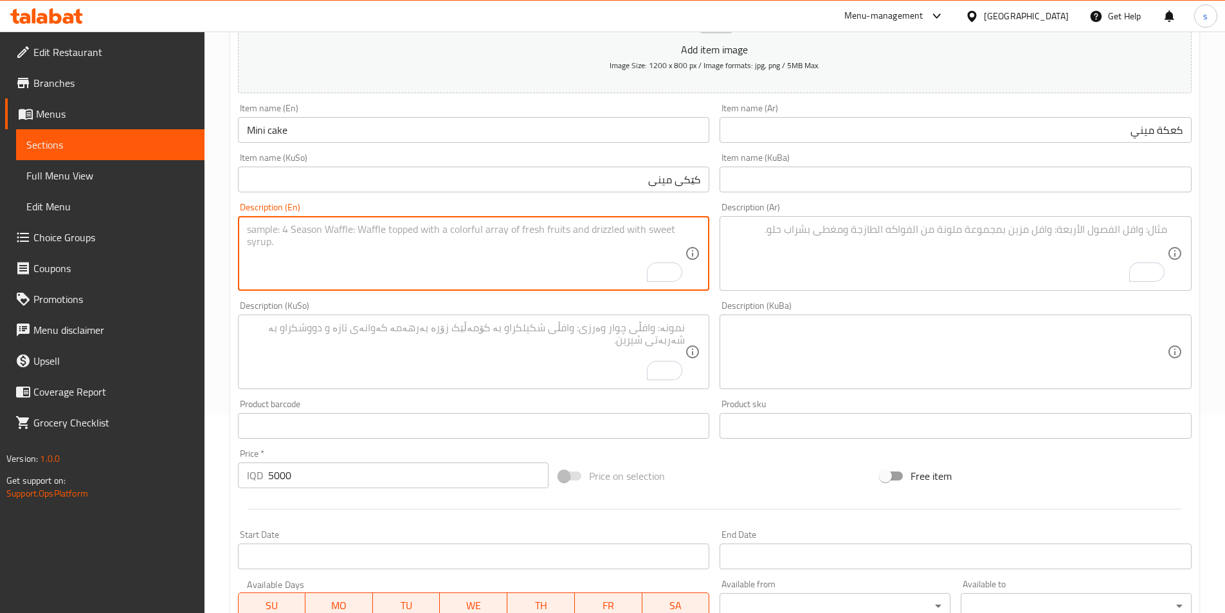
click at [431, 247] on textarea "To enrich screen reader interactions, please activate Accessibility in Grammarl…" at bounding box center [466, 253] width 438 height 61
paste textarea "starch, vanilla, baking powder, milk, cream, color and egg"
type textarea "starch, vanilla, baking powder, milk, cream, color and egg"
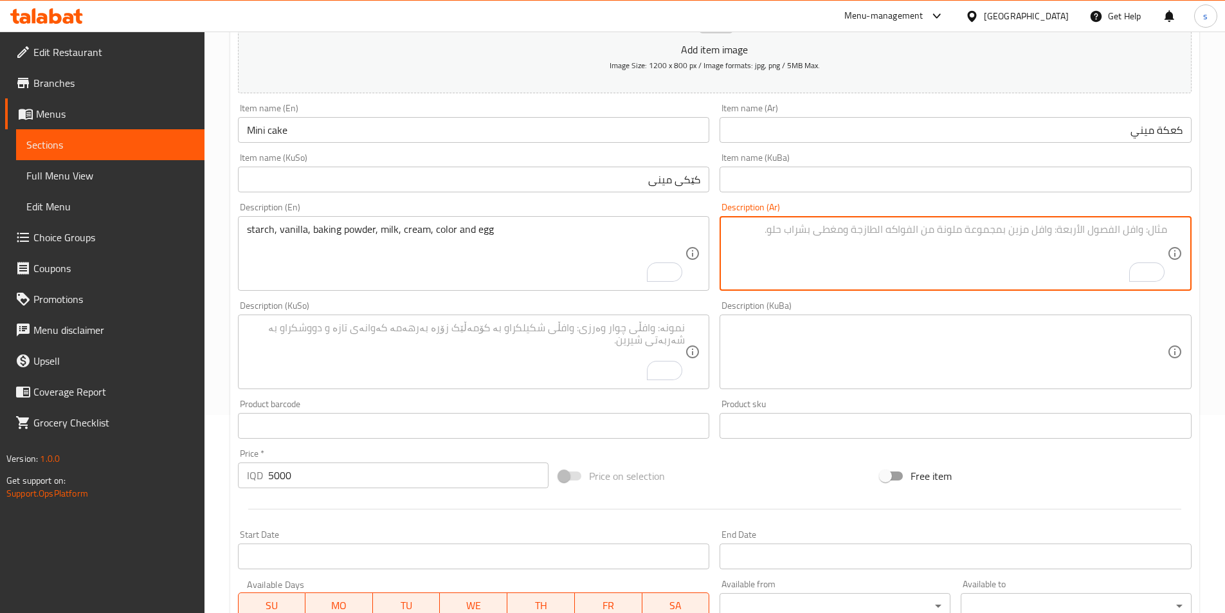
click at [865, 249] on textarea "To enrich screen reader interactions, please activate Accessibility in Grammarl…" at bounding box center [947, 253] width 438 height 61
paste textarea "النشا والفانيليا ومسحوق الخبز والحليب والقشدة واللون والبيض"
type textarea "النشا والفانيليا ومسحوق الخبز والحليب والقشدة واللون والبيض"
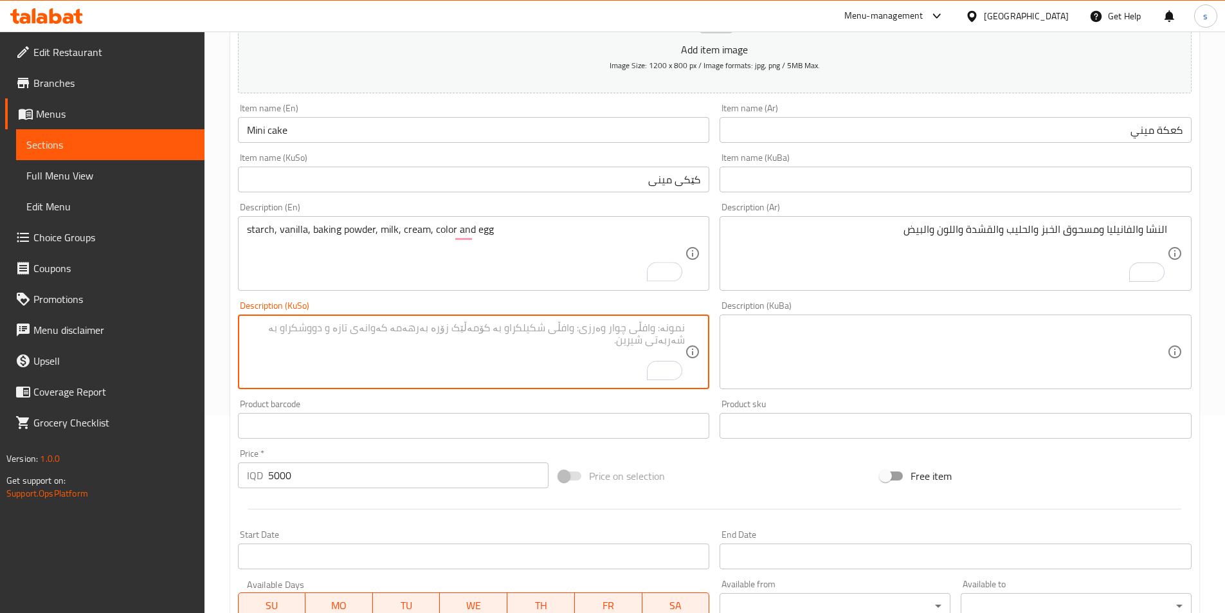
click at [568, 363] on textarea "To enrich screen reader interactions, please activate Accessibility in Grammarl…" at bounding box center [466, 351] width 438 height 61
paste textarea "نیشاستە، ڤانێلا، پیکین پاودەر، شیر، کرێم، ڕەنگ و هێلکە"
type textarea "نیشاستە، ڤانێلا، پیکین پاودەر، شیر، کرێم، ڕەنگ و هێلکە"
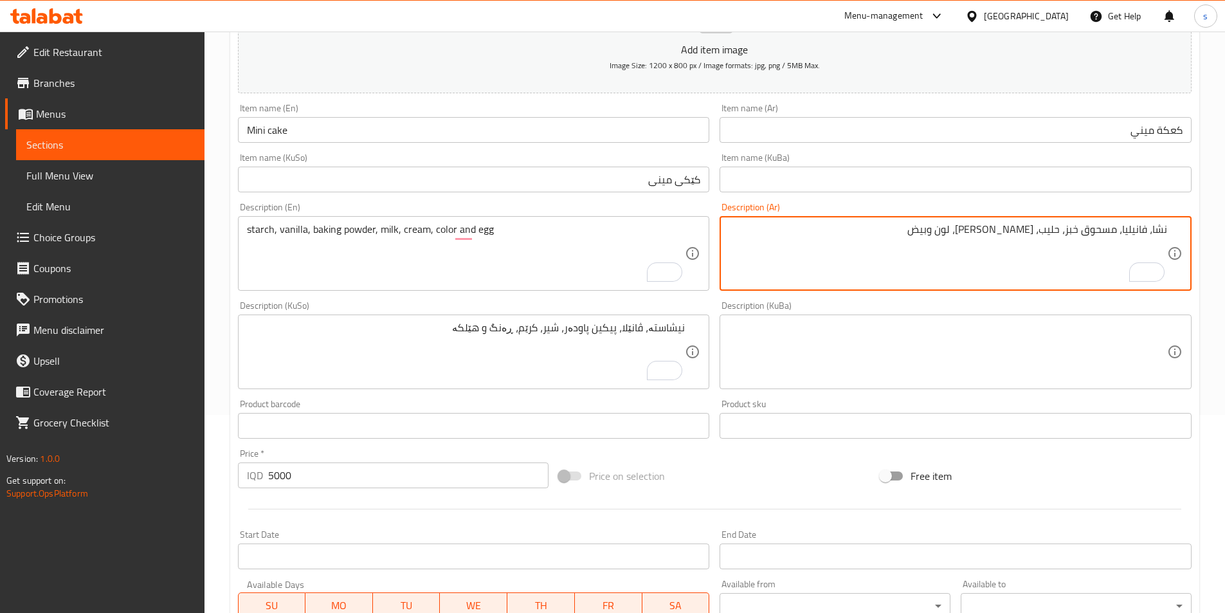
type textarea "نشا، فانيليا، مسحوق خبز، حليب، [PERSON_NAME]، لون وبيض"
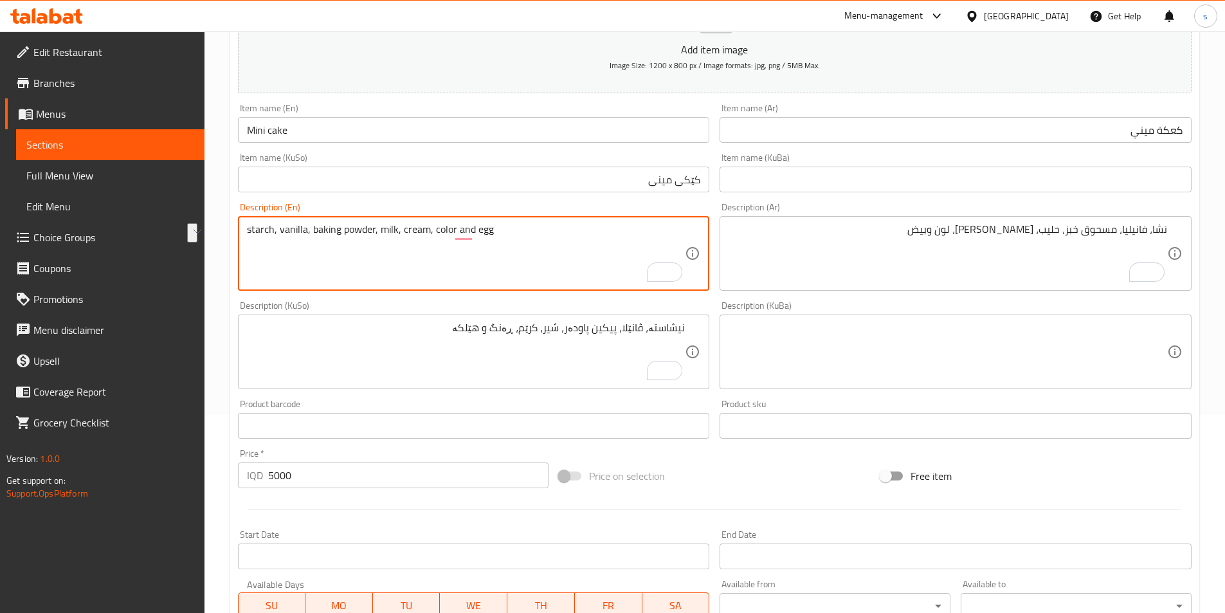
drag, startPoint x: 312, startPoint y: 230, endPoint x: 372, endPoint y: 241, distance: 61.4
click at [372, 241] on textarea "starch, vanilla, baking powder, milk, cream, color and egg" at bounding box center [466, 253] width 438 height 61
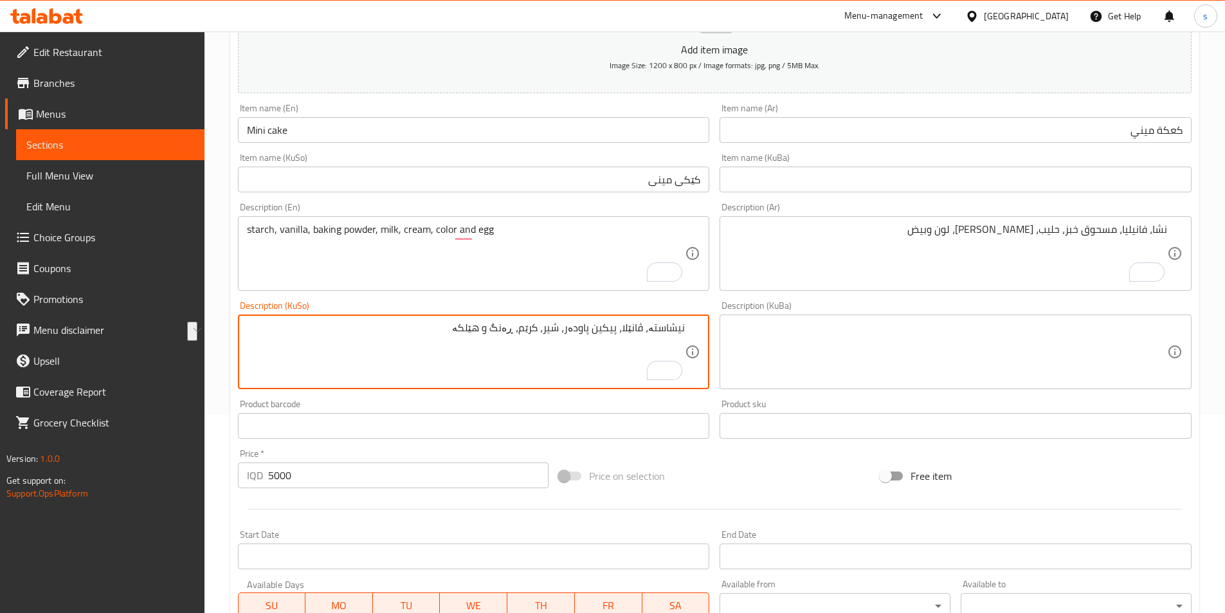
drag, startPoint x: 570, startPoint y: 337, endPoint x: 620, endPoint y: 339, distance: 49.5
paste textarea "گ"
type textarea "نیشاستە، ڤانێلا، پیکینگ پاودەر، شیر، کرێم، ڕەنگ و هێلکە"
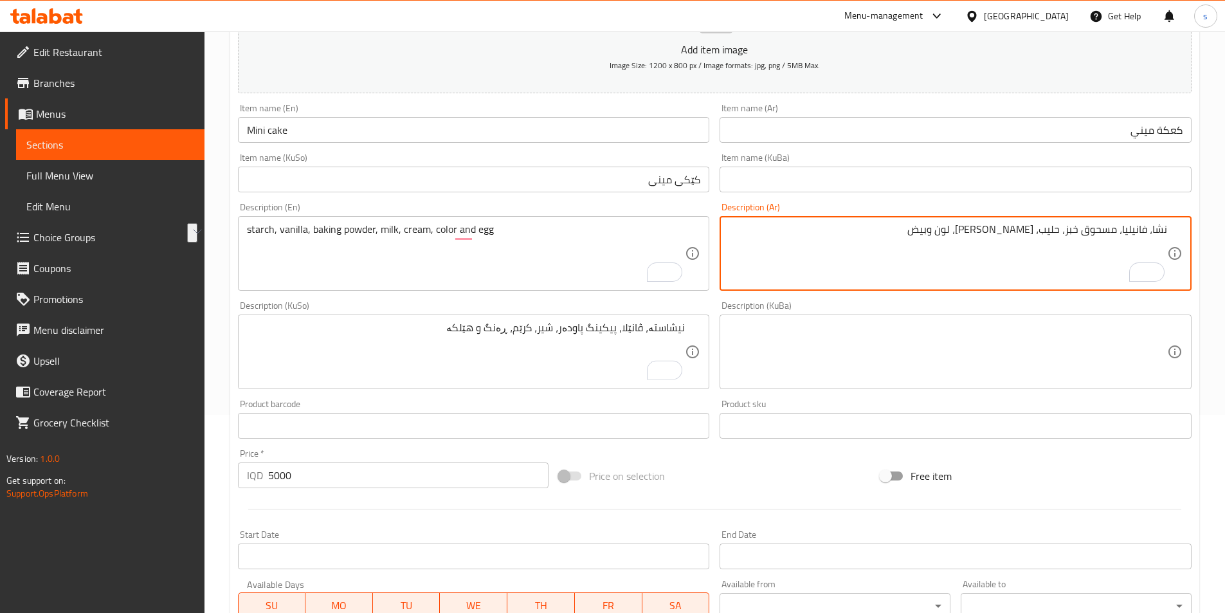
drag, startPoint x: 1066, startPoint y: 237, endPoint x: 1117, endPoint y: 241, distance: 51.0
paste textarea "بيكينج باودر"
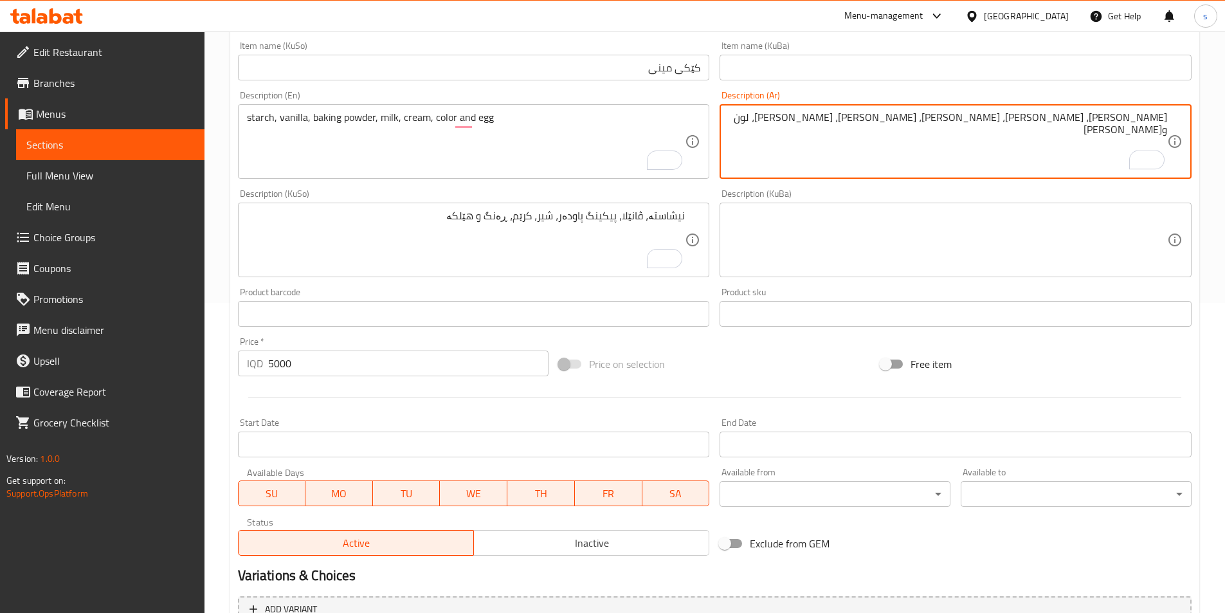
scroll to position [444, 0]
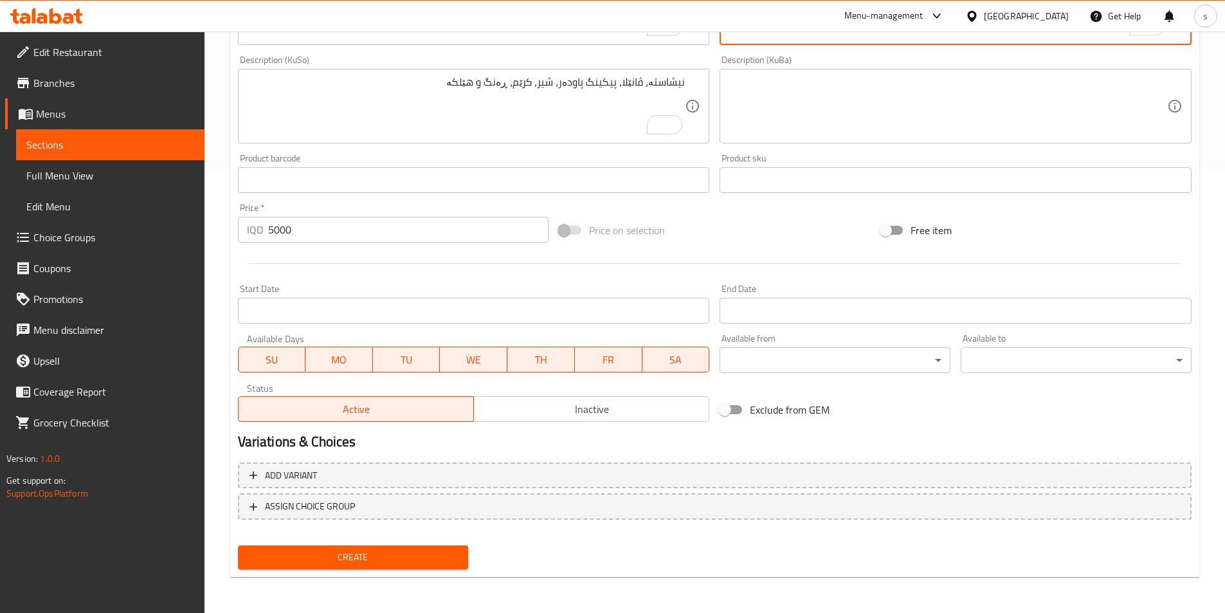
type textarea "[PERSON_NAME]، [PERSON_NAME]، [PERSON_NAME]، [PERSON_NAME]، [PERSON_NAME]، لون …"
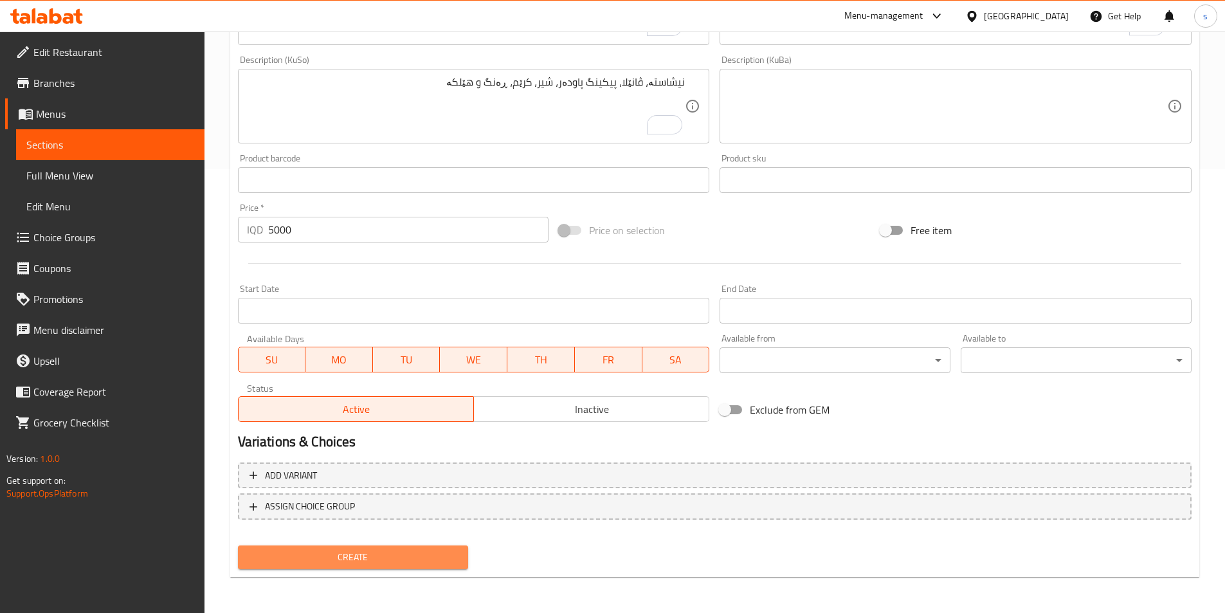
click at [439, 549] on span "Create" at bounding box center [353, 557] width 210 height 16
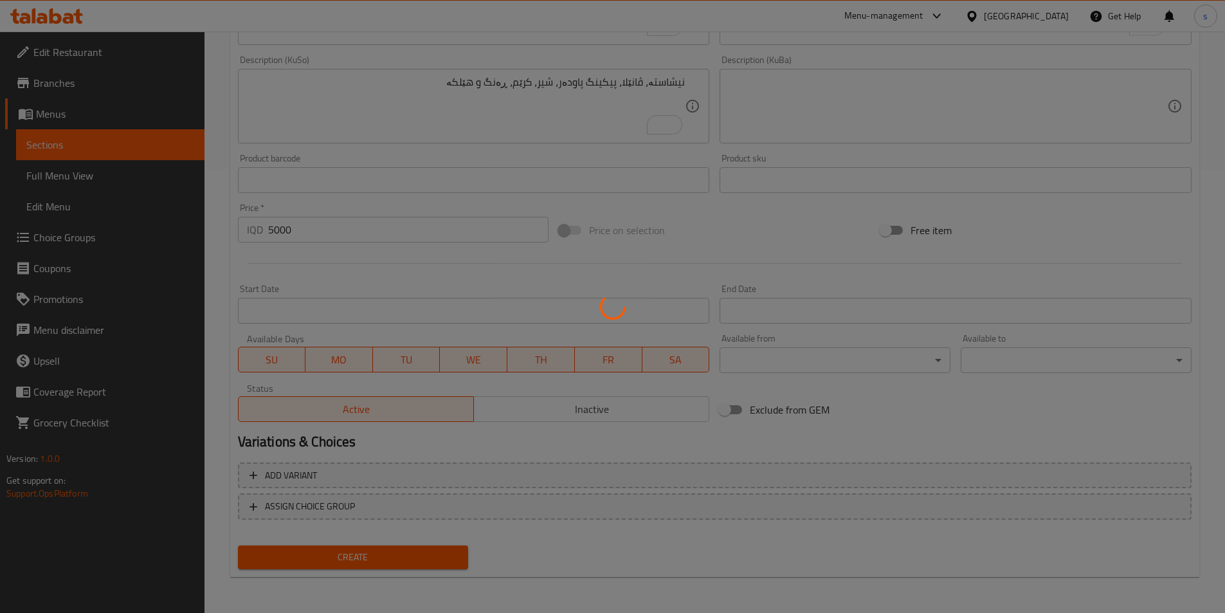
type input "0"
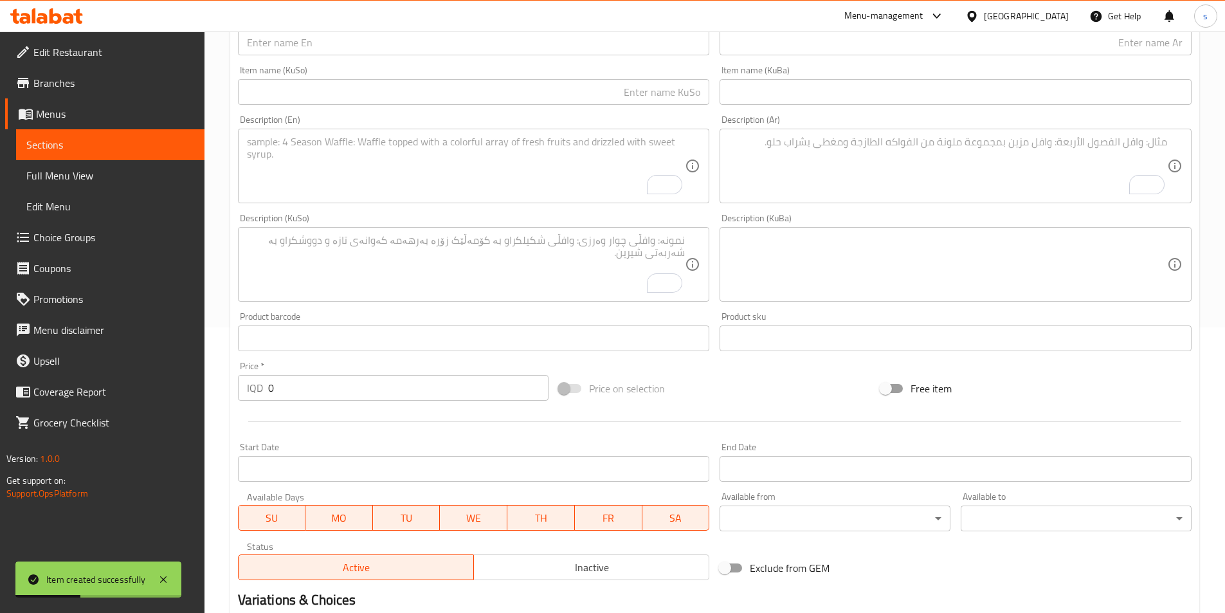
scroll to position [197, 0]
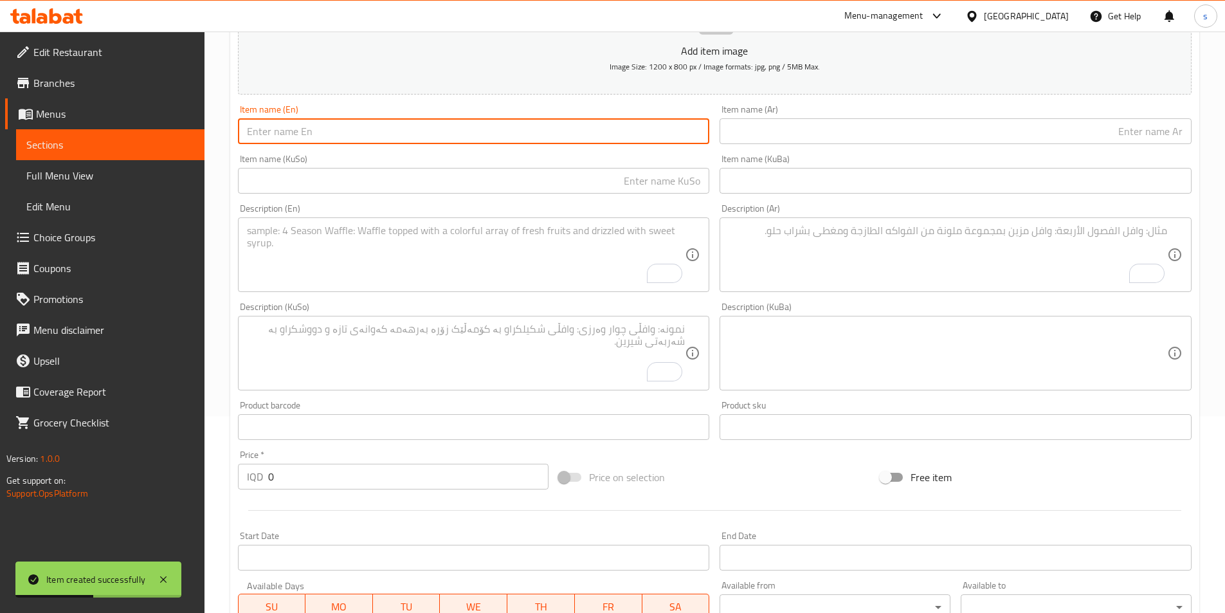
click at [289, 123] on input "text" at bounding box center [474, 131] width 472 height 26
paste input "Cake for 10 people"
type input "Cake for 10 people"
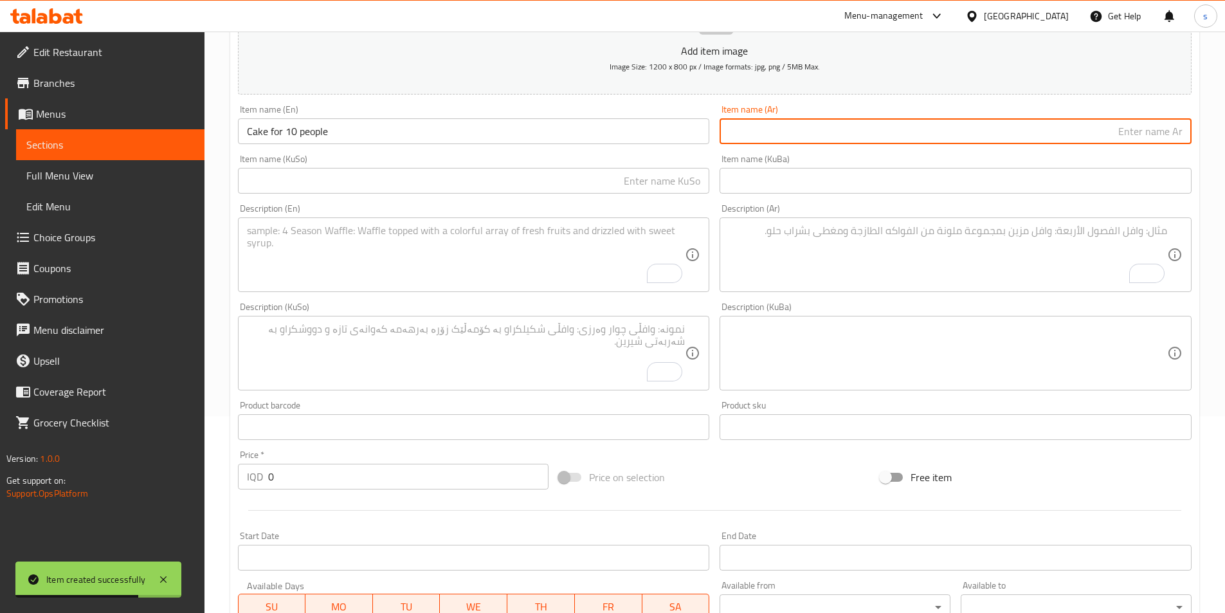
click at [809, 129] on input "text" at bounding box center [955, 131] width 472 height 26
paste input "كعكة لعشرة أشخاص"
type input "كعكة لعشرة أشخاص"
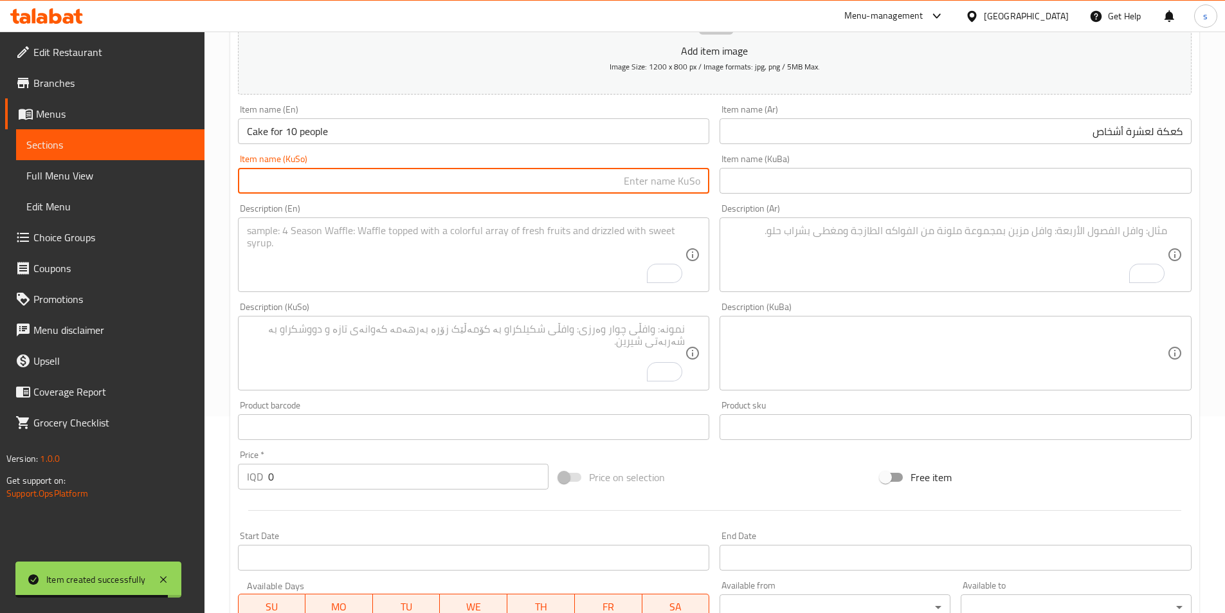
click at [570, 178] on input "text" at bounding box center [474, 181] width 472 height 26
paste input "کێکی ١٠ نەفەری"
click at [670, 184] on input "کێکی ١٠ نەفەری" at bounding box center [474, 181] width 472 height 26
type input "کێکی 10 نەفەری"
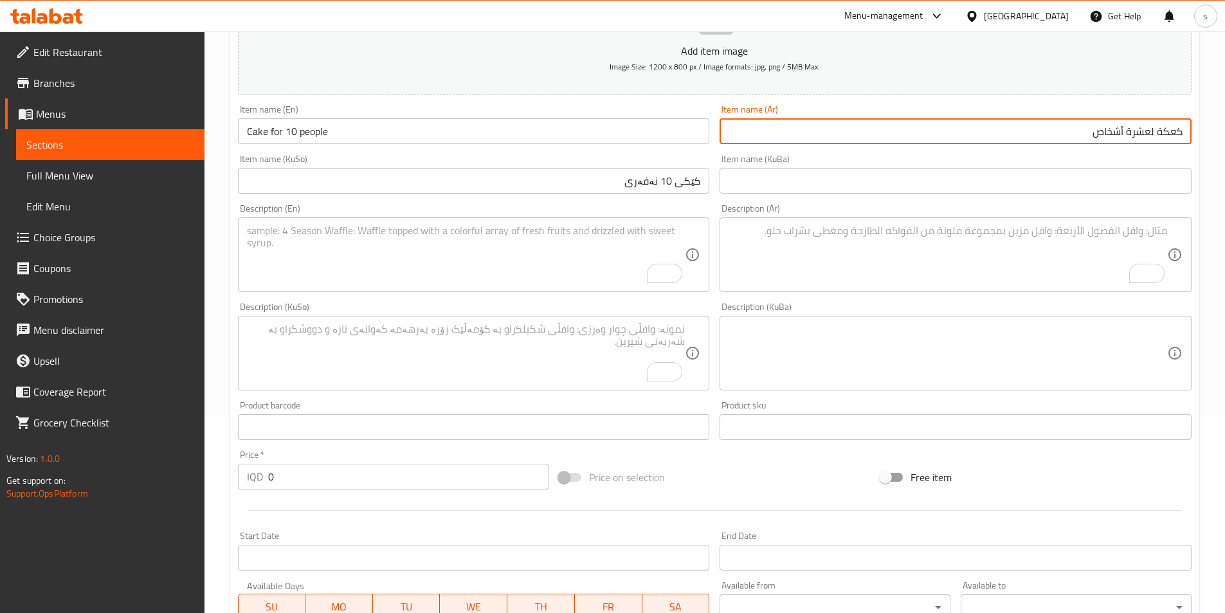
drag, startPoint x: 1148, startPoint y: 138, endPoint x: 1128, endPoint y: 140, distance: 20.7
click at [1128, 140] on input "كعكة لعشرة أشخاص" at bounding box center [955, 131] width 472 height 26
click at [1149, 129] on input "كعكة ل10 أشخاص" at bounding box center [955, 131] width 472 height 26
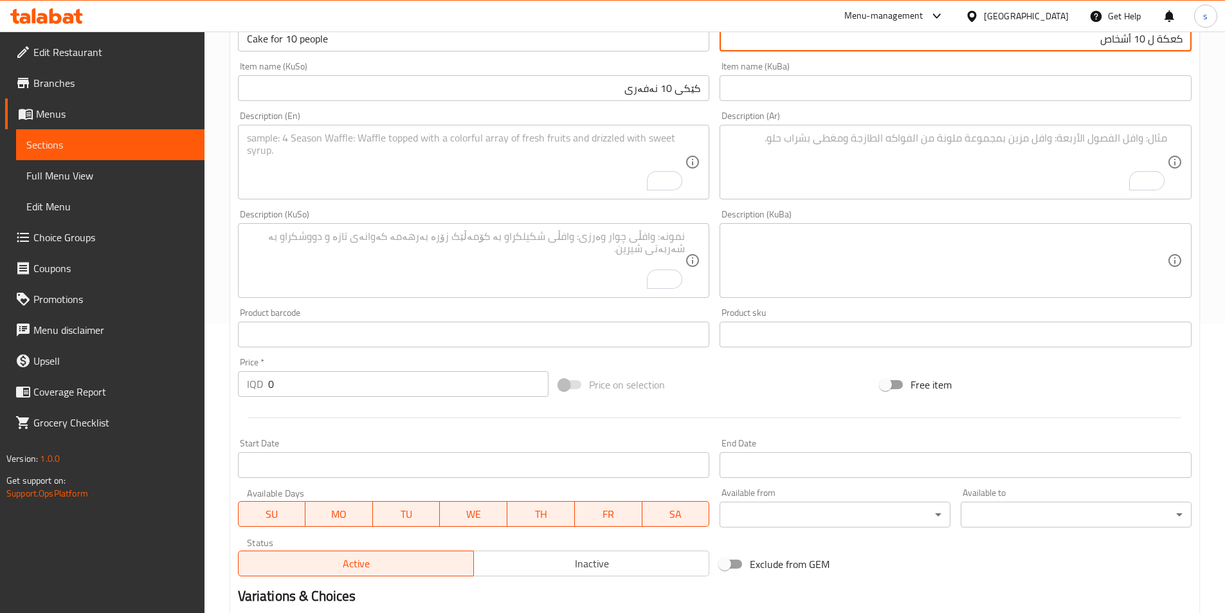
scroll to position [291, 0]
type input "كعكة ل 10 أشخاص"
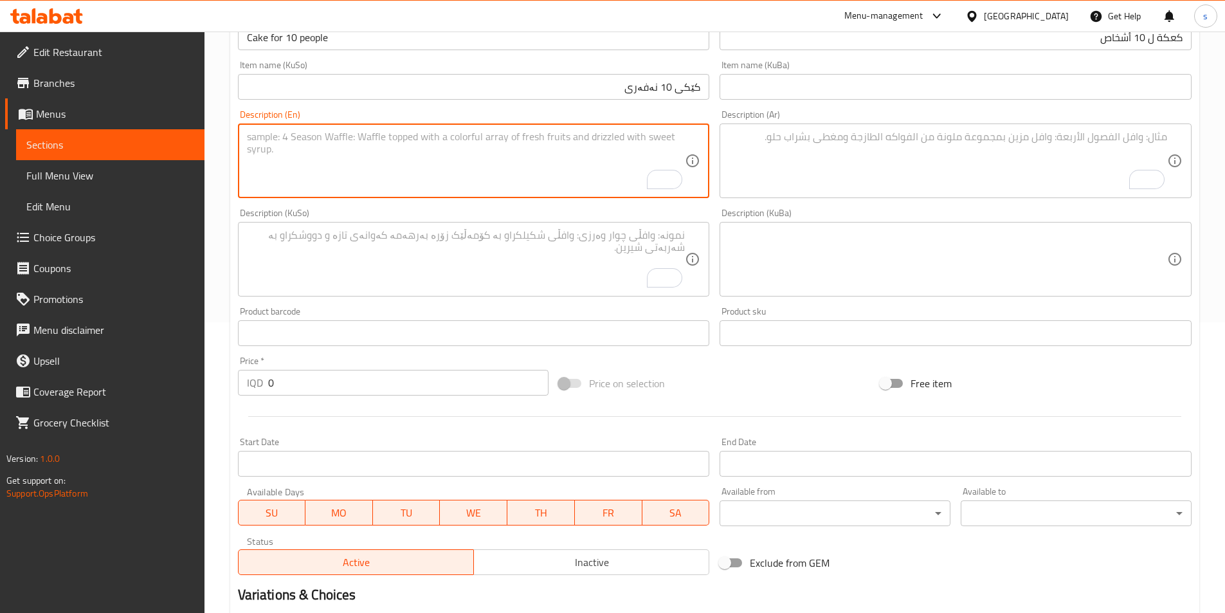
click at [439, 166] on textarea "To enrich screen reader interactions, please activate Accessibility in Grammarl…" at bounding box center [466, 160] width 438 height 61
paste textarea "starch, vanilla, baking powder, milk, cream, color and egg"
type textarea "starch, vanilla, baking powder, milk, cream, color and egg"
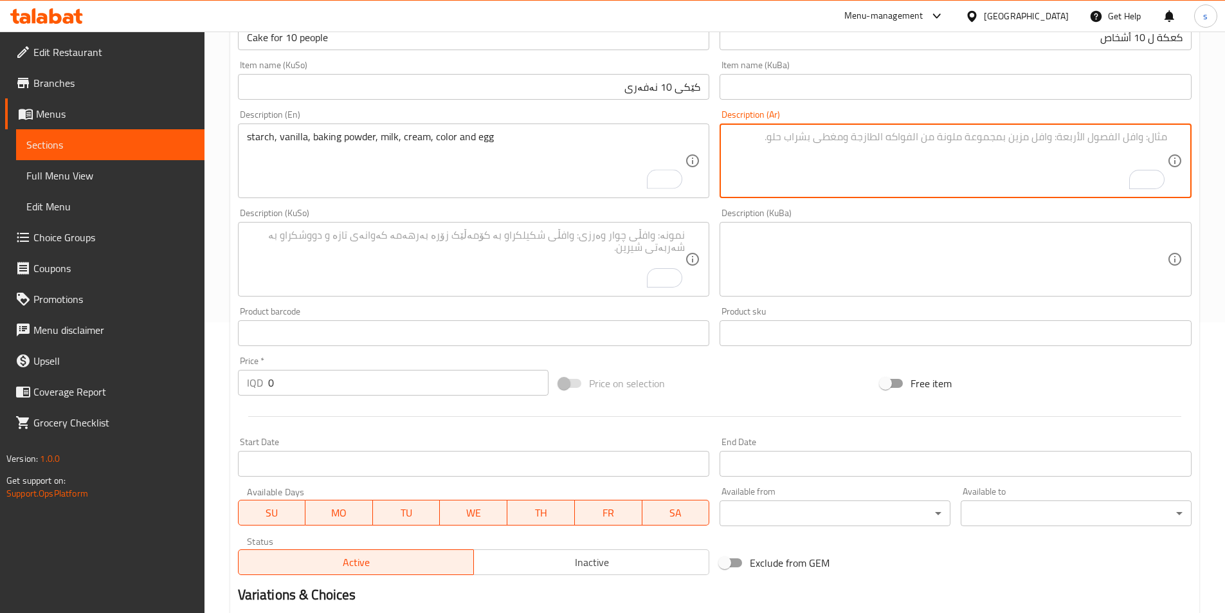
click at [957, 179] on textarea "To enrich screen reader interactions, please activate Accessibility in Grammarl…" at bounding box center [947, 160] width 438 height 61
paste textarea "النشا والفانيليا ومسحوق الخبز والحليب والقشدة واللون والبيض"
type textarea "النشا والفانيليا ومسحوق الخبز والحليب والقشدة واللون والبيض"
click at [573, 257] on textarea "To enrich screen reader interactions, please activate Accessibility in Grammarl…" at bounding box center [466, 259] width 438 height 61
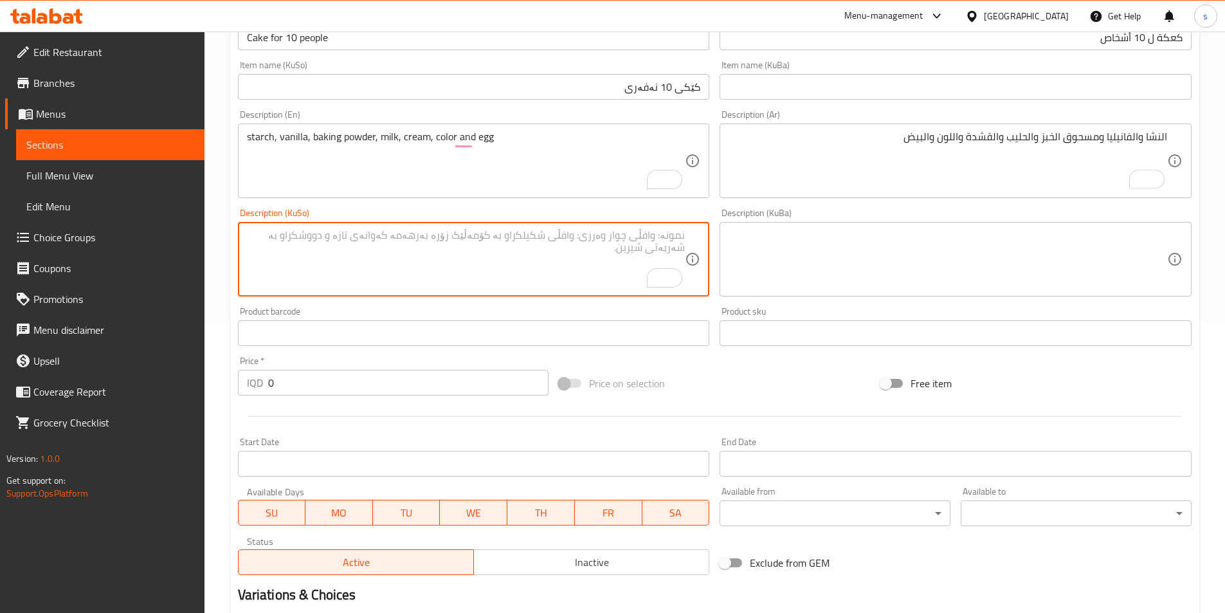
paste textarea "نیشاستە، ڤانێلا، پیکین پاودەر، شیر، کرێم، ڕەنگ و هێلکە"
drag, startPoint x: 571, startPoint y: 241, endPoint x: 621, endPoint y: 240, distance: 50.2
click at [621, 240] on textarea "نیشاستە، ڤانێلا، پیکین پاودەر، شیر، کرێم، ڕەنگ و هێلکە" at bounding box center [466, 259] width 438 height 61
paste textarea "گ"
drag, startPoint x: 435, startPoint y: 237, endPoint x: 715, endPoint y: 253, distance: 281.4
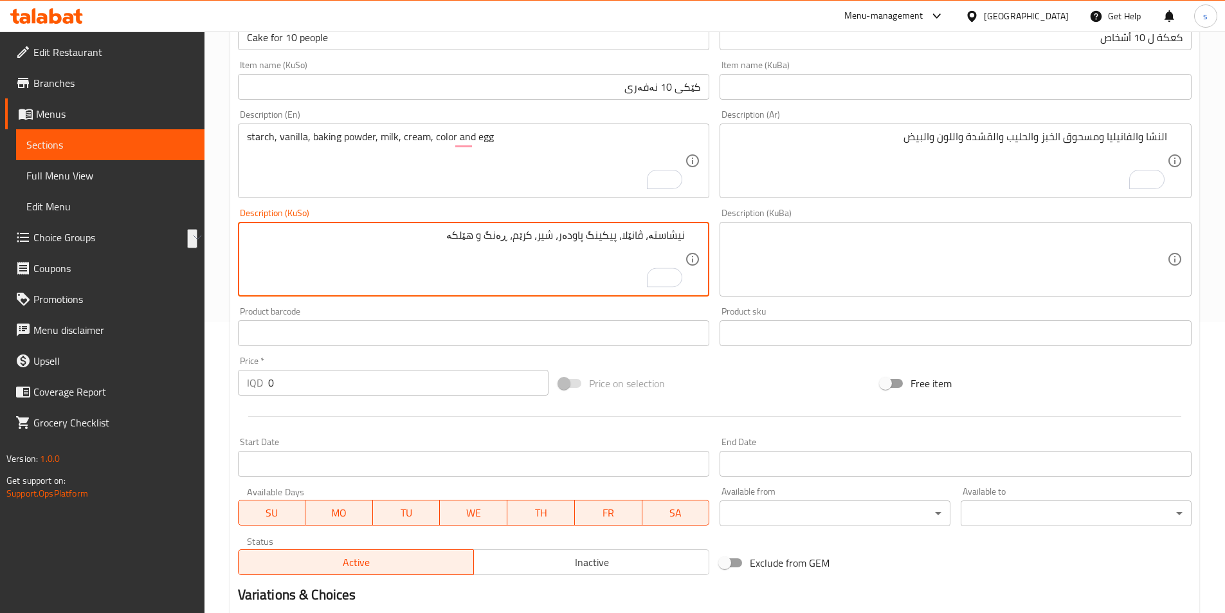
click at [715, 253] on div "Add item image Image Size: 1200 x 800 px / Image formats: jpg, png / 5MB Max. I…" at bounding box center [715, 229] width 964 height 702
type textarea "نیشاستە، ڤانێلا، پیکینگ پاودەر، شیر، کرێم، ڕەنگ و هێلکە"
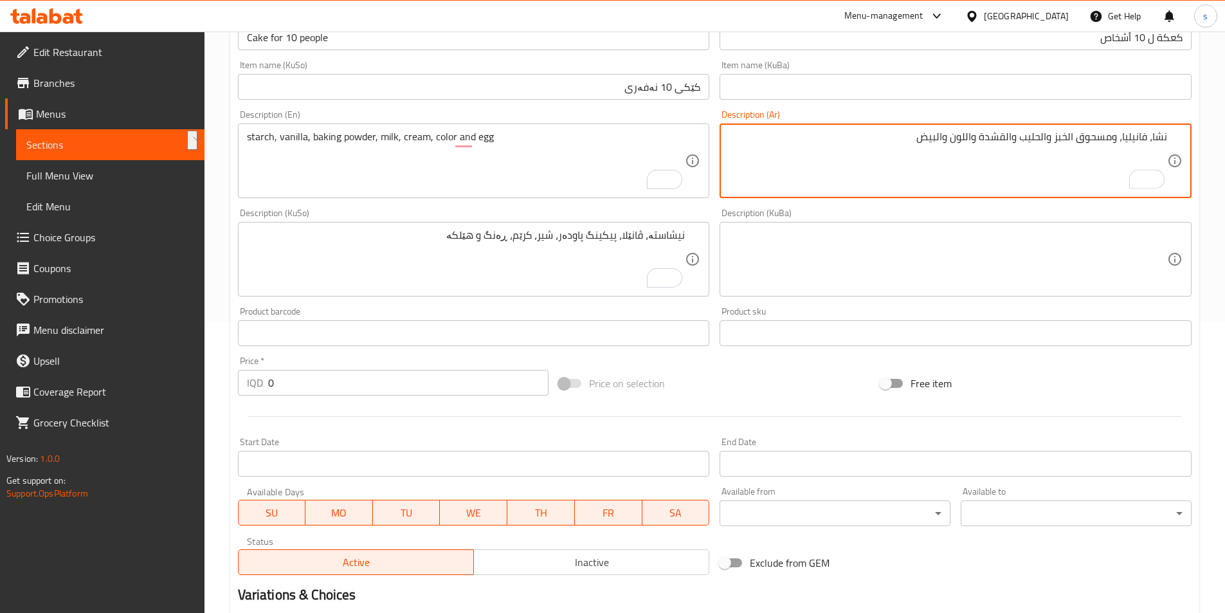
drag, startPoint x: 1041, startPoint y: 144, endPoint x: 1117, endPoint y: 145, distance: 75.2
click at [1117, 145] on textarea "نشا، فانيليا، ومسحوق الخبز والحليب والقشدة واللون والبيض" at bounding box center [947, 160] width 438 height 61
paste textarea "بيكينج باودر"
click at [1043, 140] on textarea "[PERSON_NAME]، فانيليا، [PERSON_NAME]، حليب والقشدة واللون والبيض" at bounding box center [947, 160] width 438 height 61
drag, startPoint x: 1028, startPoint y: 143, endPoint x: 1036, endPoint y: 143, distance: 8.4
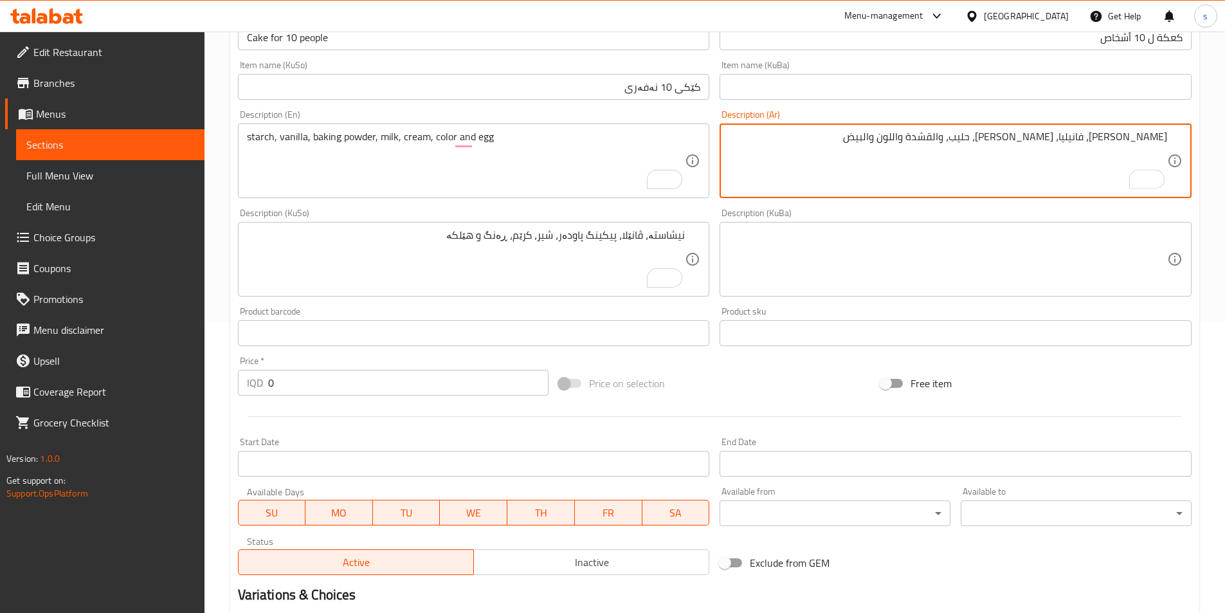
click at [1036, 143] on textarea "[PERSON_NAME]، فانيليا، [PERSON_NAME]، حليب، والقشدة واللون والبيض" at bounding box center [947, 160] width 438 height 61
drag, startPoint x: 999, startPoint y: 136, endPoint x: 1038, endPoint y: 143, distance: 39.1
click at [1038, 143] on textarea "[PERSON_NAME]، فانيليا، [PERSON_NAME]، حليب، قشدة واللون والبيض" at bounding box center [947, 160] width 438 height 61
click at [985, 134] on textarea "[PERSON_NAME]، [PERSON_NAME]، [PERSON_NAME]، [PERSON_NAME]، [PERSON_NAME]، لون …" at bounding box center [947, 160] width 438 height 61
drag, startPoint x: 960, startPoint y: 136, endPoint x: 1234, endPoint y: 162, distance: 274.5
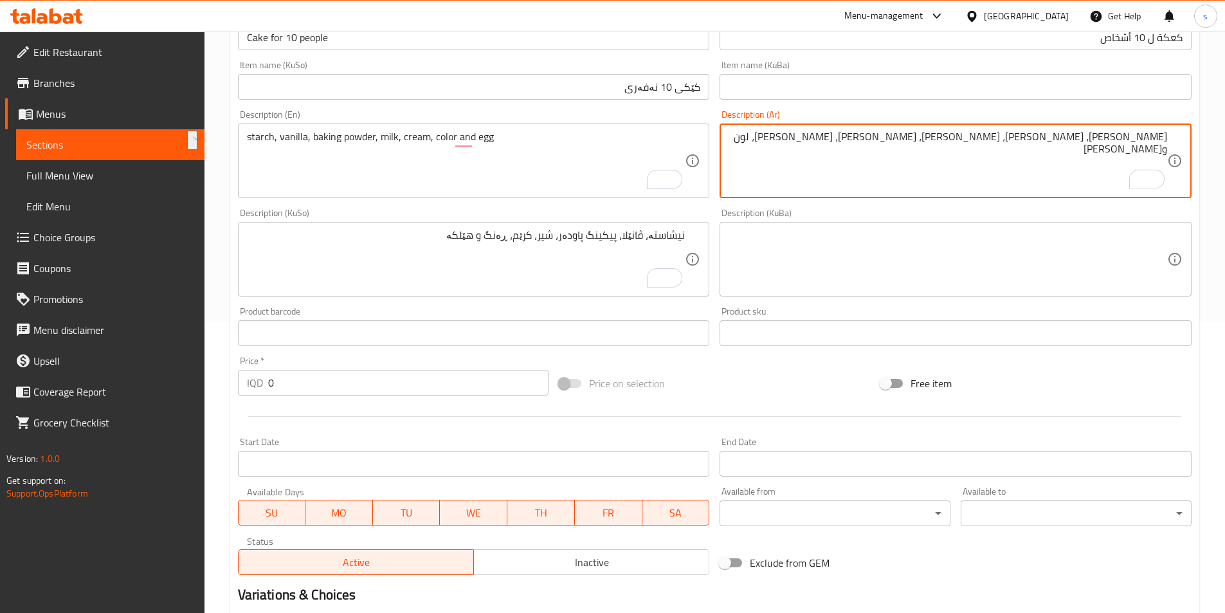
click at [1225, 162] on html "​ Menu-management [GEOGRAPHIC_DATA] Get Help s Edit Restaurant Branches Menus S…" at bounding box center [612, 15] width 1225 height 613
type textarea "[PERSON_NAME]، [PERSON_NAME]، [PERSON_NAME]، [PERSON_NAME]، [PERSON_NAME]، لون …"
click at [432, 225] on div "نیشاستە، ڤانێلا، پیکینگ پاودەر، شیر، کرێم، ڕەنگ و هێلکە Description (KuSo)" at bounding box center [474, 259] width 472 height 75
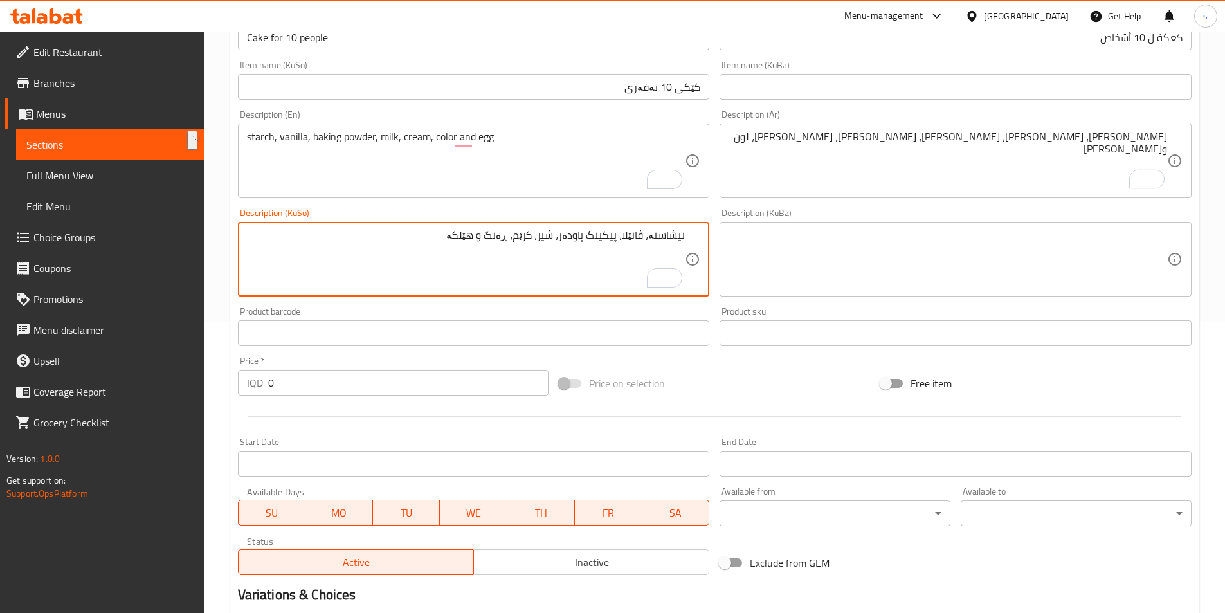
click at [432, 225] on div "نیشاستە، ڤانێلا، پیکینگ پاودەر، شیر، کرێم، ڕەنگ و هێلکە Description (KuSo)" at bounding box center [474, 259] width 472 height 75
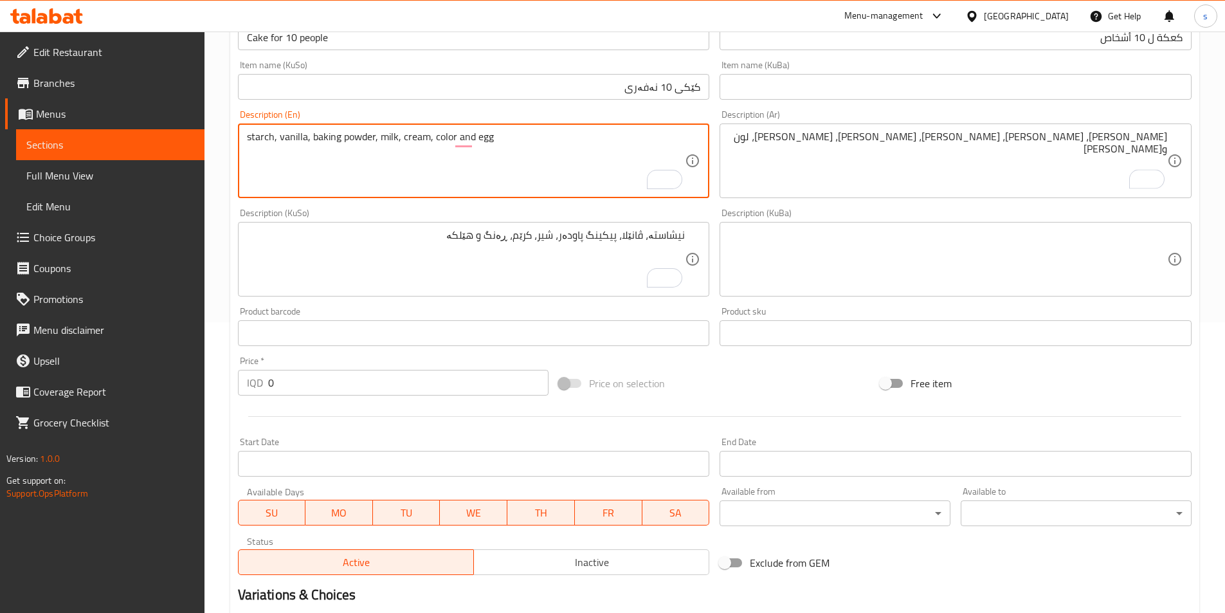
click at [524, 150] on textarea "starch, vanilla, baking powder, milk, cream, color and egg" at bounding box center [466, 160] width 438 height 61
click at [524, 150] on html "​ Menu-management [GEOGRAPHIC_DATA] Get Help s Edit Restaurant Branches Menus S…" at bounding box center [612, 15] width 1225 height 613
drag, startPoint x: 290, startPoint y: 385, endPoint x: 237, endPoint y: 384, distance: 53.4
click at [237, 386] on div "Price   * IQD 0 Price *" at bounding box center [393, 375] width 321 height 49
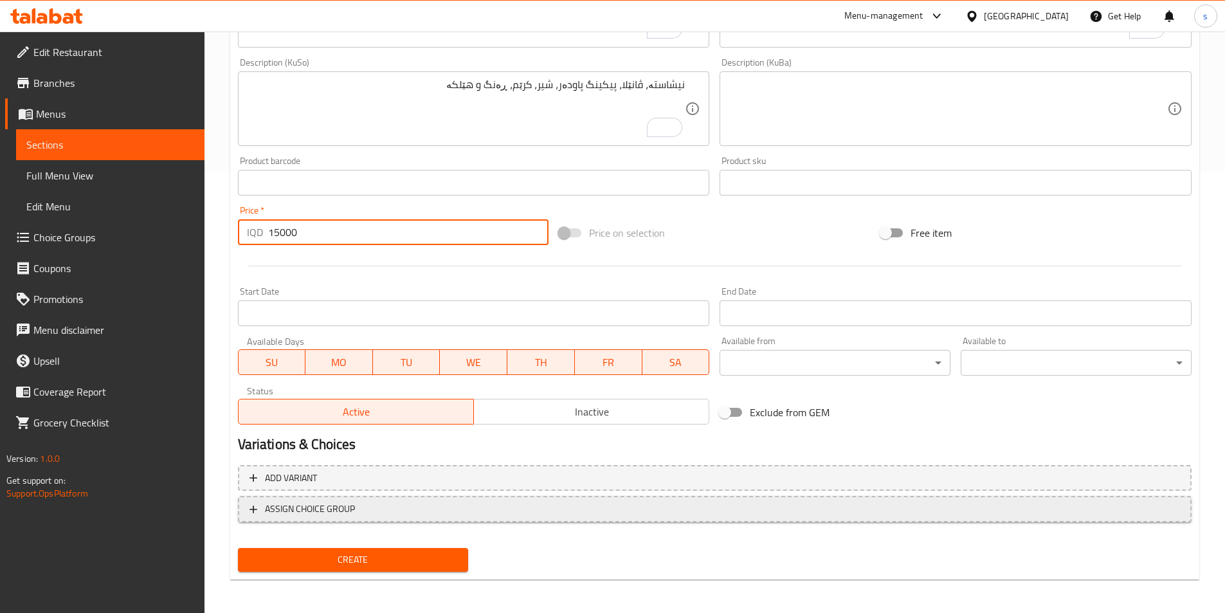
scroll to position [444, 0]
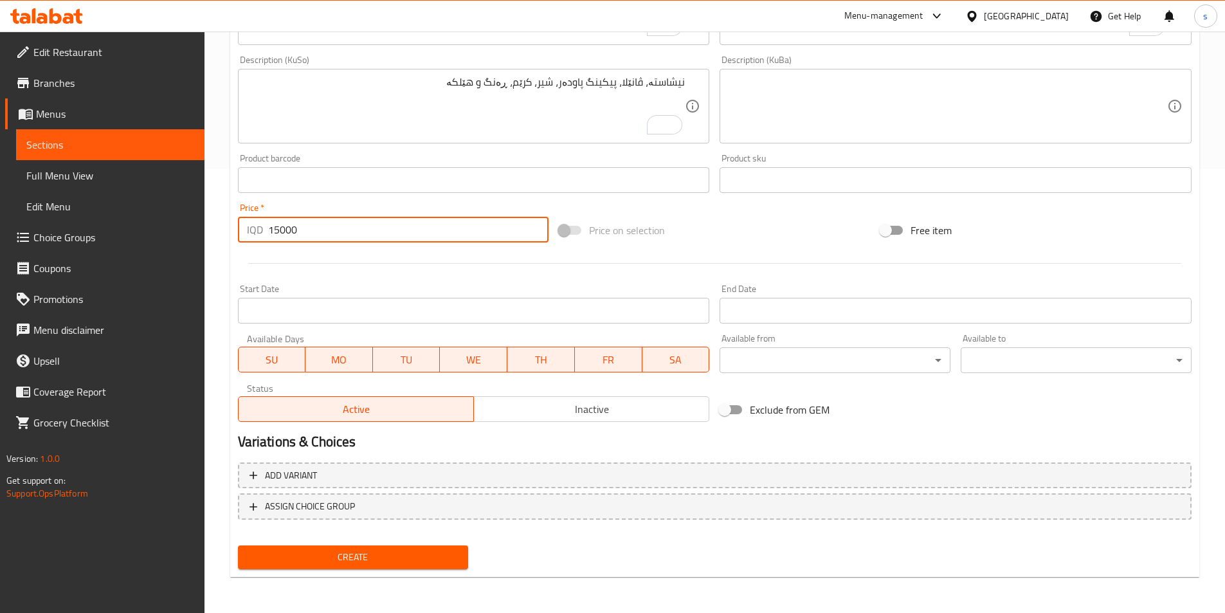
type input "15000"
click at [264, 555] on span "Create" at bounding box center [353, 557] width 210 height 16
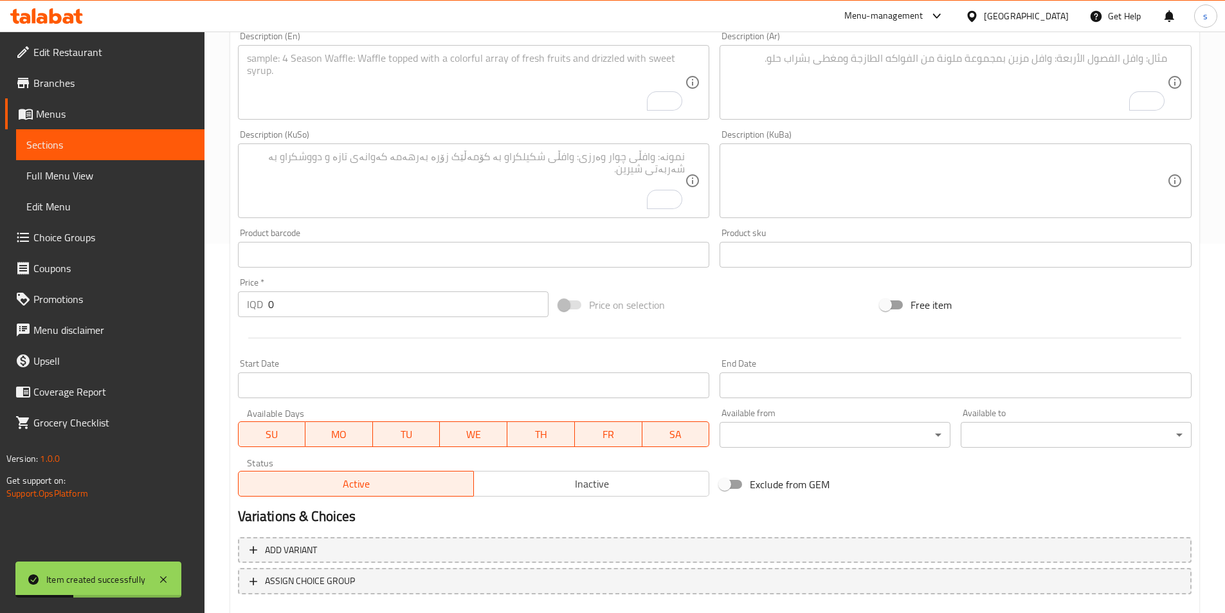
scroll to position [348, 0]
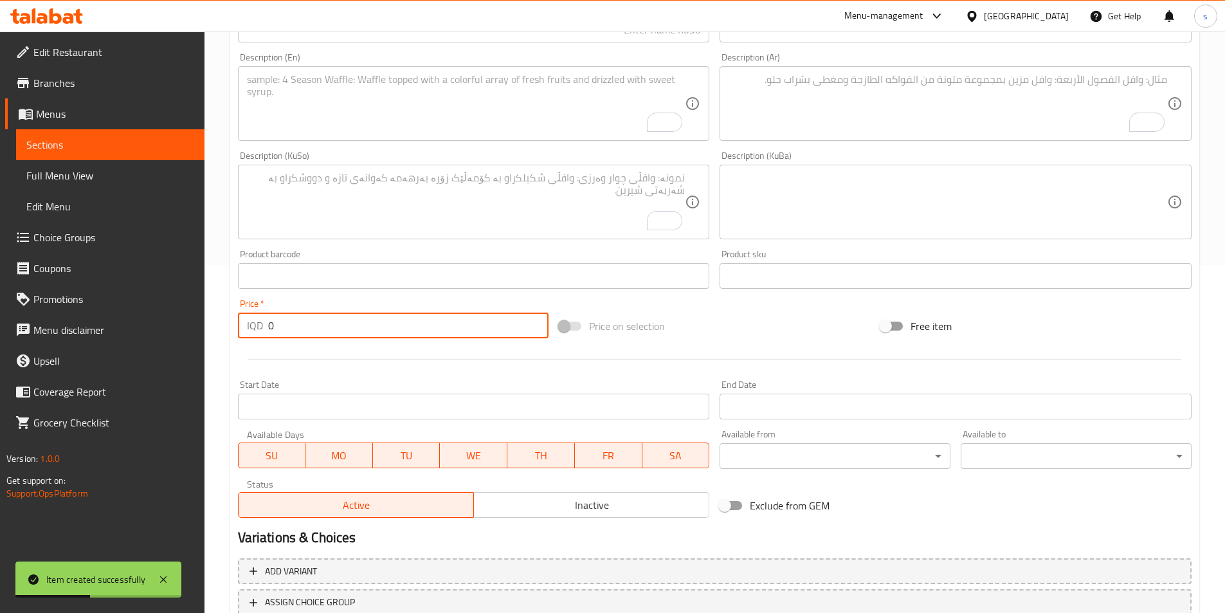
drag, startPoint x: 291, startPoint y: 327, endPoint x: 260, endPoint y: 329, distance: 31.0
click at [260, 329] on div "IQD 0 Price *" at bounding box center [393, 325] width 311 height 26
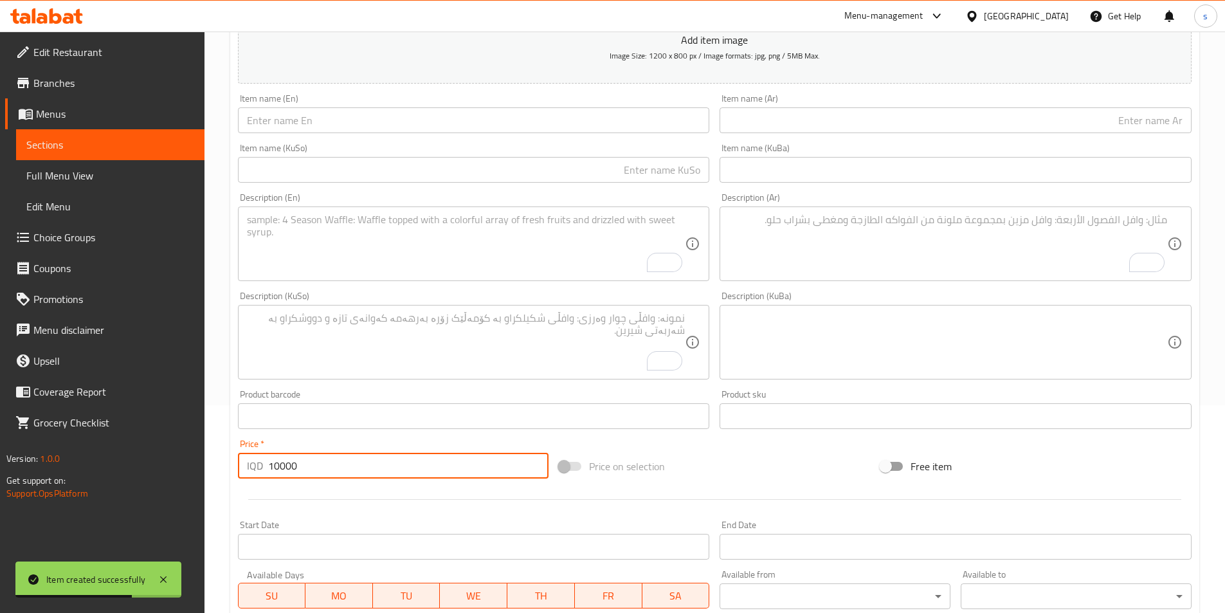
scroll to position [206, 0]
type input "10000"
click at [440, 243] on textarea "To enrich screen reader interactions, please activate Accessibility in Grammarl…" at bounding box center [466, 245] width 438 height 61
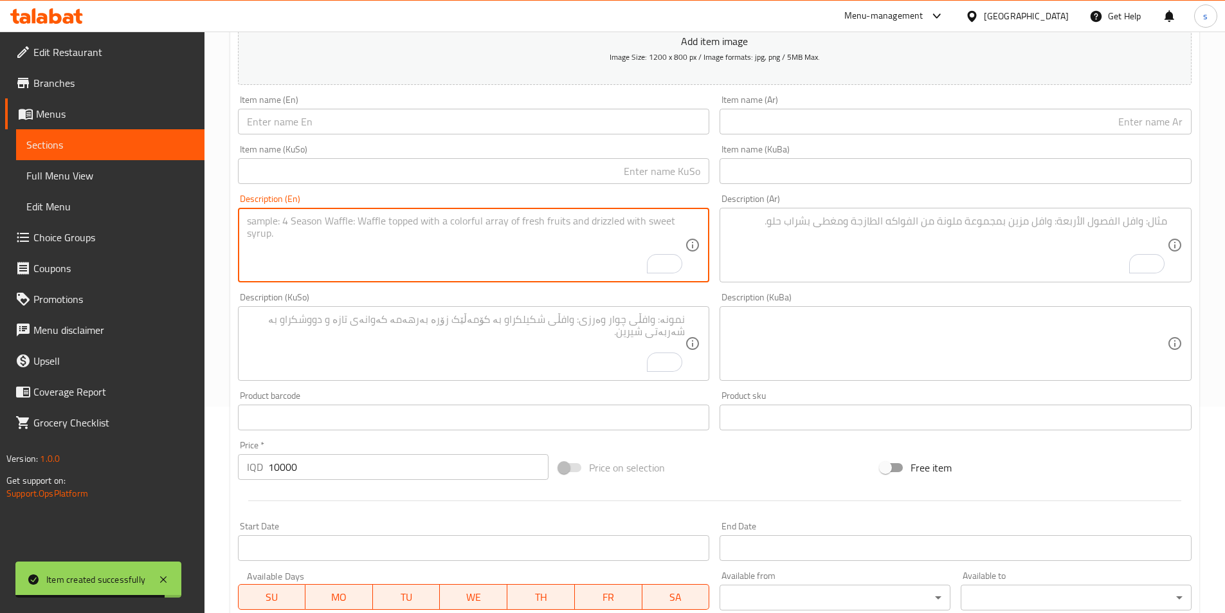
paste textarea "starch, vanilla, baking powder, milk, cream, color and egg"
type textarea "starch, vanilla, baking powder, milk, cream, color and egg"
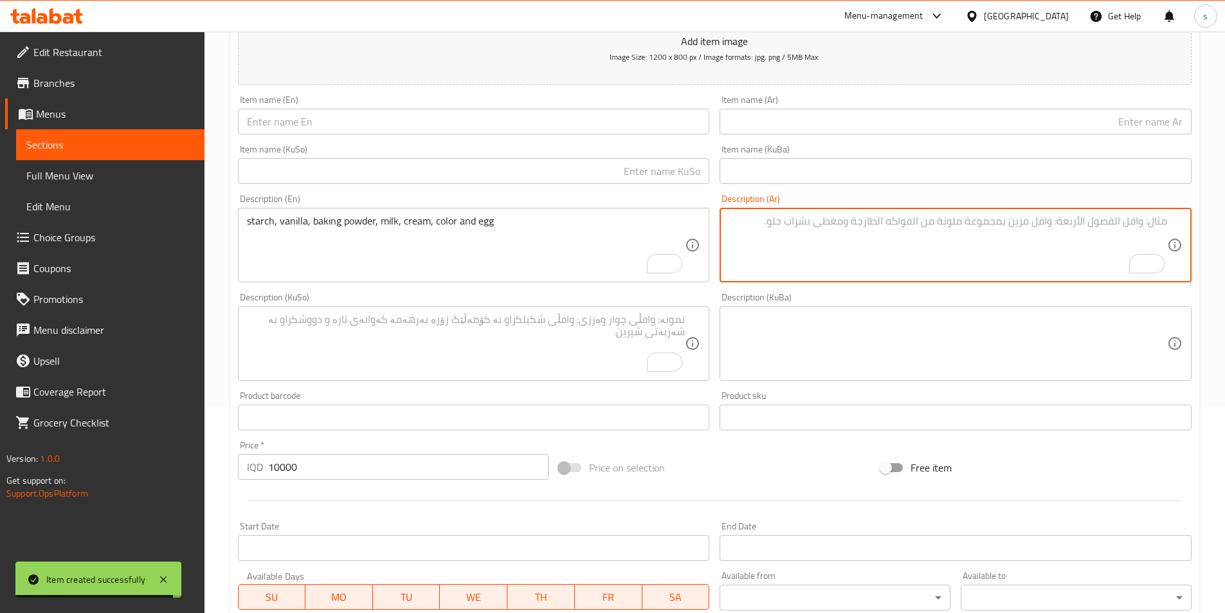
click at [852, 256] on textarea "To enrich screen reader interactions, please activate Accessibility in Grammarl…" at bounding box center [947, 245] width 438 height 61
paste textarea "[PERSON_NAME]، [PERSON_NAME]، [PERSON_NAME]، [PERSON_NAME]، [PERSON_NAME]، لون …"
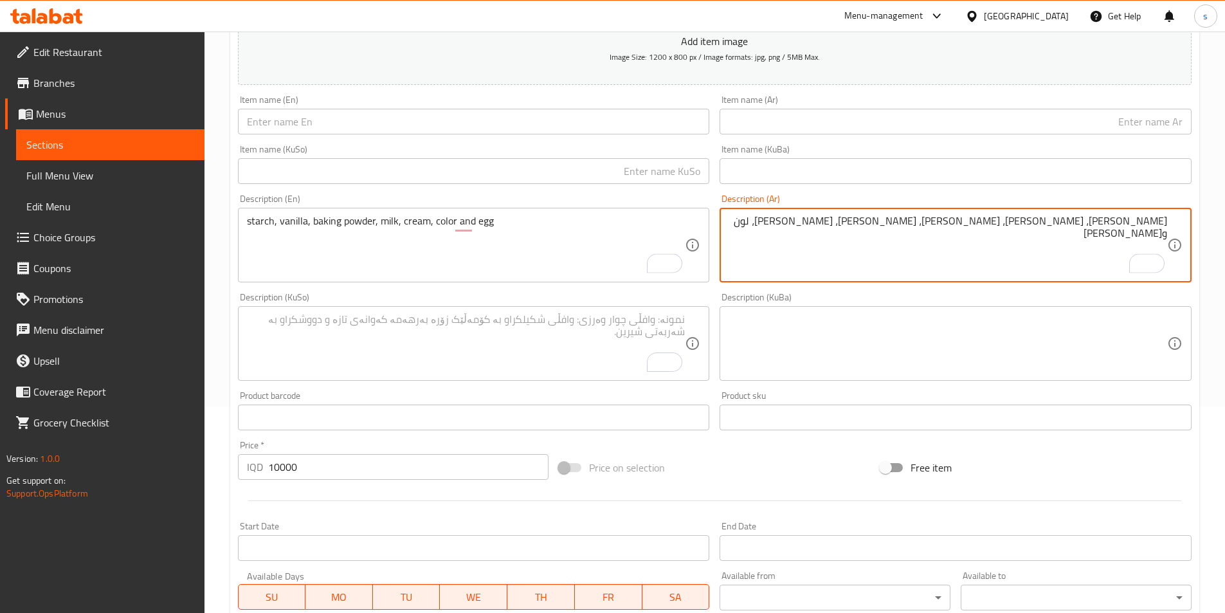
type textarea "[PERSON_NAME]، [PERSON_NAME]، [PERSON_NAME]، [PERSON_NAME]، [PERSON_NAME]، لون …"
click at [587, 353] on textarea "To enrich screen reader interactions, please activate Accessibility in Grammarl…" at bounding box center [466, 343] width 438 height 61
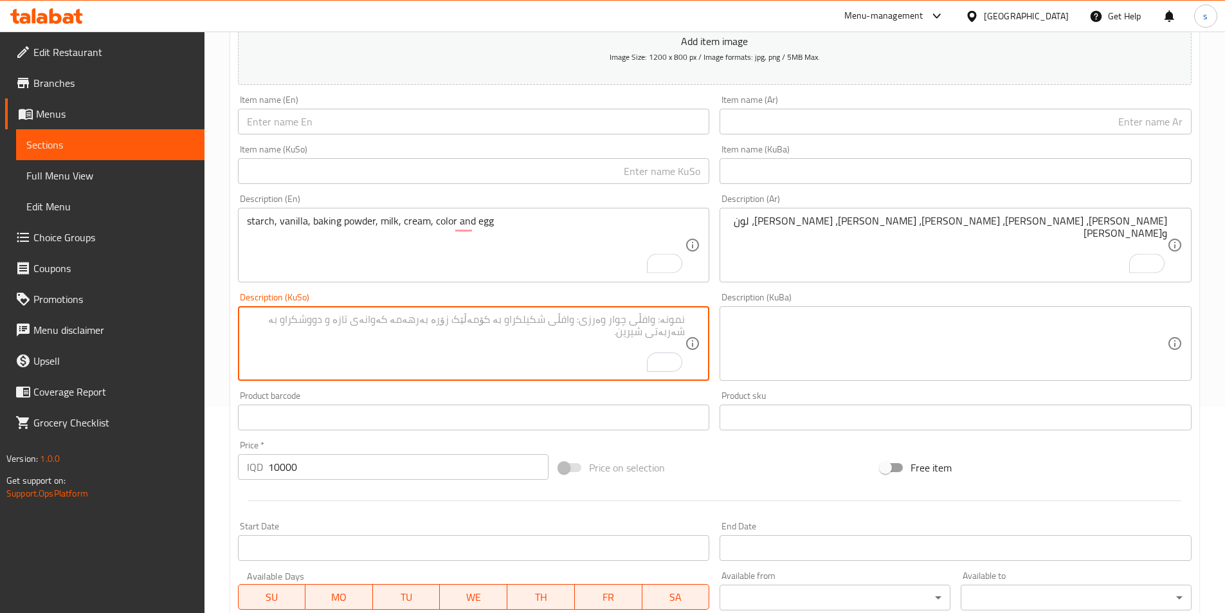
paste textarea "نیشاستە، ڤانێلا، پیکینگ پاودەر، شیر، کرێم، ڕەنگ و هێلکە"
type textarea "نیشاستە، ڤانێلا، پیکینگ پاودەر، شیر، کرێم، ڕەنگ و هێلکە"
click at [309, 126] on input "text" at bounding box center [474, 122] width 472 height 26
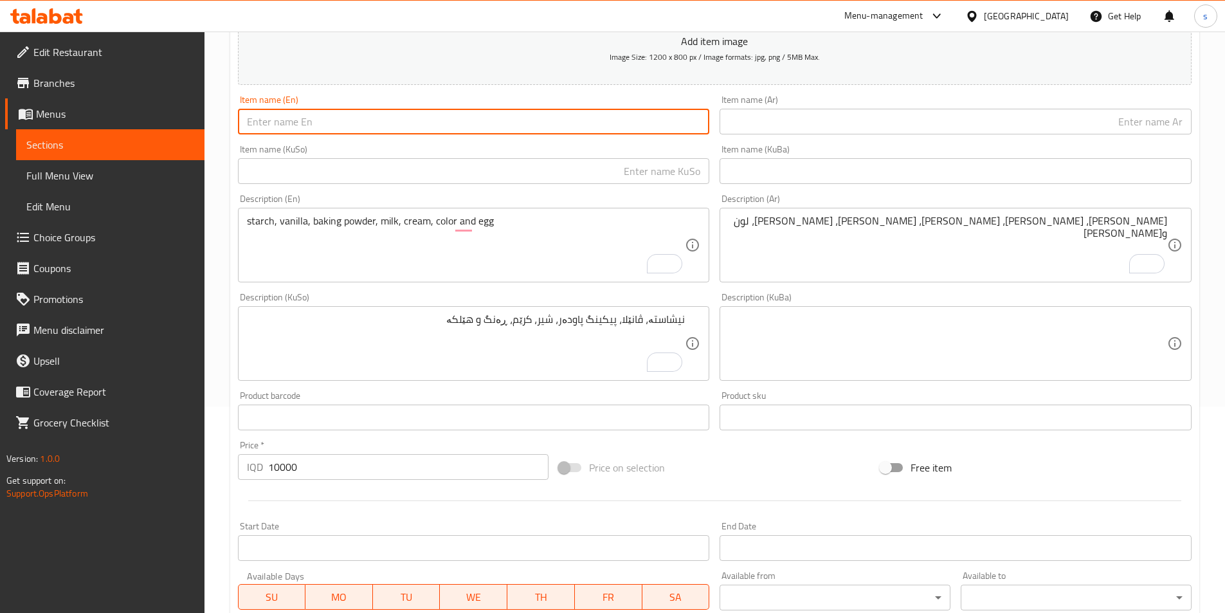
paste input "Cake for 6 people"
type input "Cake for 6 people"
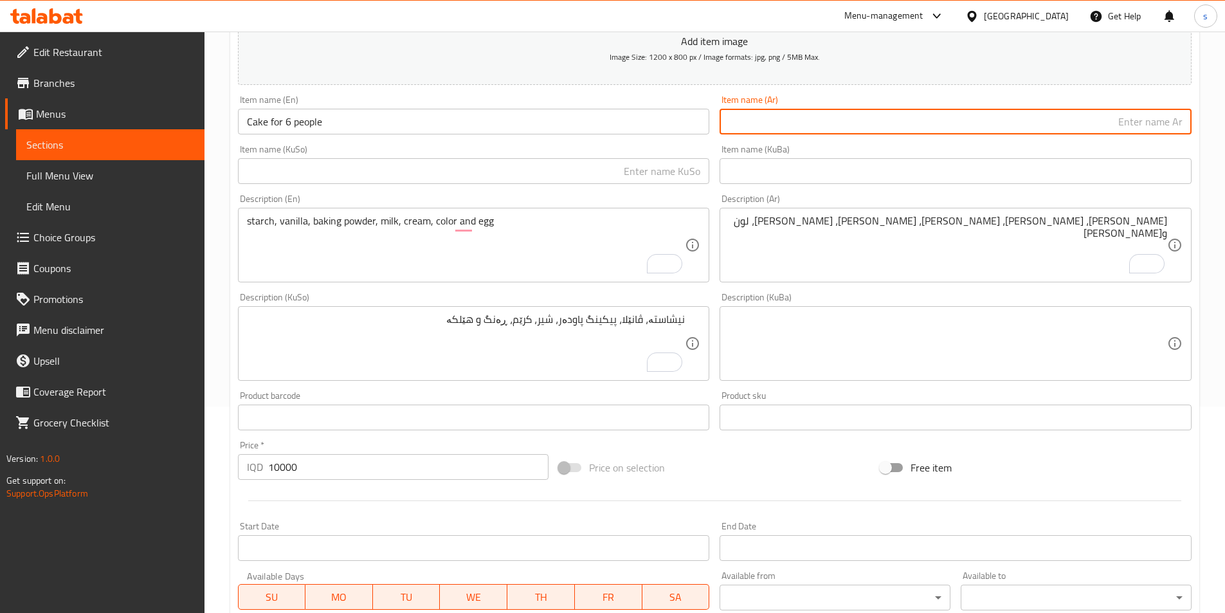
click at [796, 133] on input "text" at bounding box center [955, 122] width 472 height 26
paste input "كعكة لـ 6 أشخاص"
type input "كعكة لـ 6 أشخاص"
click at [540, 168] on input "text" at bounding box center [474, 171] width 472 height 26
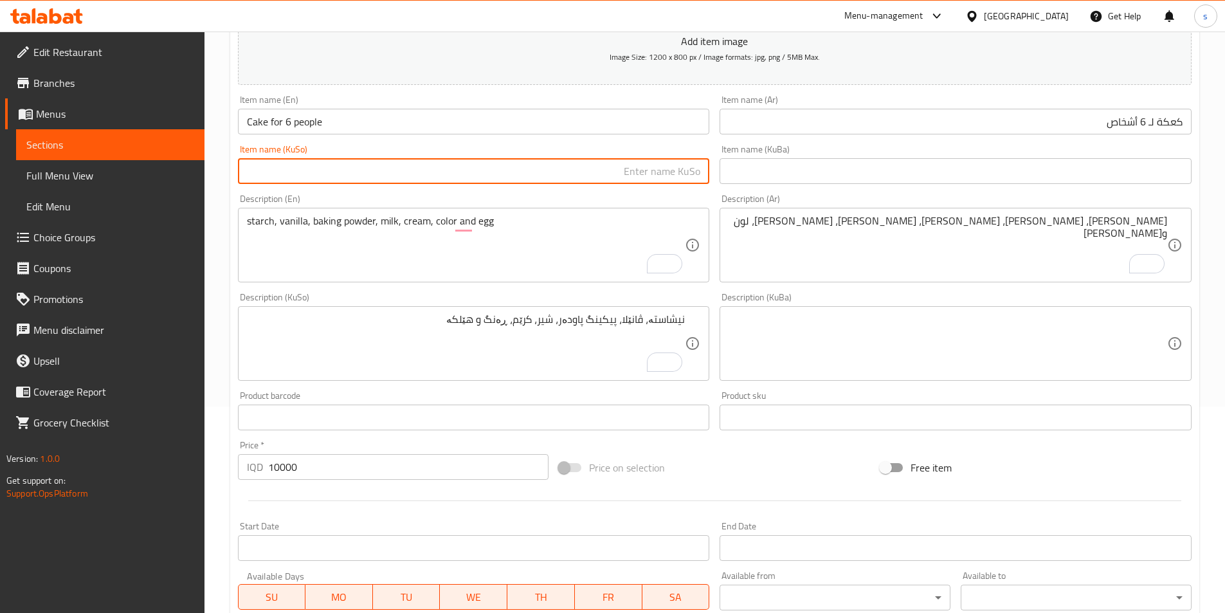
paste input "كعكة لـ 6 أشخاص"
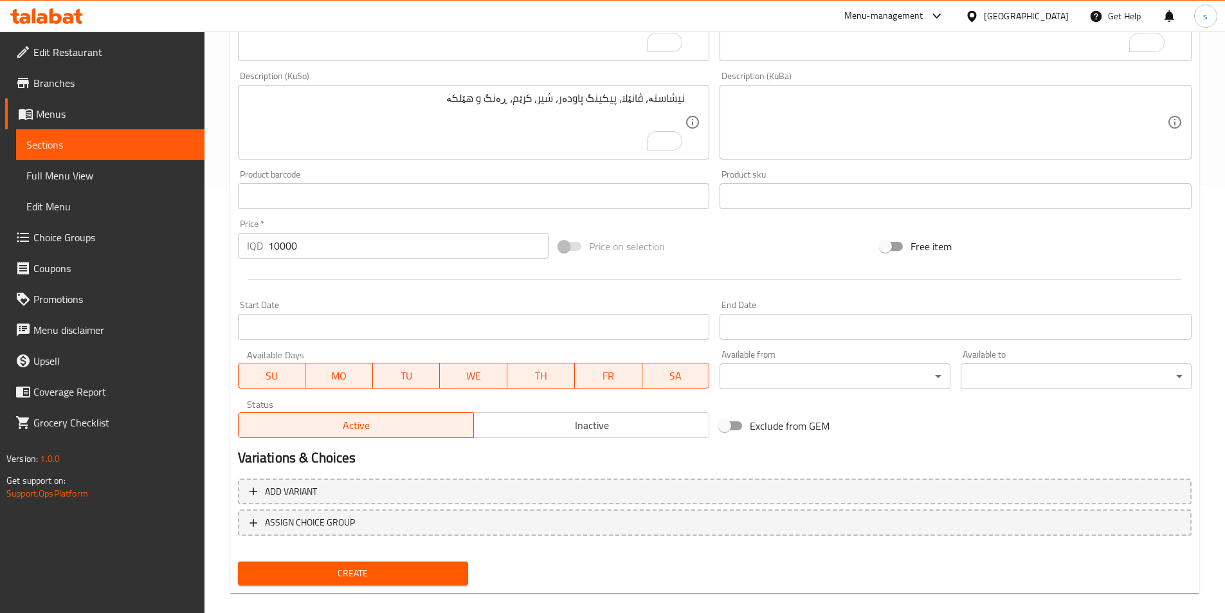
scroll to position [444, 0]
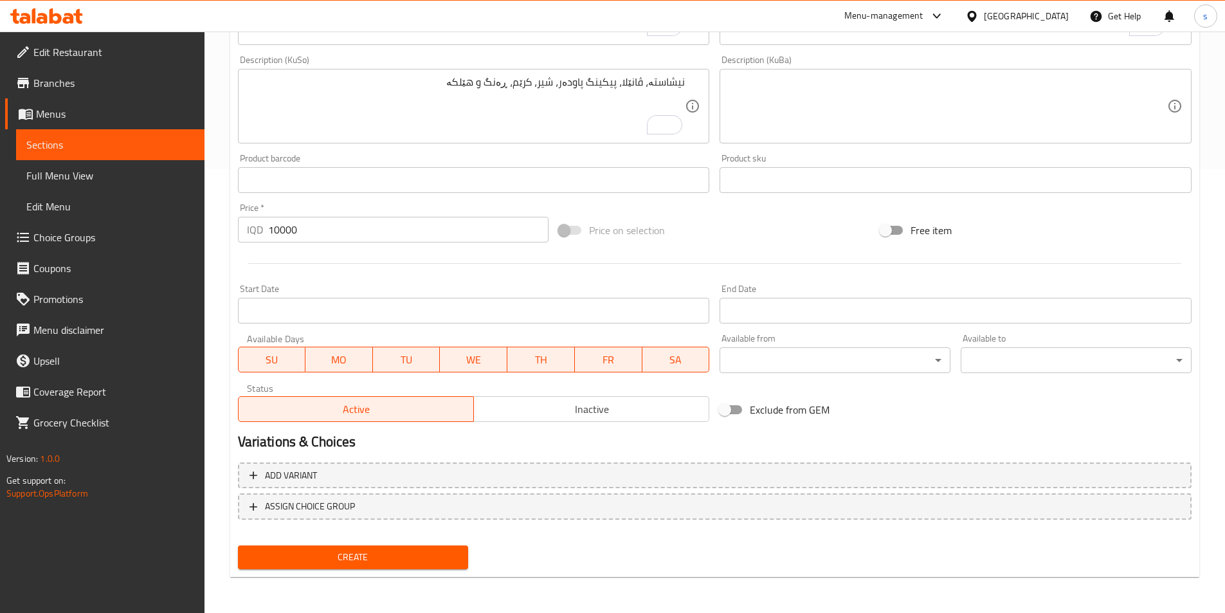
type input "كعكة لـ 6 أشخاص"
click at [424, 552] on span "Create" at bounding box center [353, 557] width 210 height 16
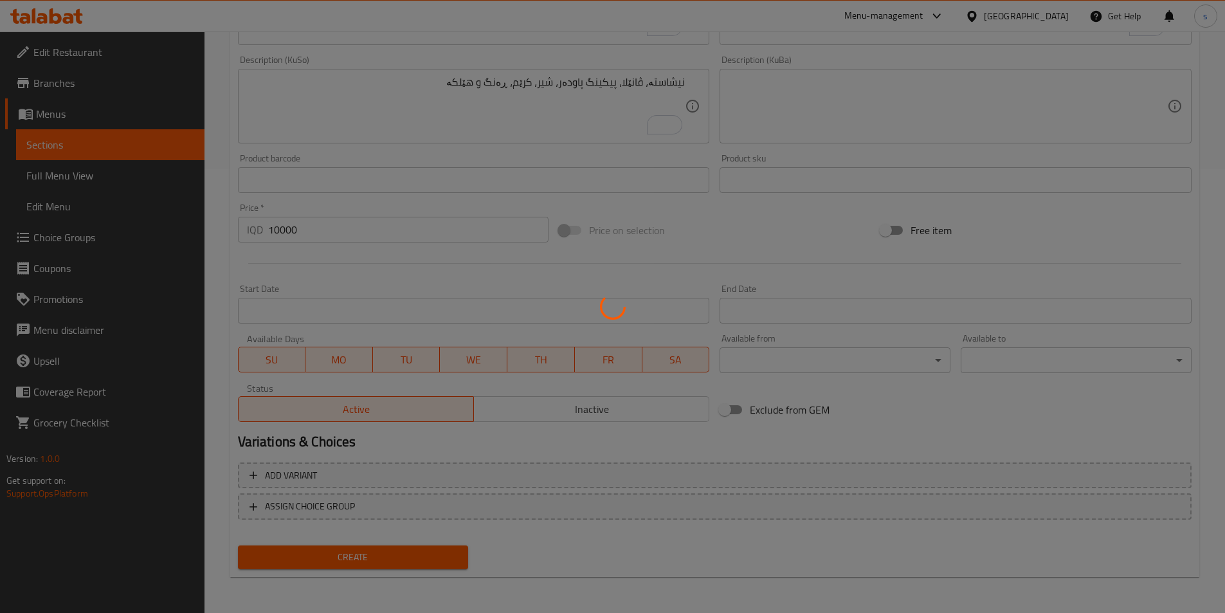
type input "0"
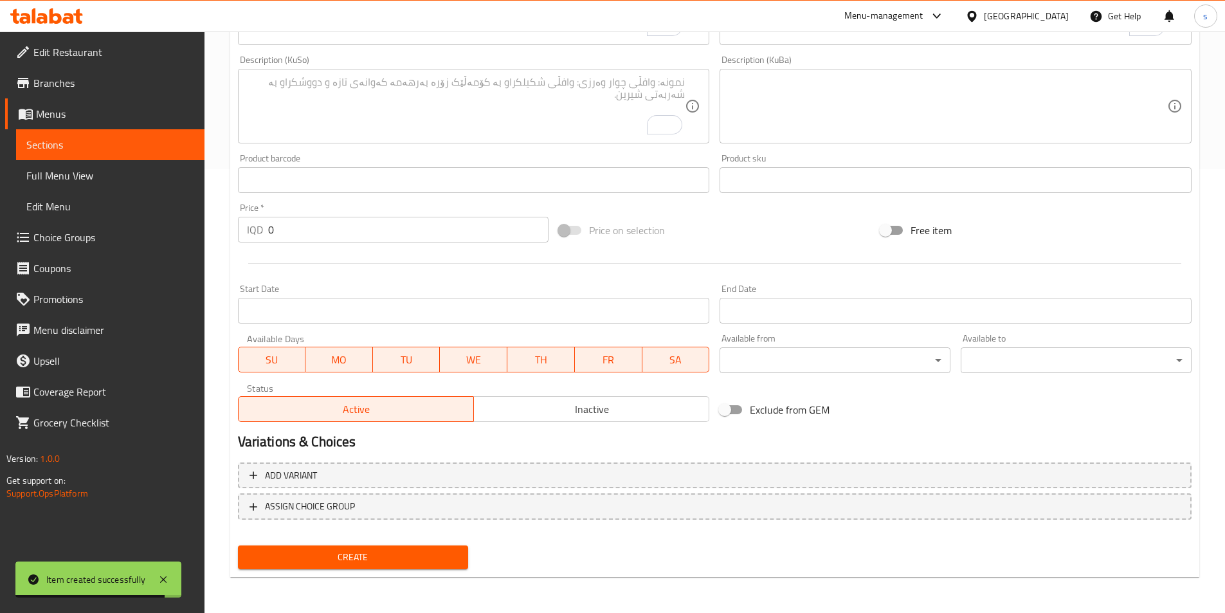
click at [90, 148] on span "Sections" at bounding box center [110, 144] width 168 height 15
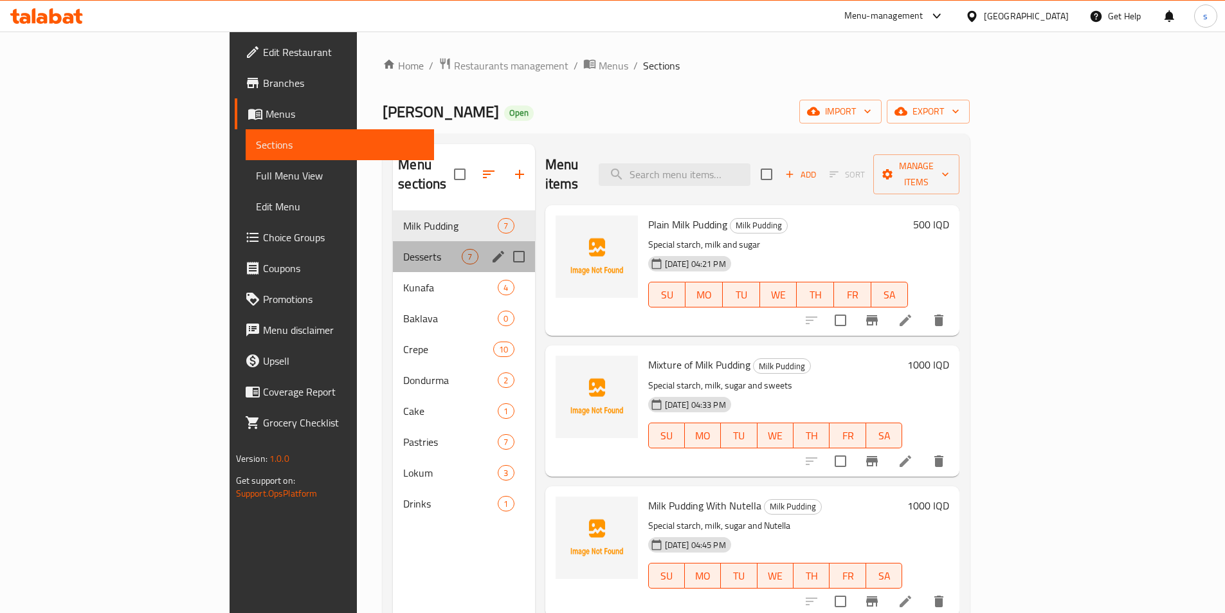
click at [393, 247] on div "Desserts 7" at bounding box center [463, 256] width 141 height 31
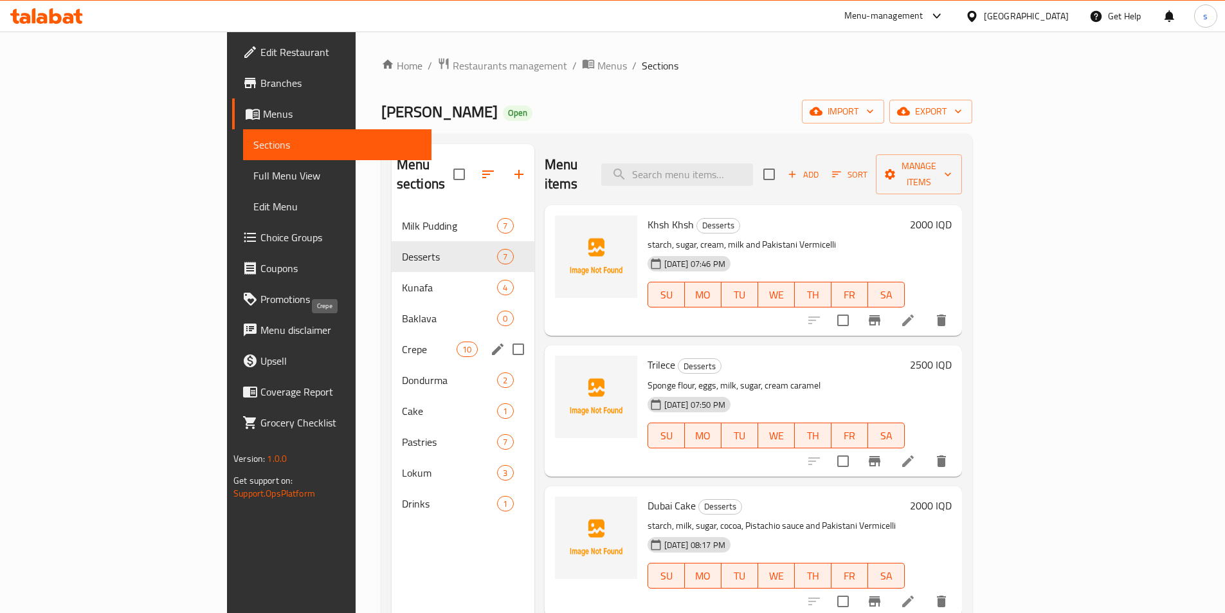
click at [402, 341] on span "Crepe" at bounding box center [429, 348] width 55 height 15
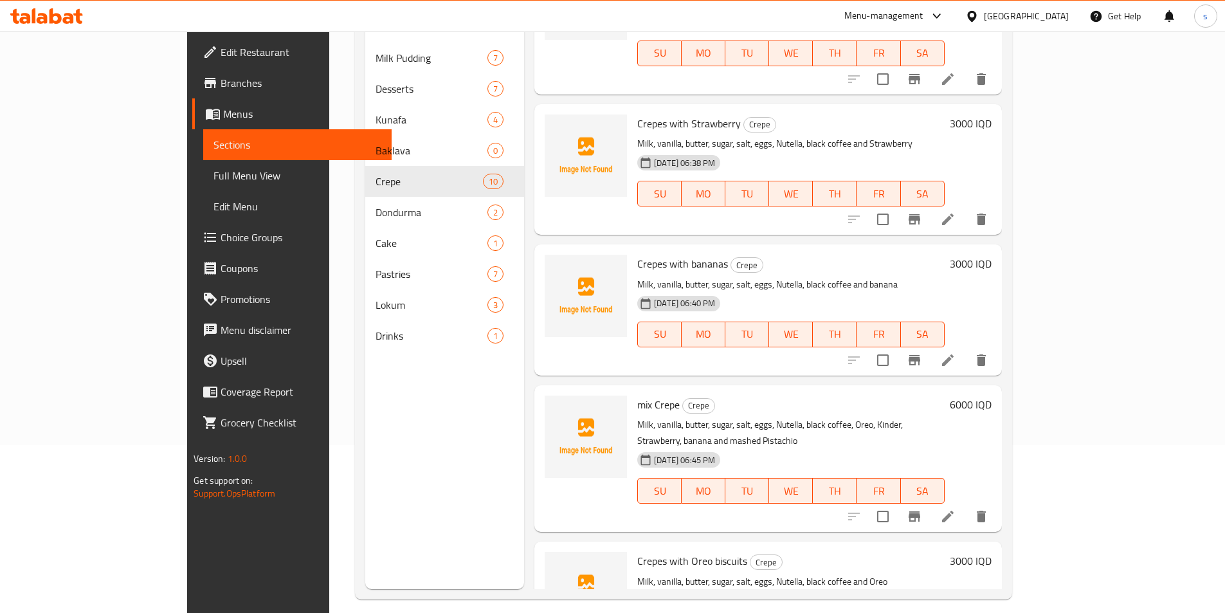
scroll to position [180, 0]
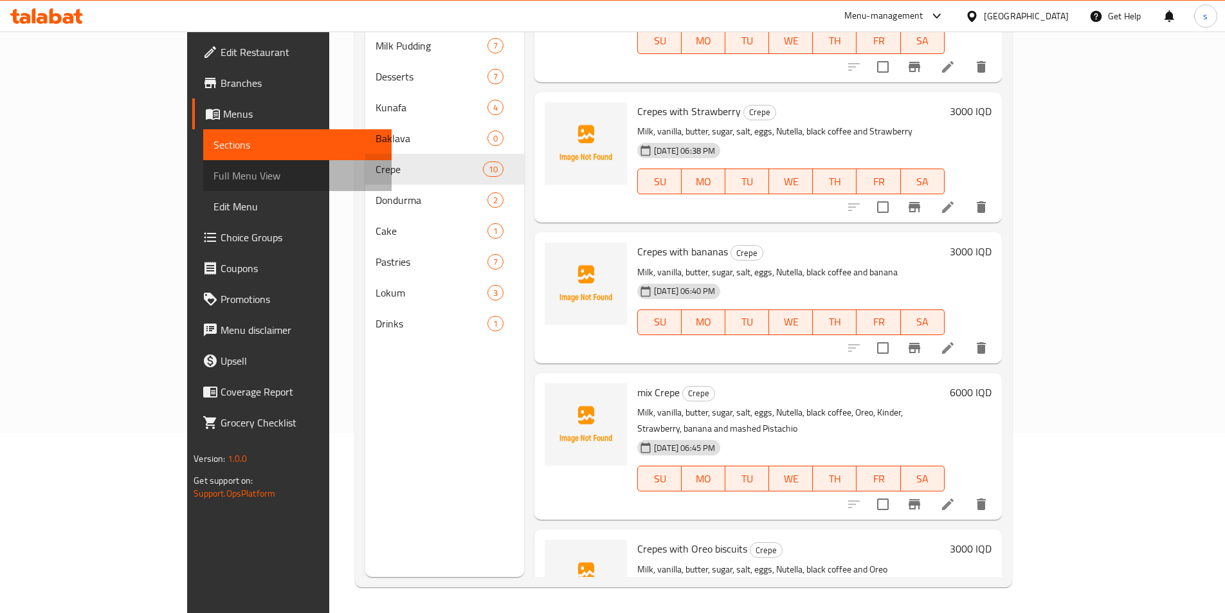
click at [213, 176] on span "Full Menu View" at bounding box center [297, 175] width 168 height 15
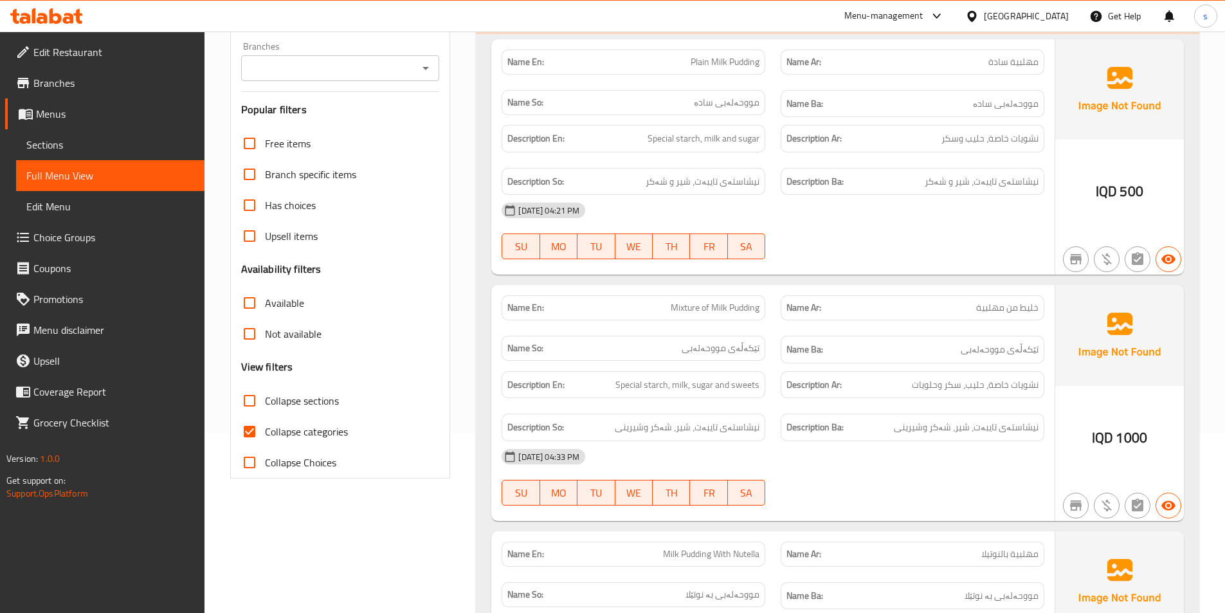
click at [247, 404] on input "Collapse sections" at bounding box center [249, 400] width 31 height 31
checkbox input "true"
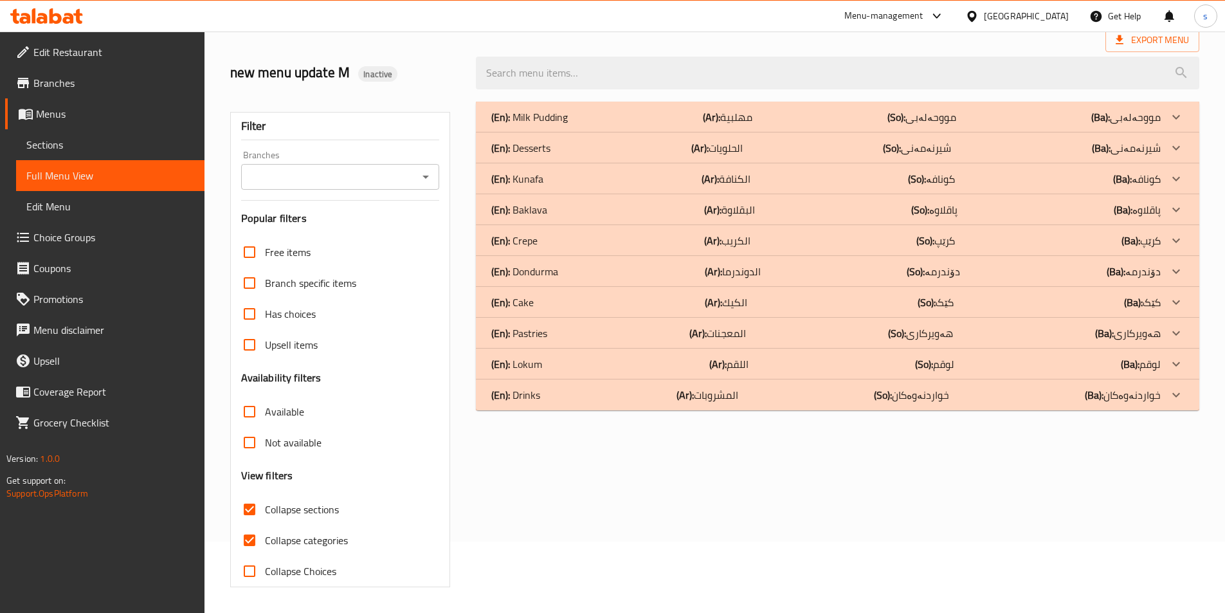
click at [249, 525] on input "Collapse categories" at bounding box center [249, 540] width 31 height 31
checkbox input "false"
click at [426, 168] on button "Open" at bounding box center [426, 177] width 18 height 18
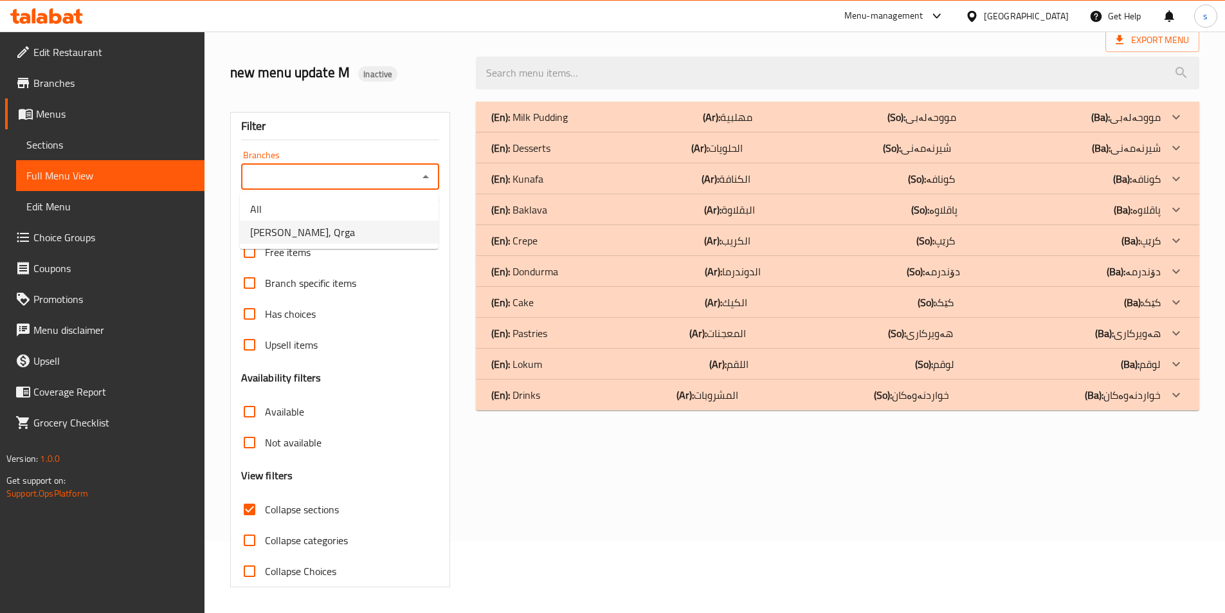
click at [400, 229] on li "[PERSON_NAME], Qrga" at bounding box center [339, 231] width 199 height 23
type input "[PERSON_NAME], Qrga"
click at [573, 148] on div "(En): Desserts (Ar): الحلويات (So): شیرنەمەنی (Ba): شیرنەمەنی" at bounding box center [825, 147] width 669 height 15
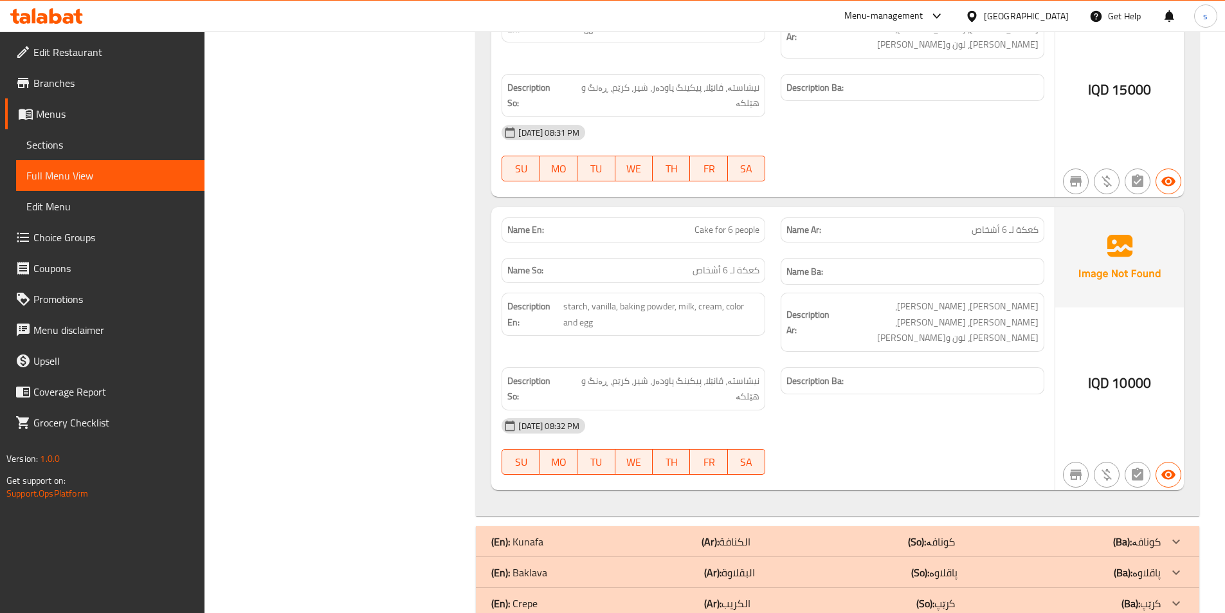
scroll to position [1824, 0]
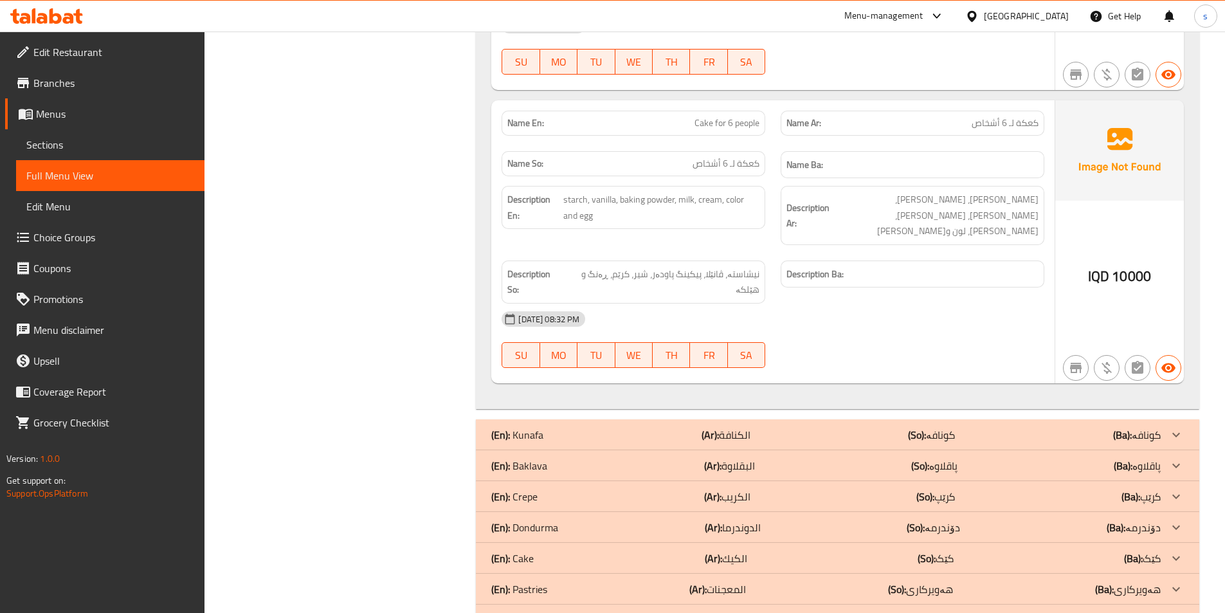
click at [582, 489] on div "(En): Crepe (Ar): الكريب (So): کرێپ (Ba): کرێپ" at bounding box center [825, 496] width 669 height 15
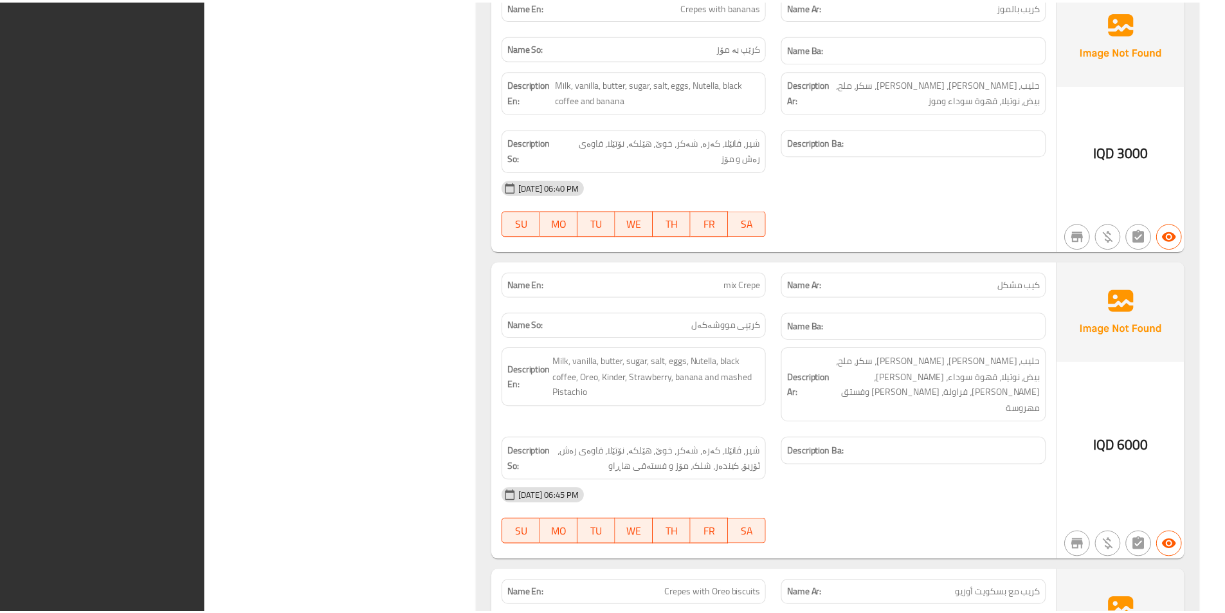
scroll to position [4603, 0]
